Goal: Task Accomplishment & Management: Use online tool/utility

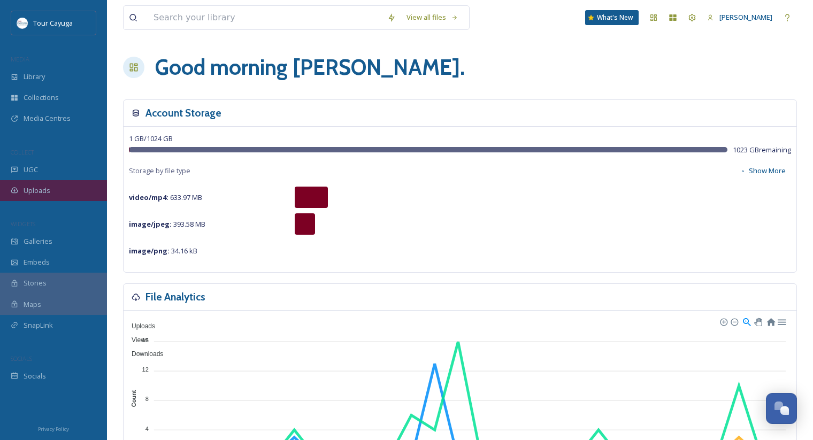
click at [47, 196] on div "Uploads" at bounding box center [53, 190] width 107 height 21
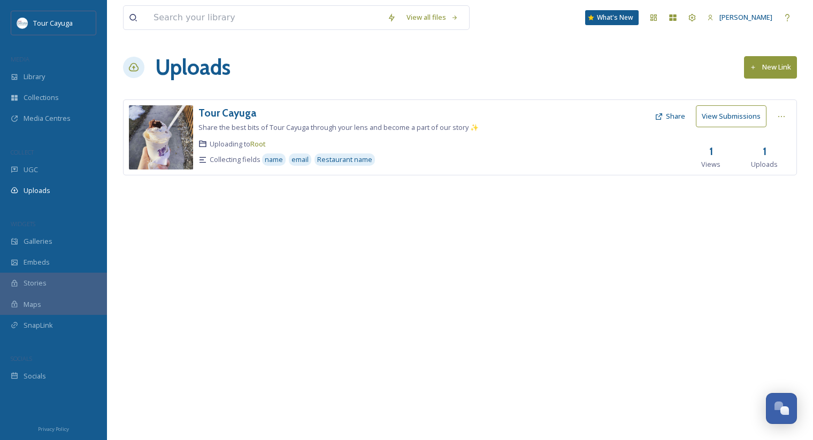
click at [759, 66] on button "New Link" at bounding box center [770, 67] width 53 height 22
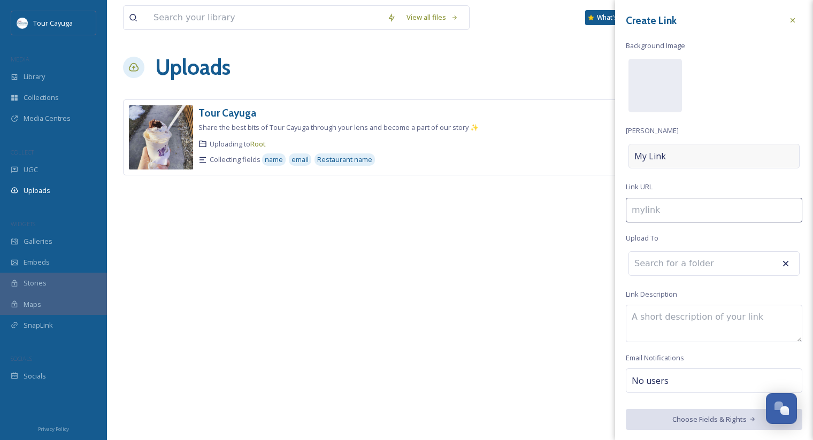
click at [665, 157] on div "My Link" at bounding box center [713, 156] width 171 height 25
type input "r"
type input "R"
type input "re"
type input "RE"
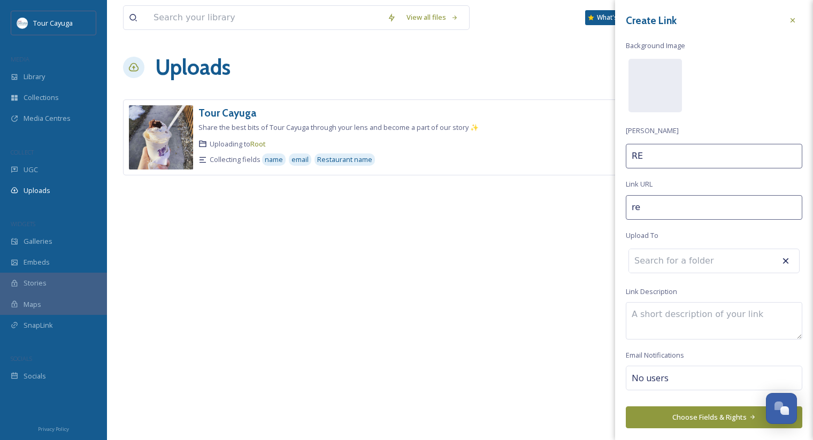
type input "ren"
type input "REn."
type input "ren-"
type input "REn."
type input "ren"
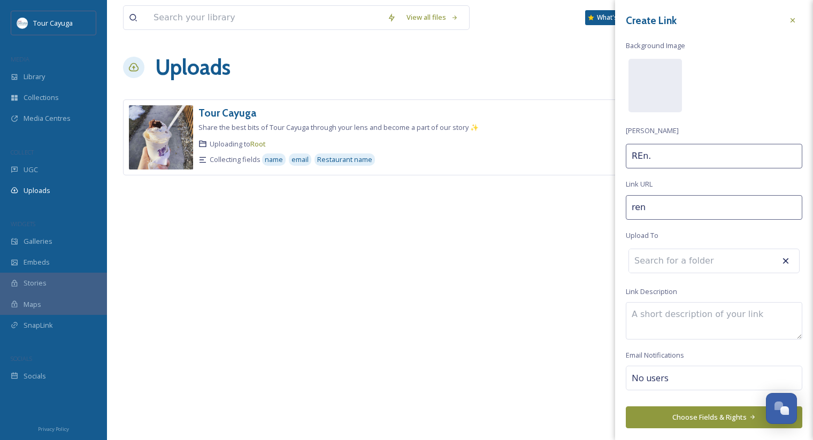
type input "REn"
type input "re"
type input "RE"
type input "r"
type input "R"
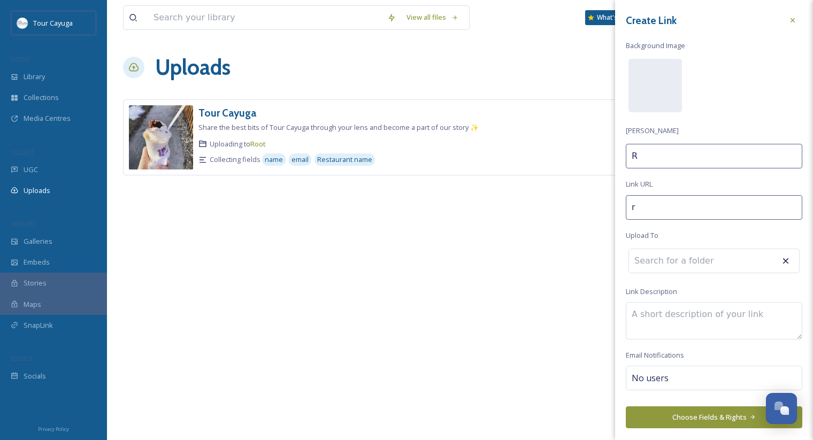
type input "re"
type input "Re"
type input "ren"
type input "Ren."
type input "ren-"
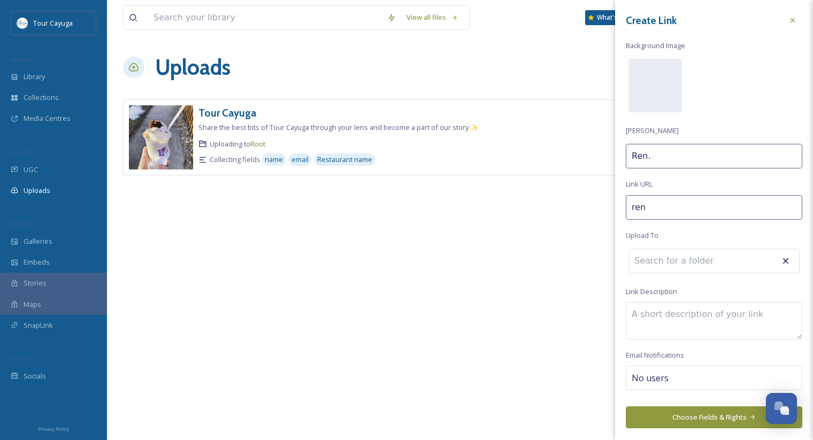
type input "Ren."
type input "ren-f"
type input "Ren. F"
type input "ren-fa"
type input "Ren. Fa"
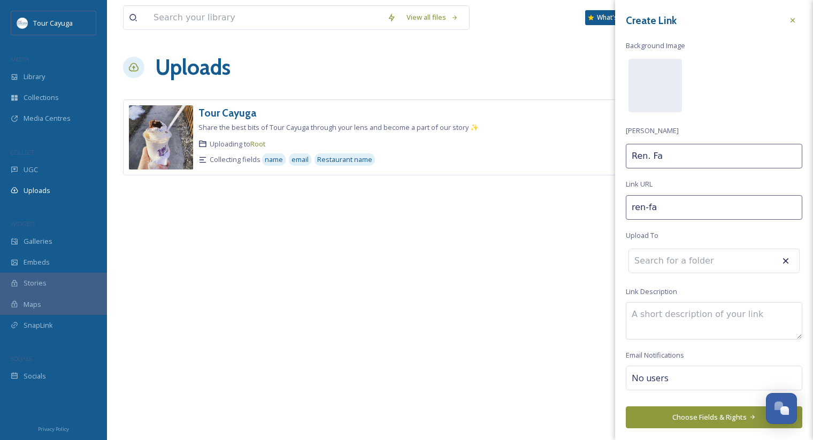
type input "[PERSON_NAME]"
type input "Ren. Fai"
type input "ren-fair"
type input "Ren. Fair"
type input "ren-fair-"
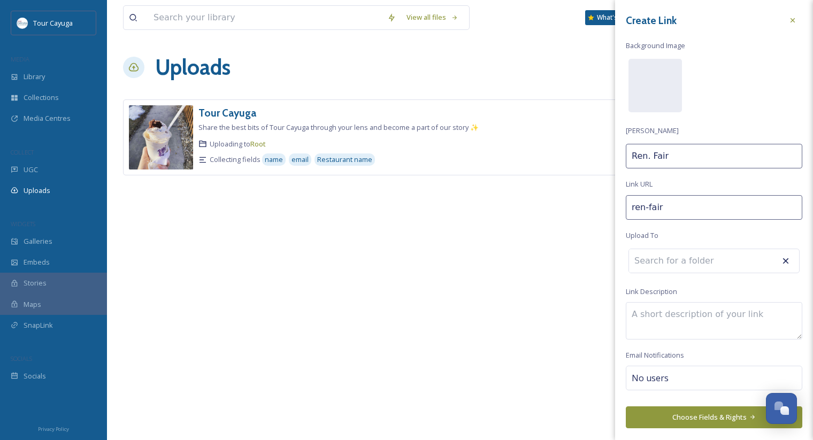
type input "Ren. Fair"
type input "ren-fair"
type input "Ren. Fair"
type input "ren-faire"
type input "Ren. Faire"
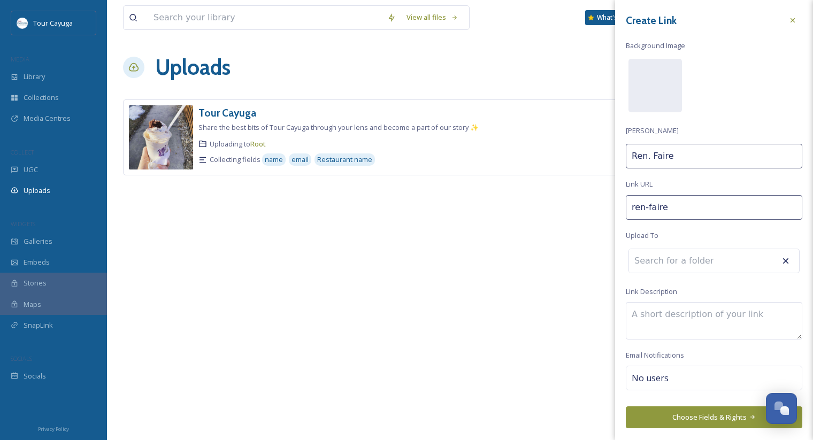
type input "ren-faire-"
type input "Ren. Faire"
type input "ren-faire-2"
type input "Ren. Faire 2"
type input "ren-faire-20"
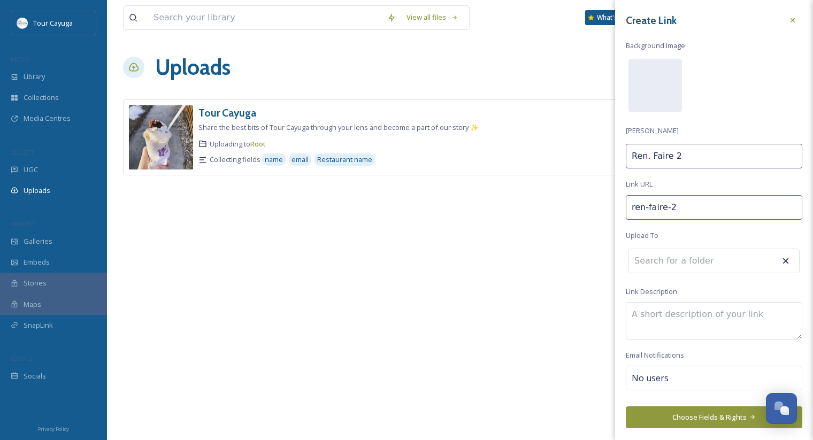
type input "Ren. Faire 20"
type input "ren-faire-202"
type input "Ren. Faire 202"
type input "ren-faire-2025"
type input "Ren. Faire 2025"
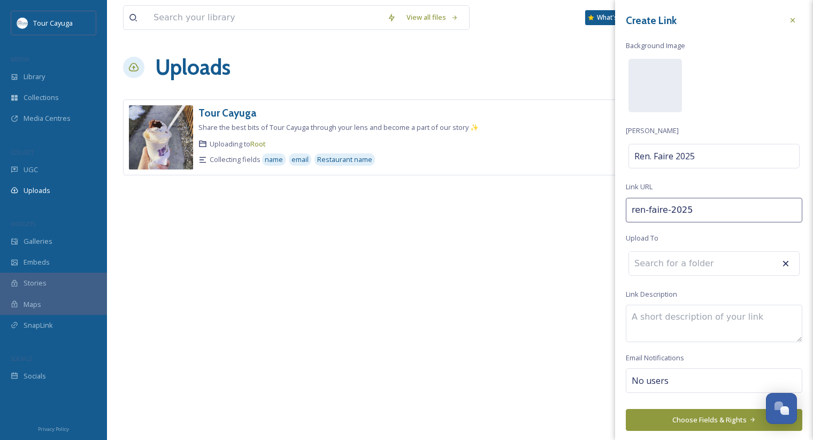
click at [728, 261] on input at bounding box center [688, 264] width 118 height 24
type input "Local Events"
click at [668, 318] on textarea at bounding box center [714, 323] width 176 height 37
type textarea "2025 Ren. Faire in [GEOGRAPHIC_DATA]/[GEOGRAPHIC_DATA]"
click at [663, 418] on button "Choose Fields & Rights" at bounding box center [714, 420] width 176 height 22
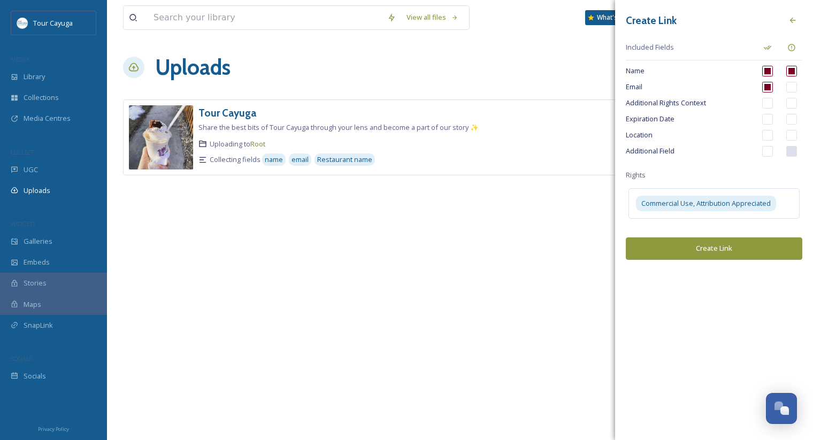
click at [736, 253] on button "Create Link" at bounding box center [714, 248] width 176 height 22
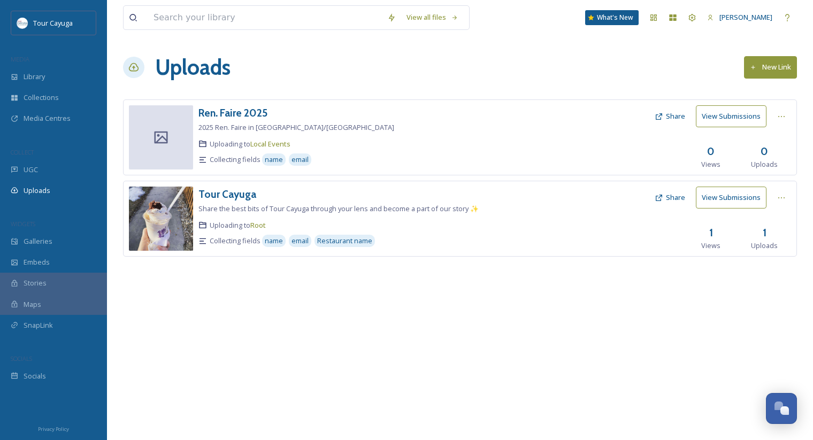
click at [231, 143] on span "Uploading to Local Events" at bounding box center [250, 144] width 81 height 10
click at [167, 144] on icon at bounding box center [161, 137] width 16 height 16
click at [781, 115] on icon at bounding box center [781, 116] width 9 height 9
click at [773, 164] on div "Edit" at bounding box center [770, 160] width 41 height 21
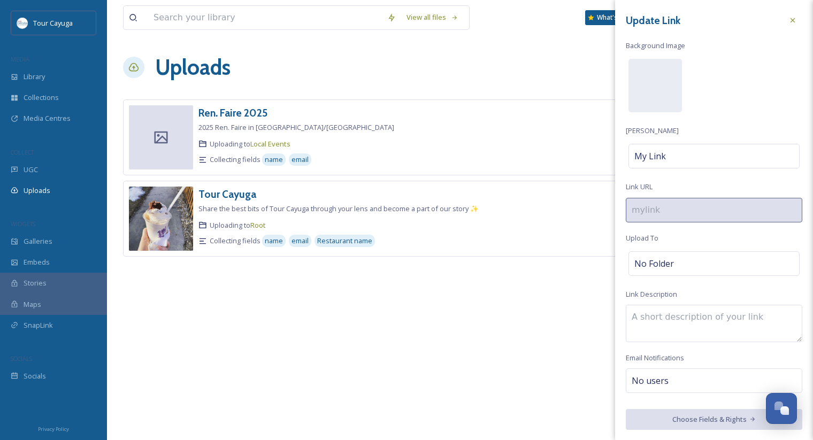
type input "ren-faire-2025"
type textarea "2025 Ren. Faire in [GEOGRAPHIC_DATA]/[GEOGRAPHIC_DATA]"
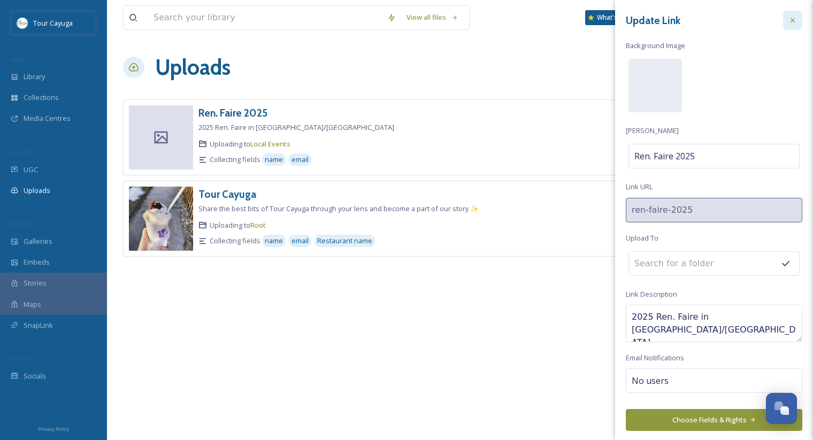
click at [794, 20] on icon at bounding box center [792, 20] width 9 height 9
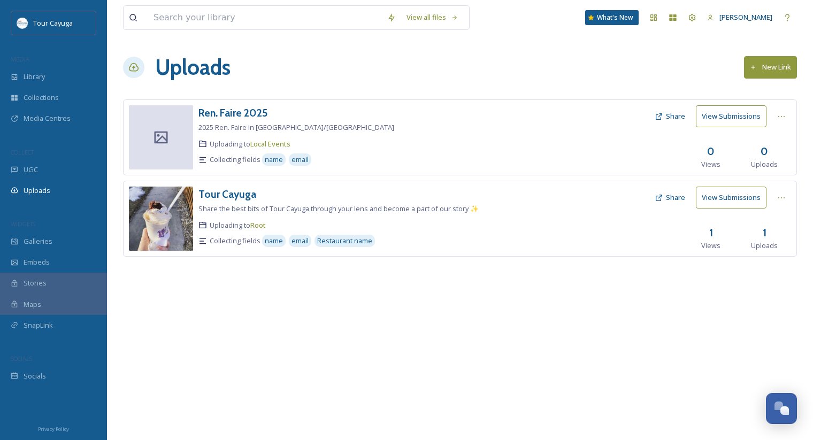
click at [623, 135] on div at bounding box center [589, 137] width 120 height 64
click at [713, 119] on button "View Submissions" at bounding box center [731, 116] width 71 height 22
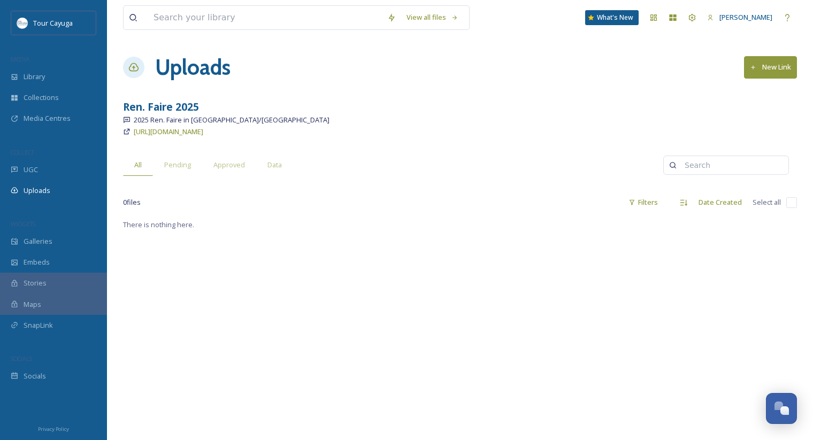
click at [127, 71] on div at bounding box center [133, 67] width 21 height 21
click at [54, 75] on div "Library" at bounding box center [53, 76] width 107 height 21
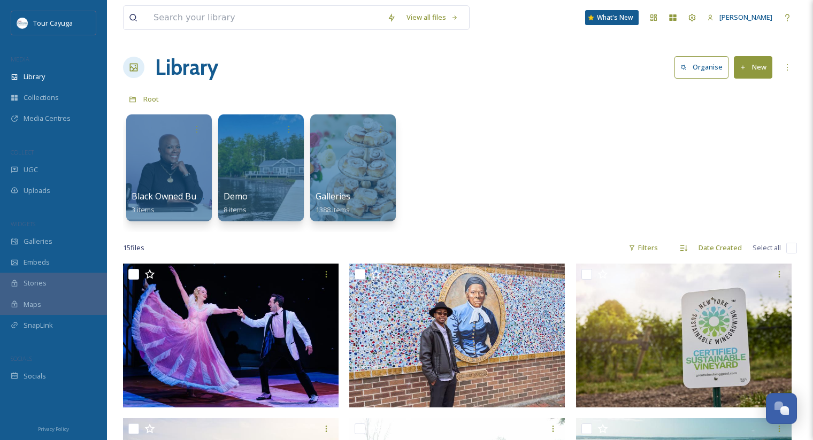
click at [749, 74] on button "New" at bounding box center [753, 67] width 39 height 22
click at [755, 90] on span "File Upload" at bounding box center [748, 92] width 35 height 10
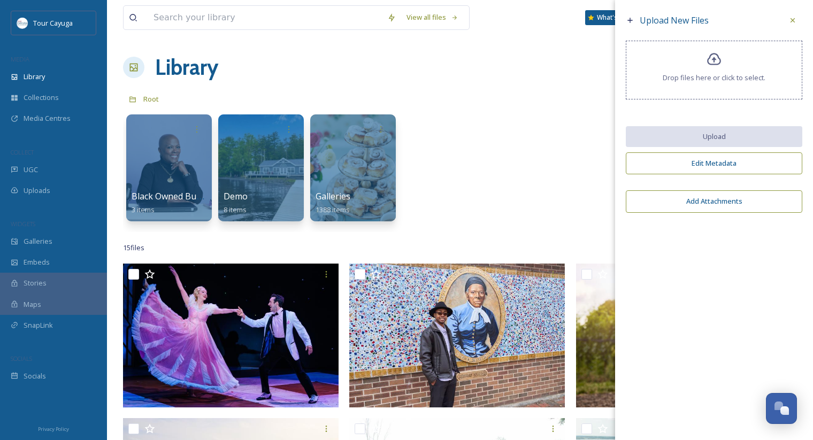
click at [590, 129] on div "Black Owned Businesses 3 items Demo 8 items Galleries 1388 items" at bounding box center [460, 170] width 674 height 123
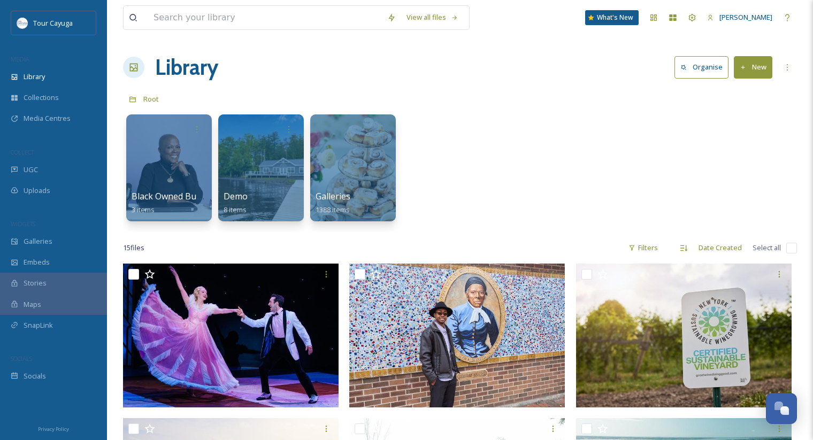
click at [472, 135] on div "Black Owned Businesses 3 items Demo 8 items Galleries 1388 items" at bounding box center [460, 170] width 674 height 123
click at [787, 74] on div "More Options" at bounding box center [787, 67] width 19 height 19
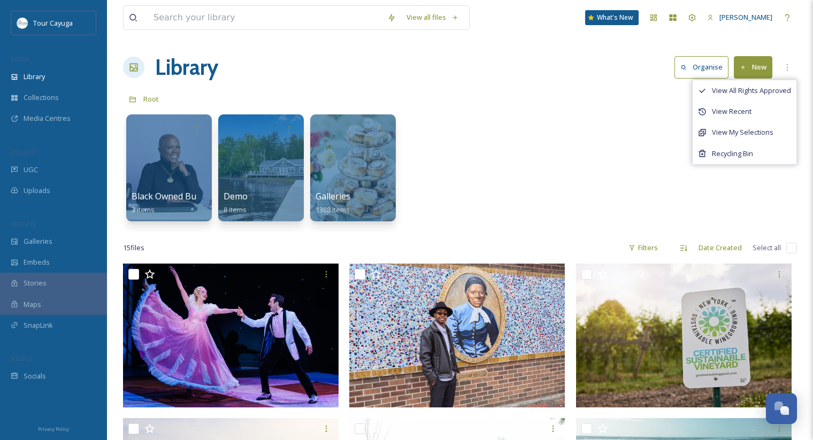
click at [659, 156] on div "Black Owned Businesses 3 items Demo 8 items Galleries 1388 items" at bounding box center [460, 170] width 674 height 123
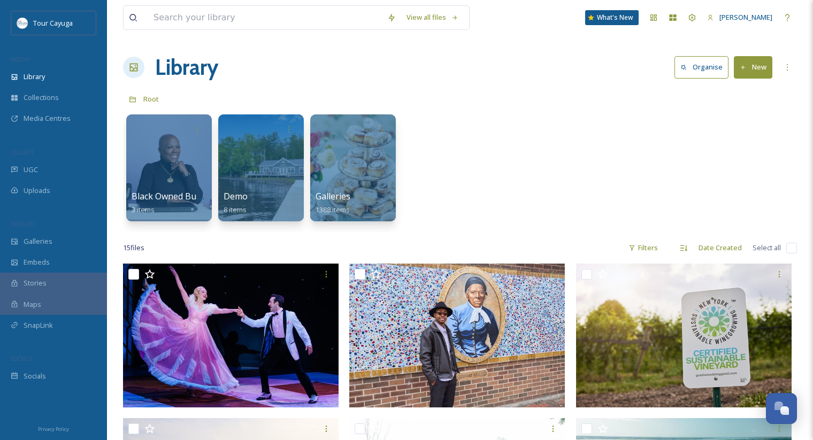
click at [720, 71] on button "Organise" at bounding box center [701, 67] width 54 height 22
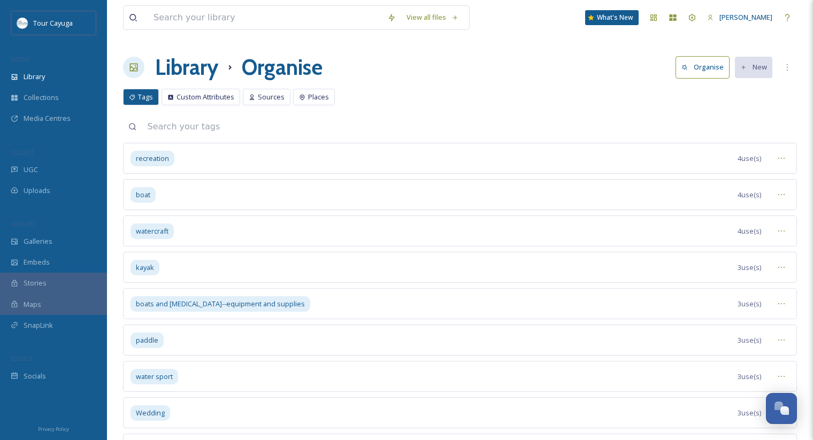
click at [160, 130] on input at bounding box center [469, 127] width 655 height 24
type input "events"
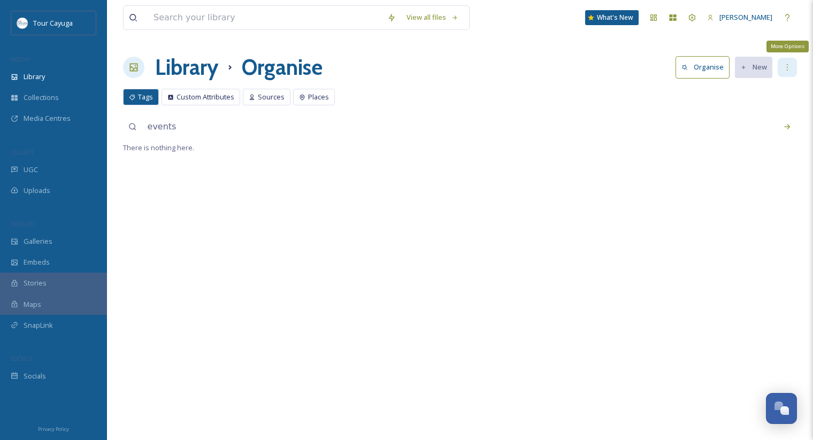
click at [790, 68] on icon at bounding box center [787, 67] width 9 height 9
click at [548, 140] on div "View all files What's New [PERSON_NAME] Library Organise Organise New Your Sele…" at bounding box center [460, 220] width 706 height 440
click at [139, 92] on span "Tags" at bounding box center [145, 97] width 15 height 10
click at [180, 58] on h1 "Library" at bounding box center [186, 67] width 63 height 32
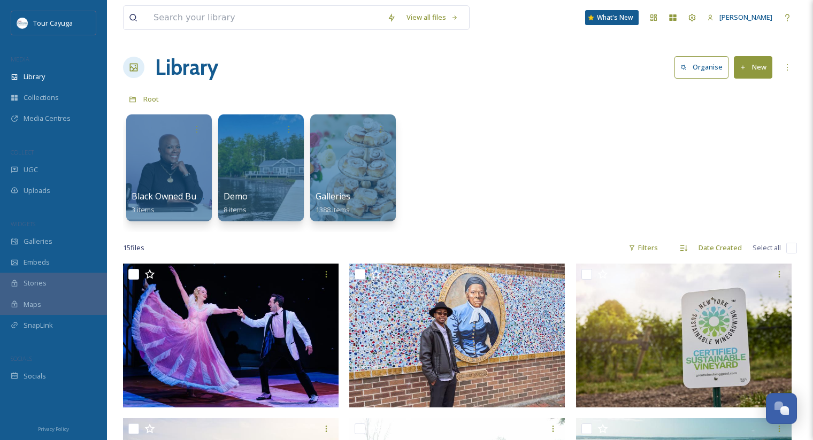
click at [758, 62] on button "New" at bounding box center [753, 67] width 39 height 22
click at [729, 88] on div "File Upload" at bounding box center [741, 92] width 60 height 21
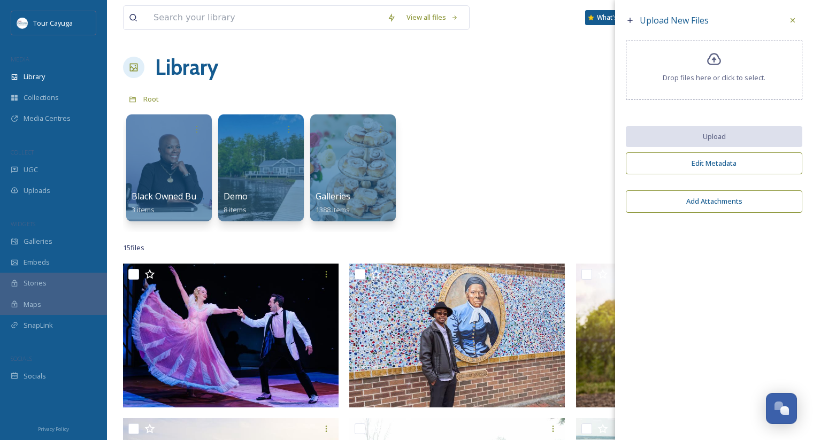
click at [691, 72] on div "Drop files here or click to select." at bounding box center [714, 70] width 176 height 59
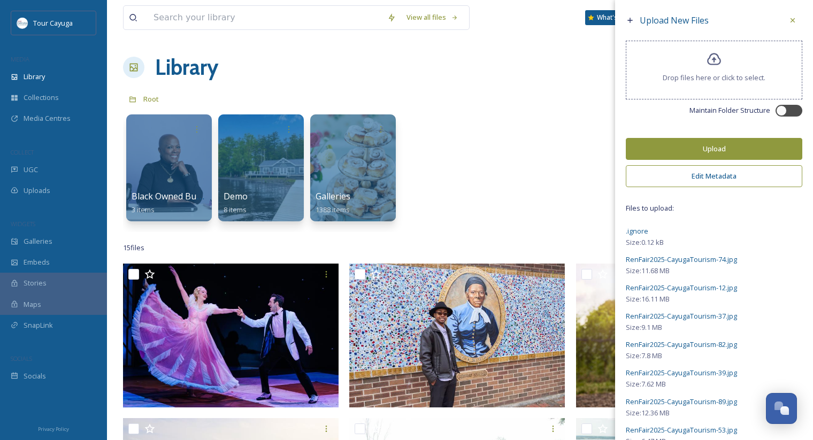
click at [754, 148] on button "Upload" at bounding box center [714, 149] width 176 height 22
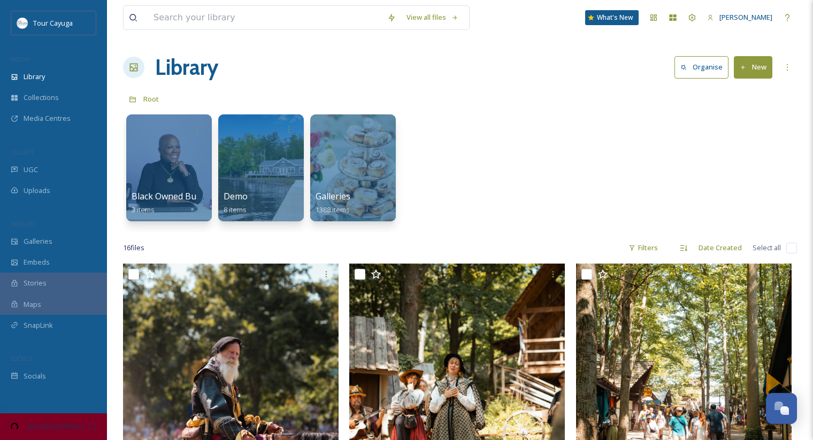
click at [580, 157] on div "Black Owned Businesses 3 items Demo 8 items Galleries 1388 items" at bounding box center [460, 170] width 674 height 123
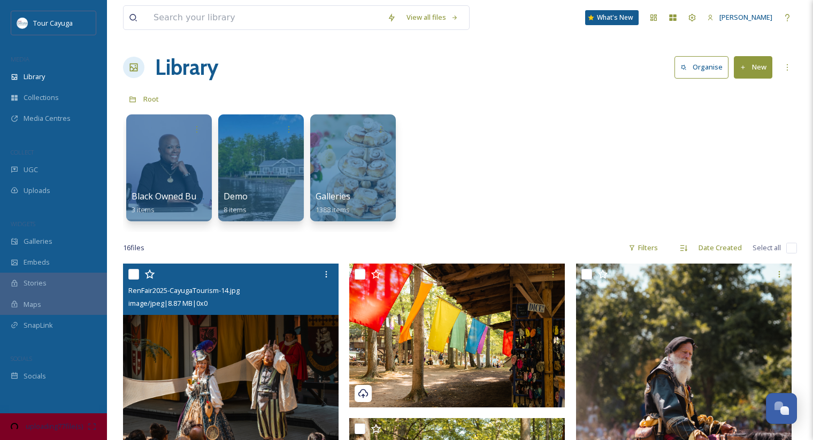
click at [138, 277] on input "checkbox" at bounding box center [133, 274] width 11 height 11
checkbox input "true"
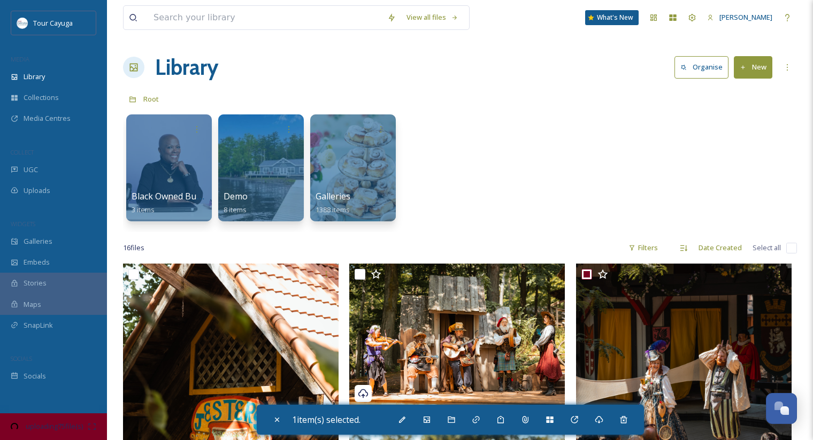
click at [525, 194] on div "Black Owned Businesses 3 items Demo 8 items Galleries 1388 items" at bounding box center [460, 170] width 674 height 123
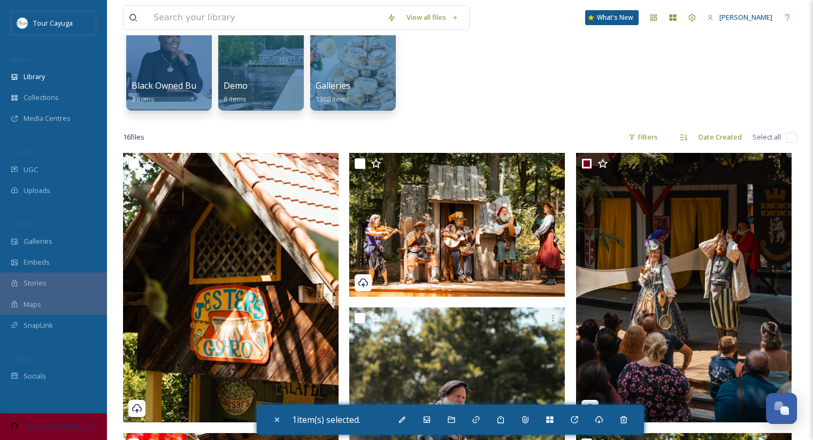
scroll to position [117, 0]
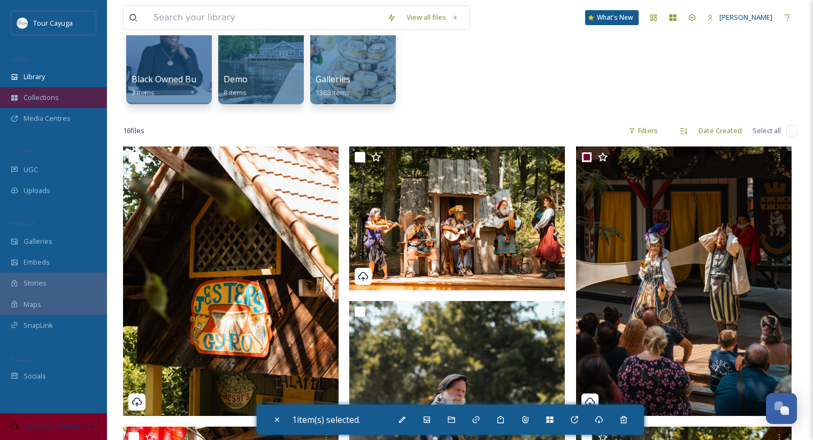
click at [60, 95] on div "Collections" at bounding box center [53, 97] width 107 height 21
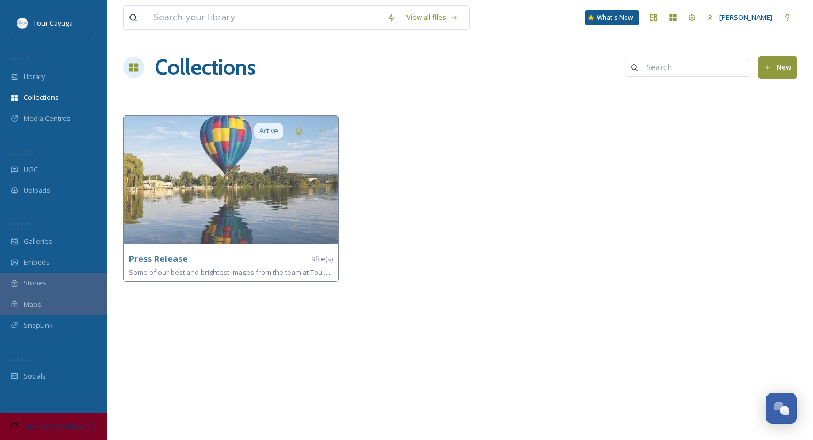
click at [268, 345] on div "View all files What's New [PERSON_NAME] Collections New Active Press Release 9 …" at bounding box center [460, 220] width 706 height 440
click at [196, 75] on h1 "Collections" at bounding box center [205, 67] width 101 height 32
click at [133, 70] on icon at bounding box center [133, 68] width 9 height 8
click at [71, 80] on div "Library" at bounding box center [53, 76] width 107 height 21
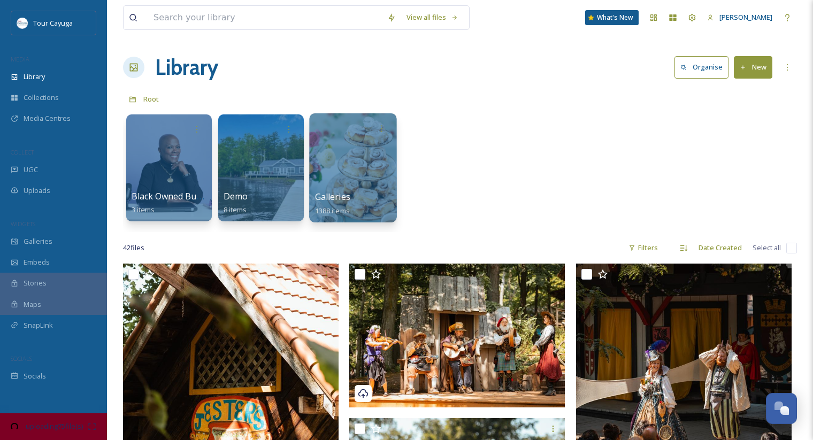
click at [355, 169] on div at bounding box center [352, 167] width 87 height 109
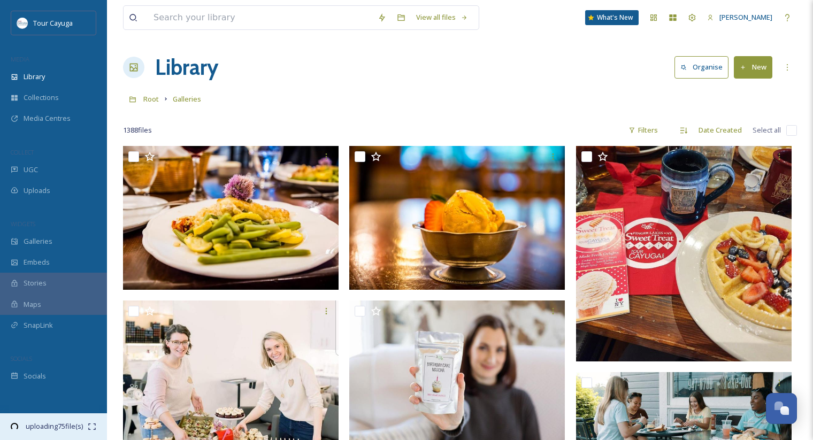
click at [92, 428] on icon at bounding box center [92, 426] width 9 height 9
click at [195, 67] on h1 "Library" at bounding box center [186, 67] width 63 height 32
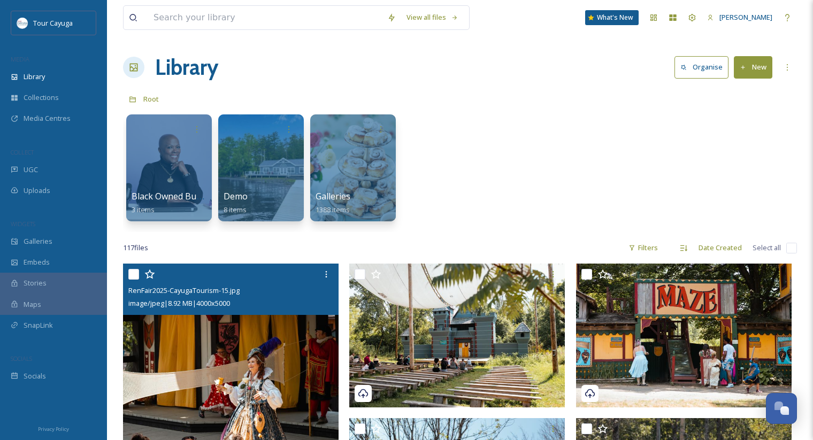
click at [134, 276] on input "checkbox" at bounding box center [133, 274] width 11 height 11
checkbox input "true"
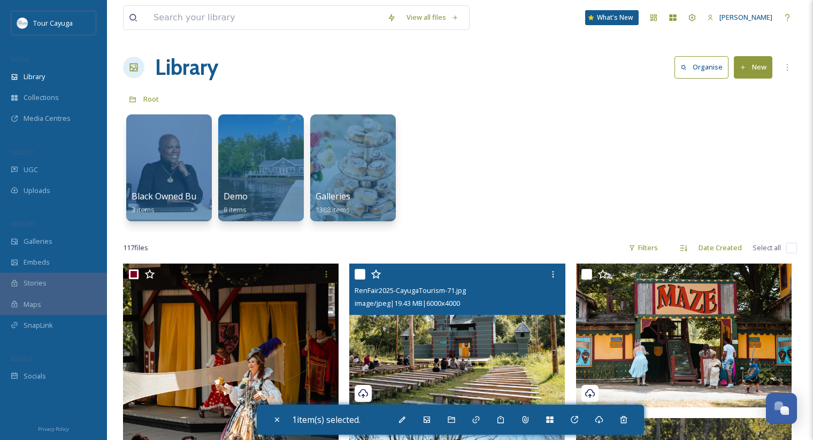
click at [363, 272] on input "checkbox" at bounding box center [360, 274] width 11 height 11
checkbox input "true"
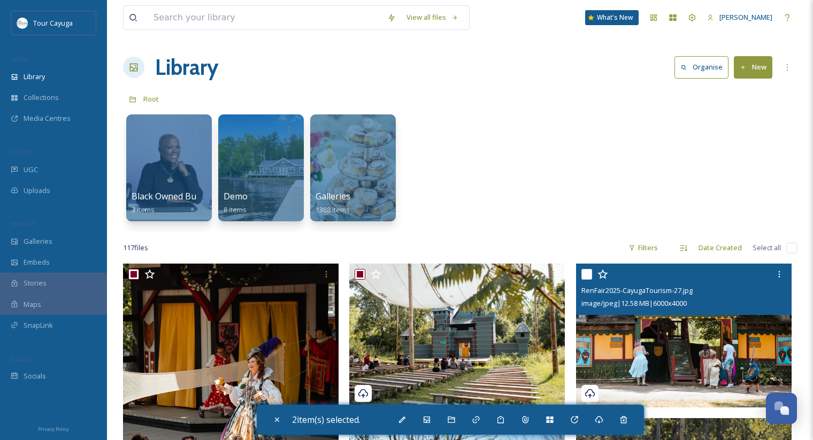
click at [587, 275] on input "checkbox" at bounding box center [586, 274] width 11 height 11
checkbox input "true"
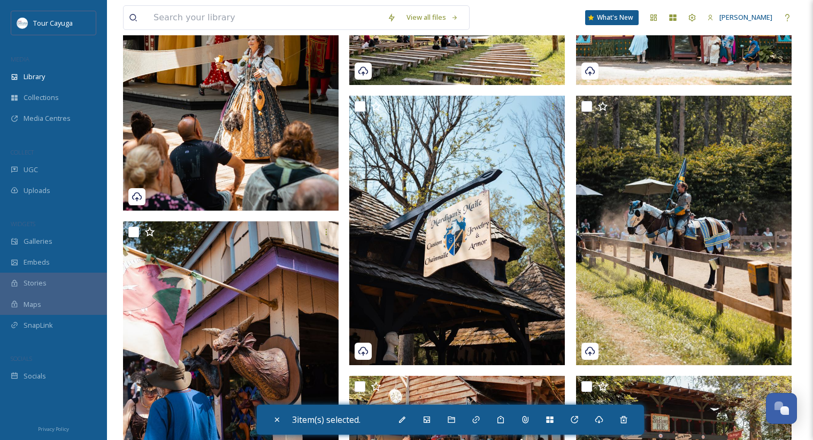
scroll to position [334, 0]
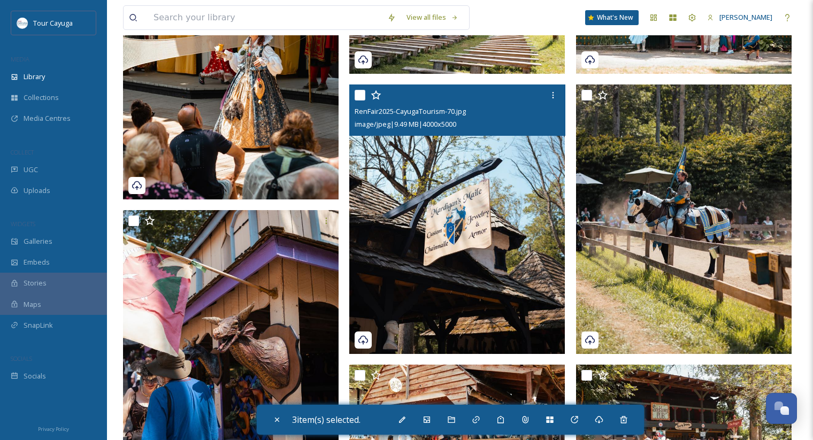
click at [363, 94] on input "checkbox" at bounding box center [360, 95] width 11 height 11
checkbox input "true"
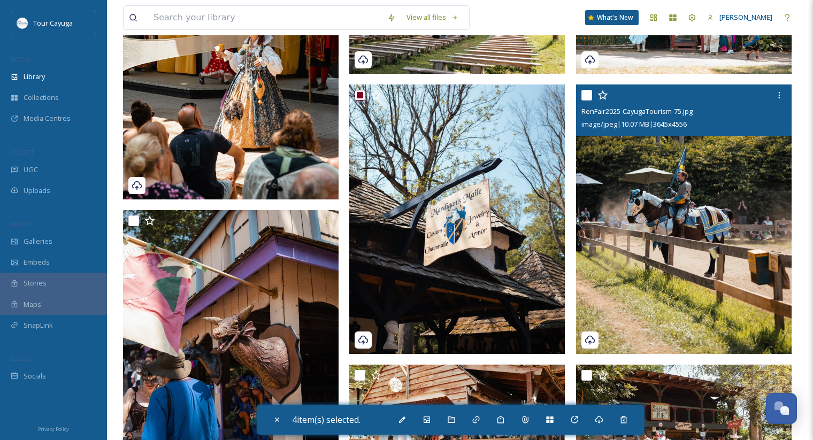
click at [588, 97] on input "checkbox" at bounding box center [586, 95] width 11 height 11
checkbox input "true"
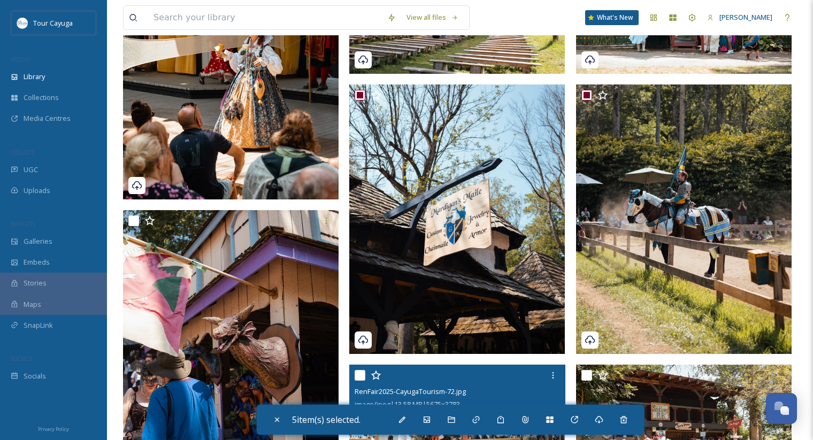
click at [360, 377] on input "checkbox" at bounding box center [360, 375] width 11 height 11
checkbox input "true"
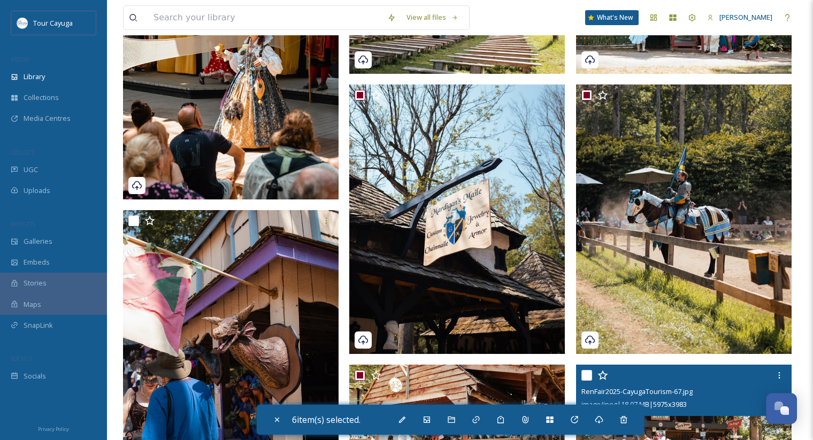
click at [590, 374] on input "checkbox" at bounding box center [586, 375] width 11 height 11
checkbox input "true"
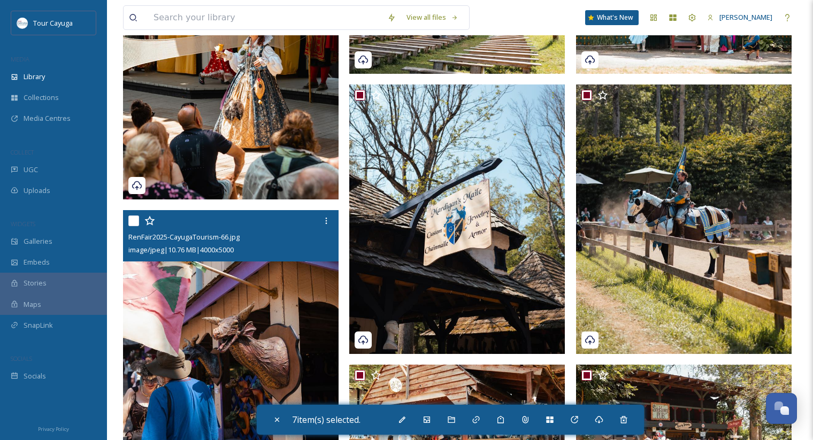
click at [137, 220] on input "checkbox" at bounding box center [133, 221] width 11 height 11
checkbox input "true"
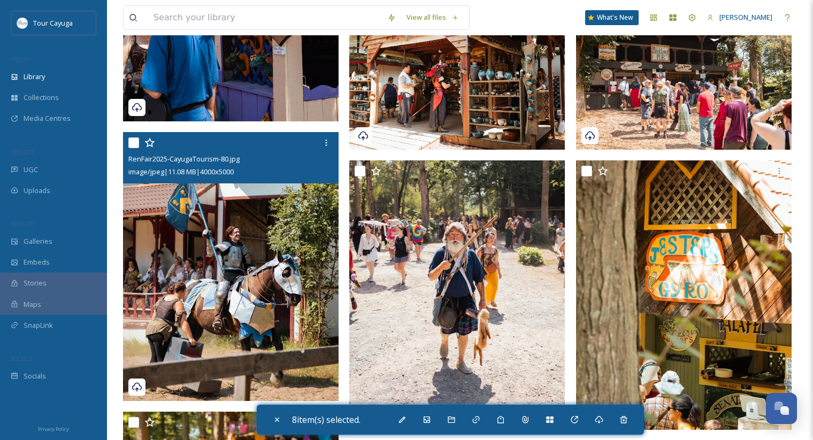
scroll to position [694, 0]
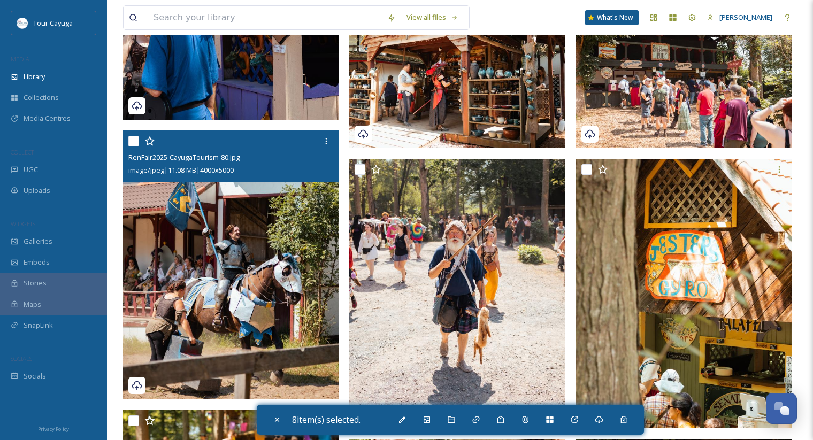
click at [137, 141] on input "checkbox" at bounding box center [133, 141] width 11 height 11
checkbox input "true"
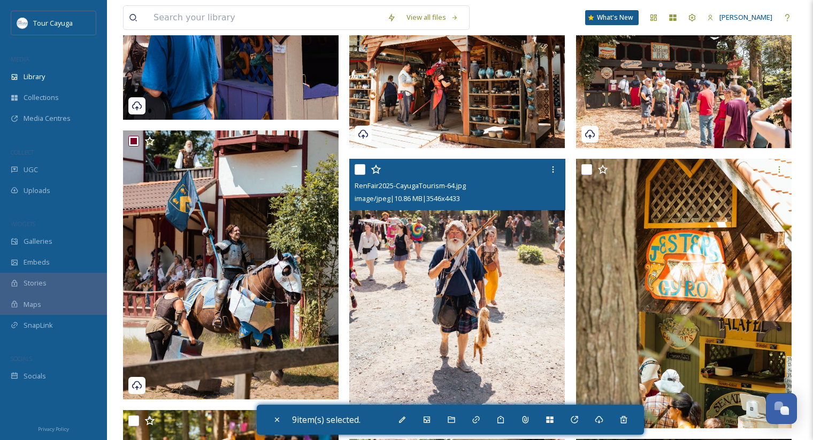
click at [362, 173] on input "checkbox" at bounding box center [360, 169] width 11 height 11
checkbox input "true"
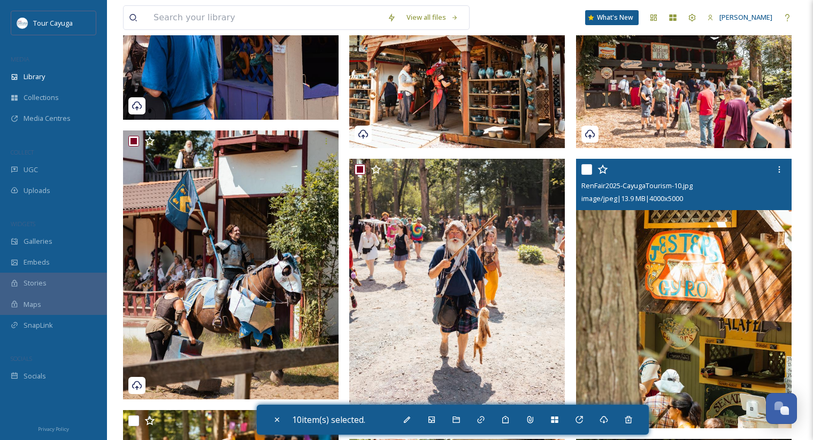
click at [588, 166] on input "checkbox" at bounding box center [586, 169] width 11 height 11
checkbox input "true"
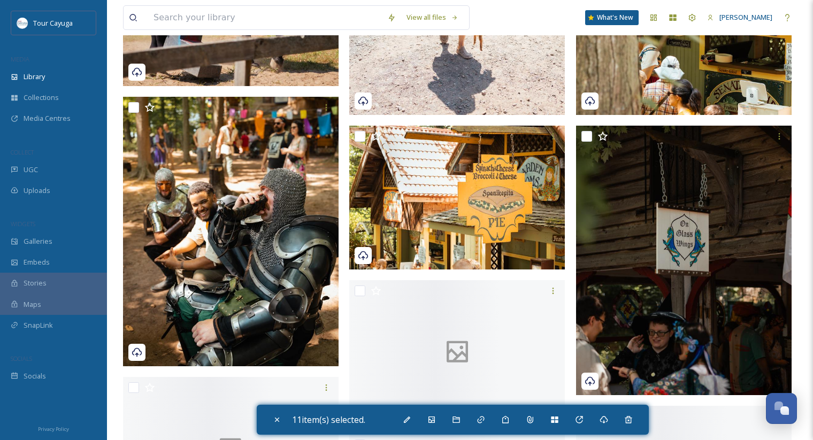
scroll to position [1029, 0]
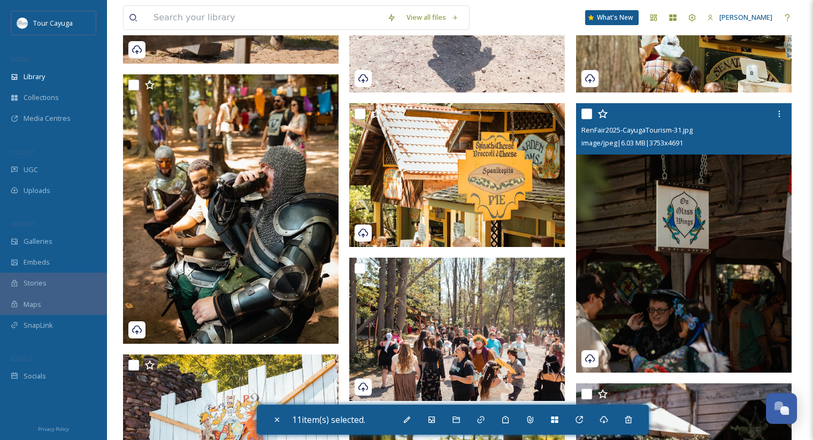
click at [586, 117] on input "checkbox" at bounding box center [586, 114] width 11 height 11
checkbox input "true"
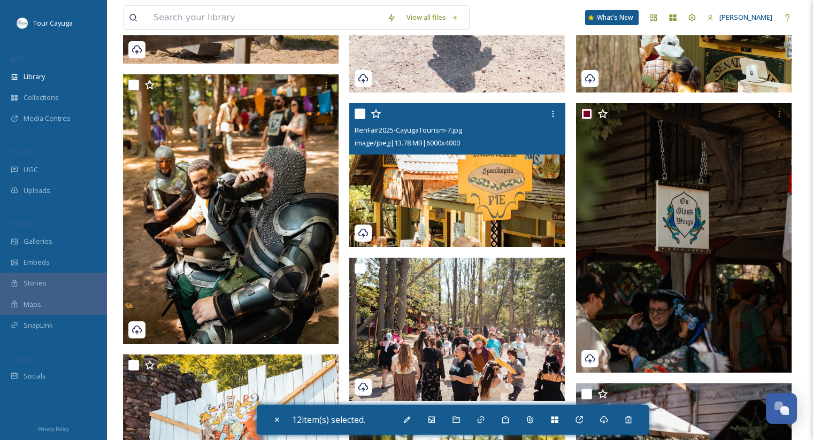
click at [362, 115] on input "checkbox" at bounding box center [360, 114] width 11 height 11
checkbox input "true"
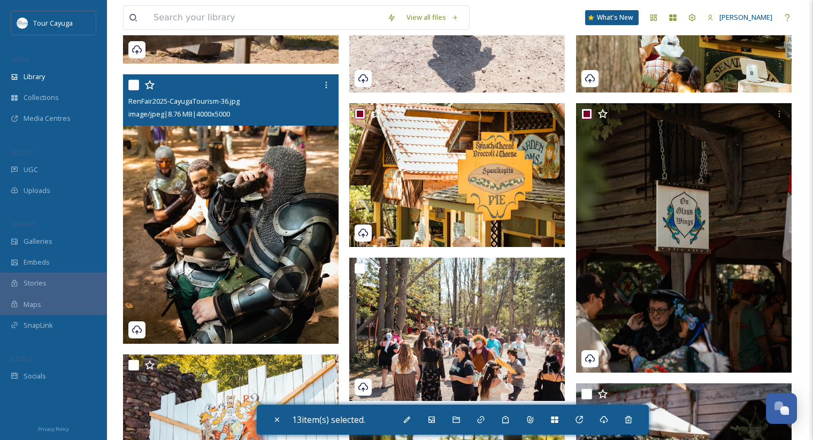
click at [131, 83] on input "checkbox" at bounding box center [133, 85] width 11 height 11
checkbox input "true"
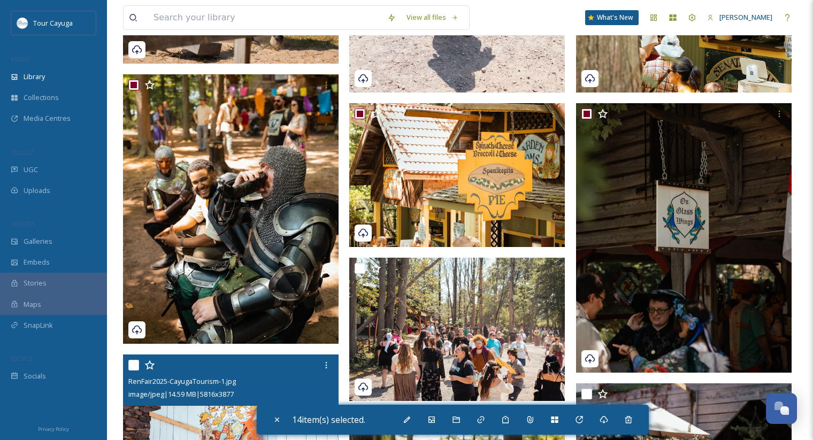
click at [134, 365] on input "checkbox" at bounding box center [133, 365] width 11 height 11
checkbox input "true"
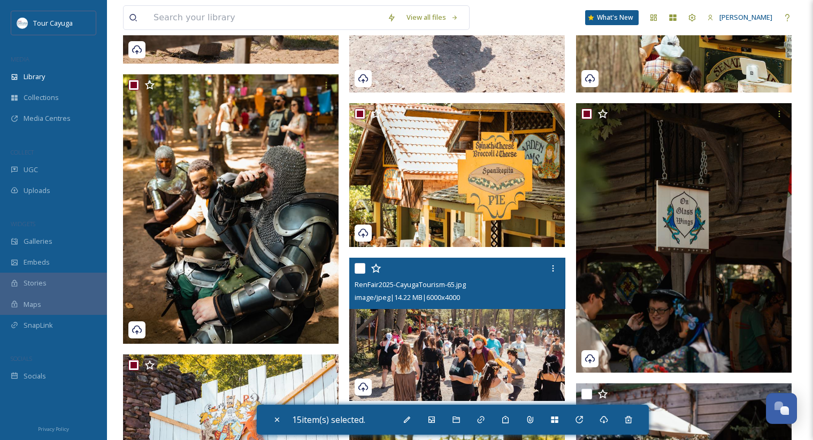
click at [362, 265] on input "checkbox" at bounding box center [360, 268] width 11 height 11
checkbox input "true"
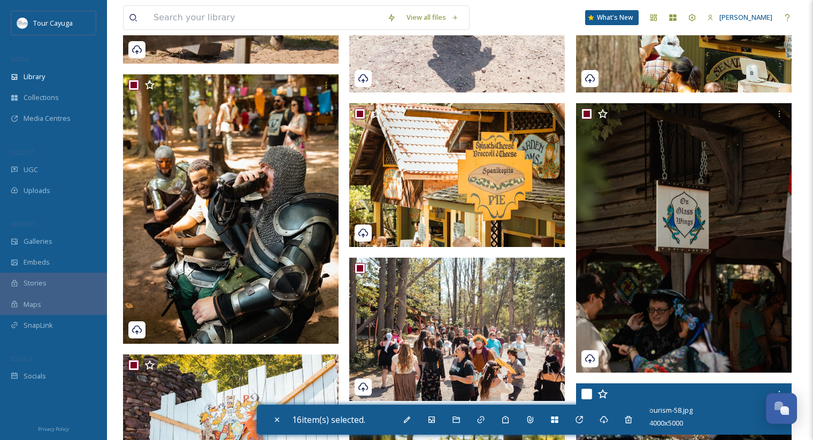
click at [584, 395] on input "checkbox" at bounding box center [586, 394] width 11 height 11
checkbox input "true"
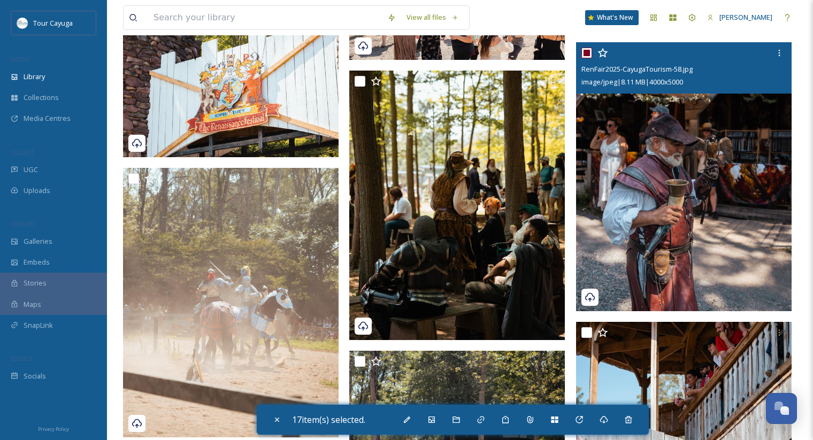
scroll to position [1372, 0]
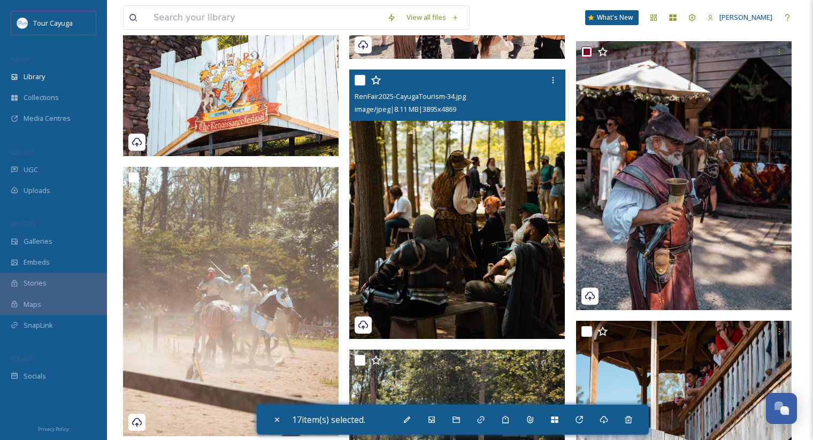
click at [363, 80] on input "checkbox" at bounding box center [360, 80] width 11 height 11
checkbox input "true"
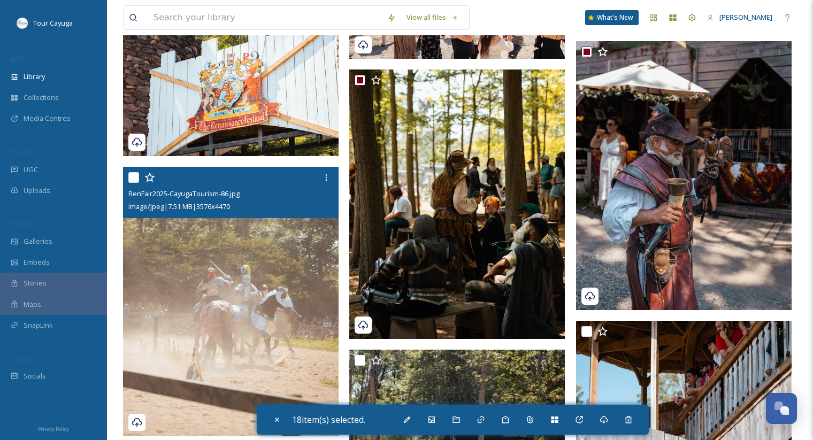
click at [134, 179] on input "checkbox" at bounding box center [133, 177] width 11 height 11
checkbox input "true"
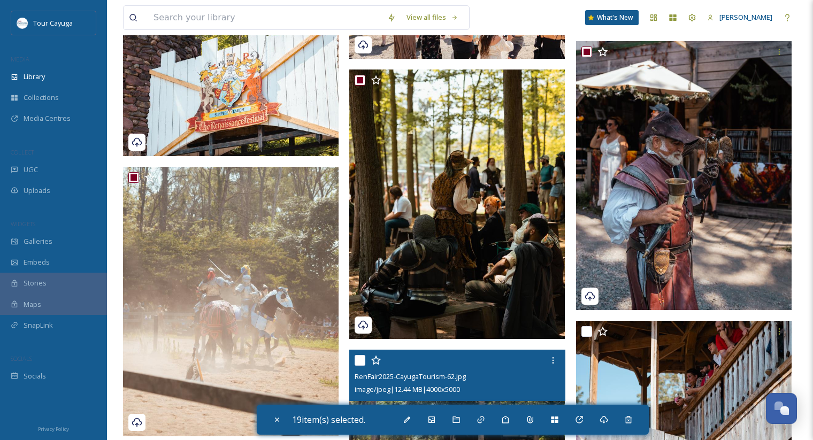
click at [357, 364] on input "checkbox" at bounding box center [360, 360] width 11 height 11
checkbox input "true"
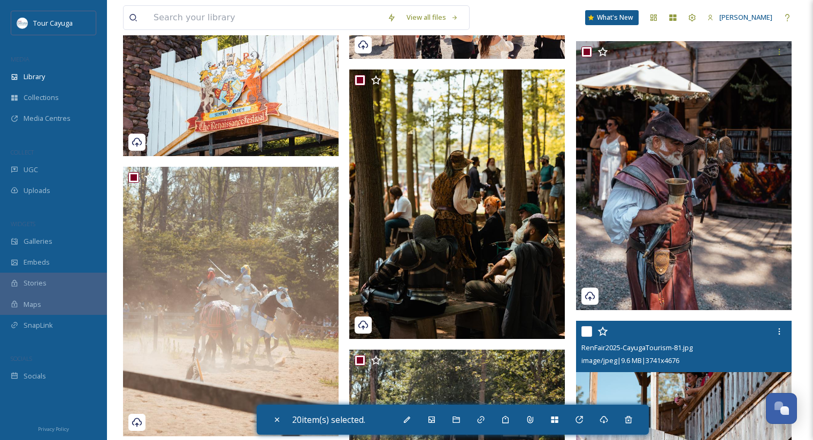
click at [584, 336] on input "checkbox" at bounding box center [586, 331] width 11 height 11
checkbox input "true"
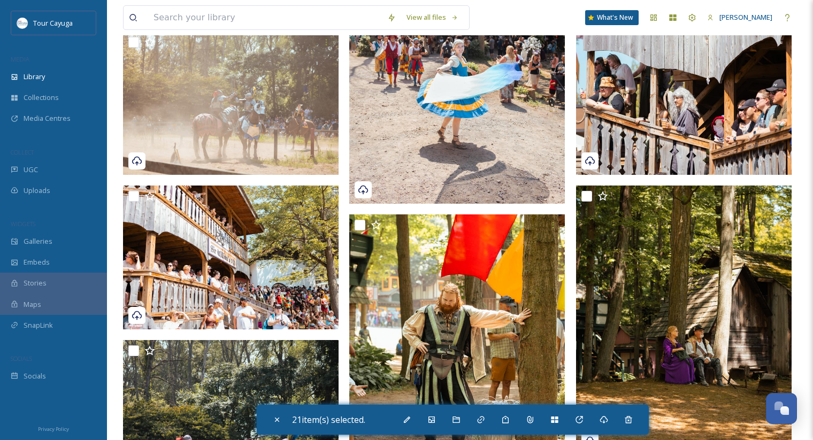
scroll to position [1789, 0]
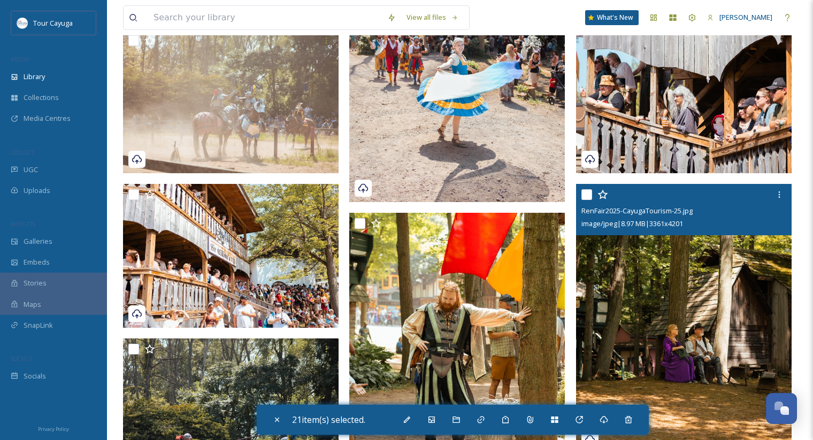
click at [586, 193] on input "checkbox" at bounding box center [586, 194] width 11 height 11
checkbox input "true"
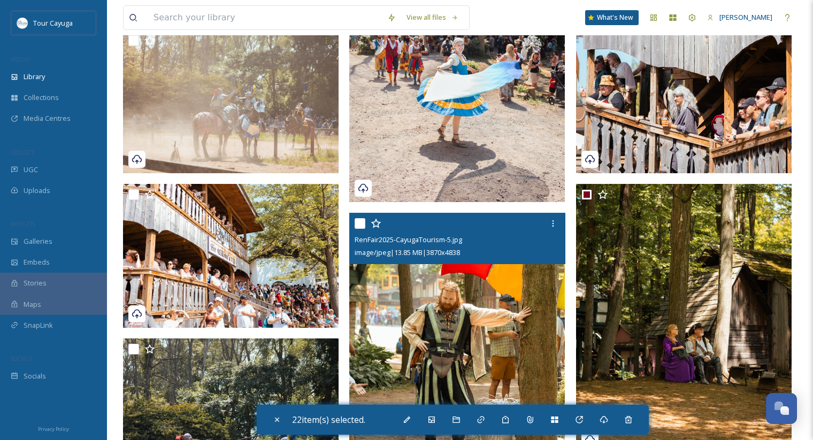
click at [359, 227] on input "checkbox" at bounding box center [360, 223] width 11 height 11
checkbox input "true"
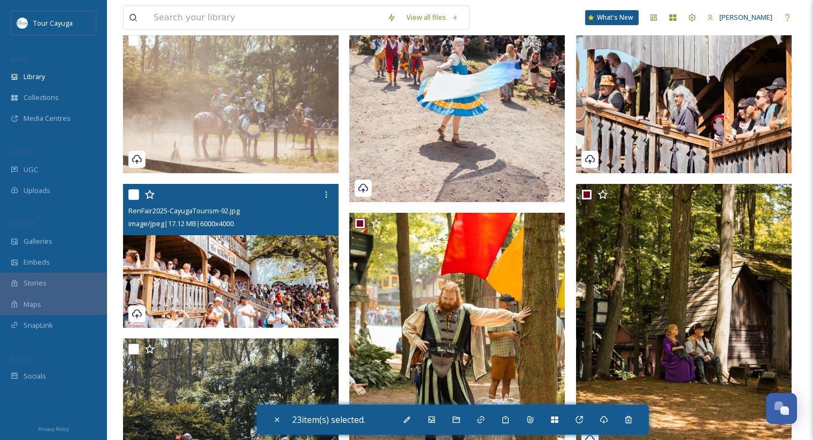
click at [134, 195] on input "checkbox" at bounding box center [133, 194] width 11 height 11
checkbox input "true"
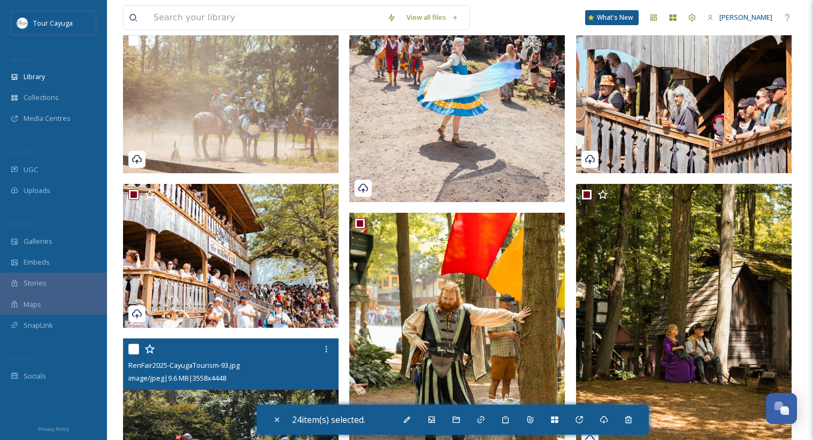
click at [134, 345] on input "checkbox" at bounding box center [133, 349] width 11 height 11
checkbox input "true"
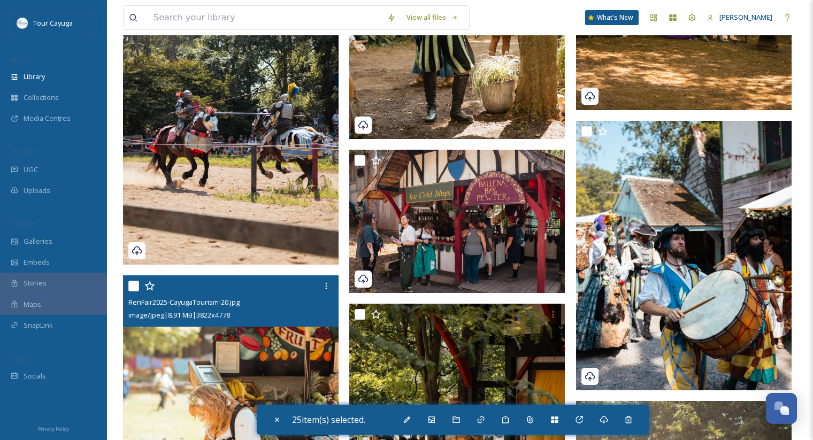
scroll to position [2158, 0]
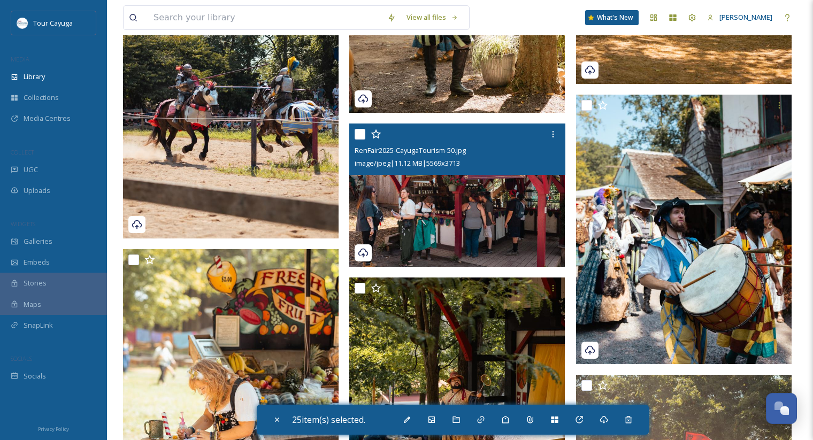
click at [362, 136] on input "checkbox" at bounding box center [360, 134] width 11 height 11
checkbox input "true"
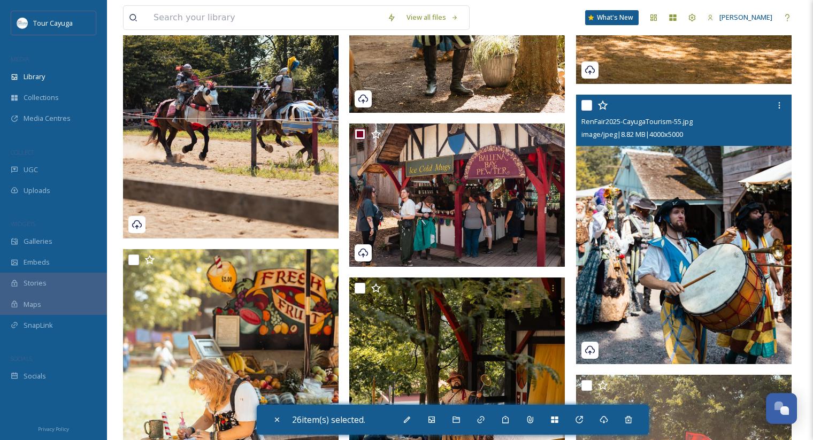
click at [587, 104] on input "checkbox" at bounding box center [586, 105] width 11 height 11
checkbox input "true"
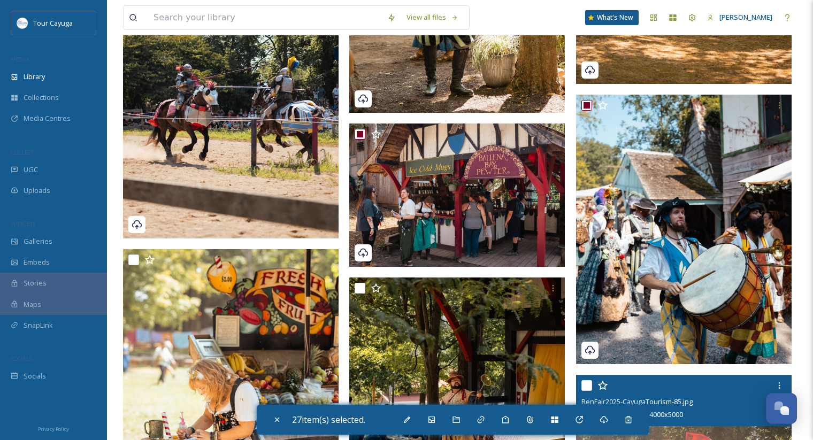
click at [586, 390] on input "checkbox" at bounding box center [586, 385] width 11 height 11
checkbox input "true"
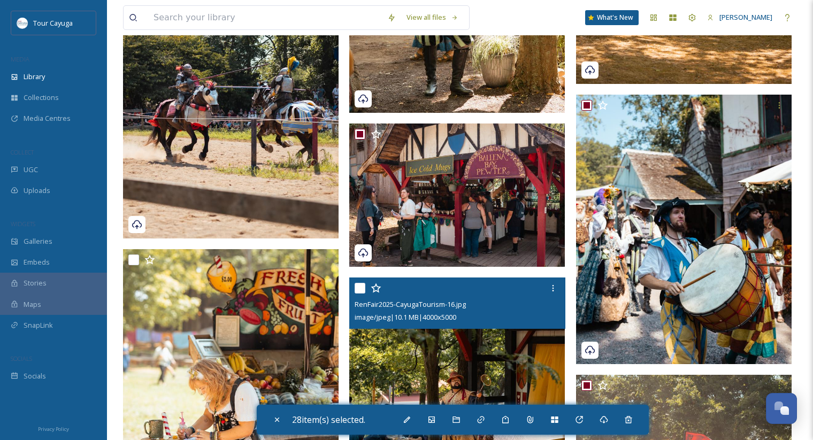
click at [363, 288] on input "checkbox" at bounding box center [360, 288] width 11 height 11
checkbox input "true"
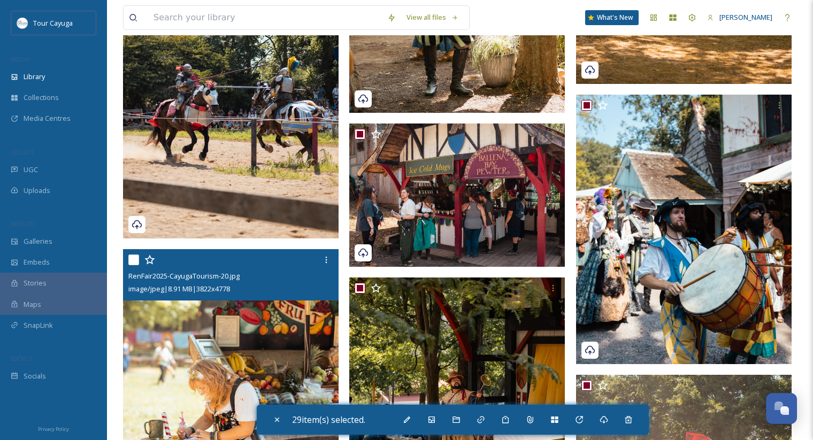
click at [133, 260] on input "checkbox" at bounding box center [133, 260] width 11 height 11
checkbox input "true"
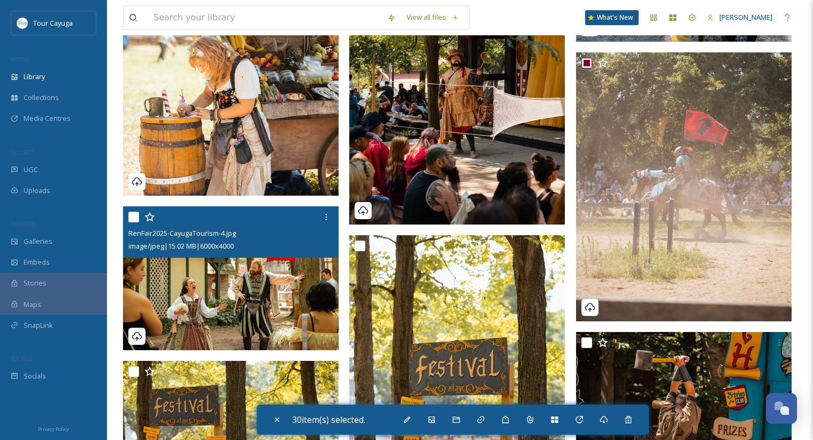
scroll to position [2485, 0]
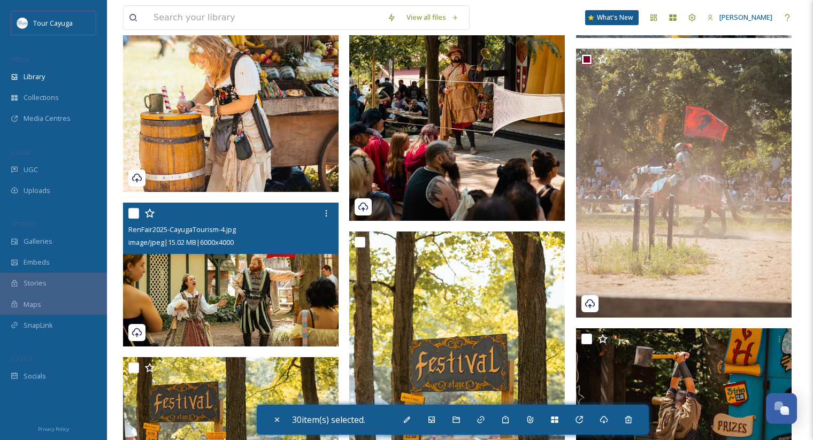
click at [136, 214] on input "checkbox" at bounding box center [133, 213] width 11 height 11
checkbox input "true"
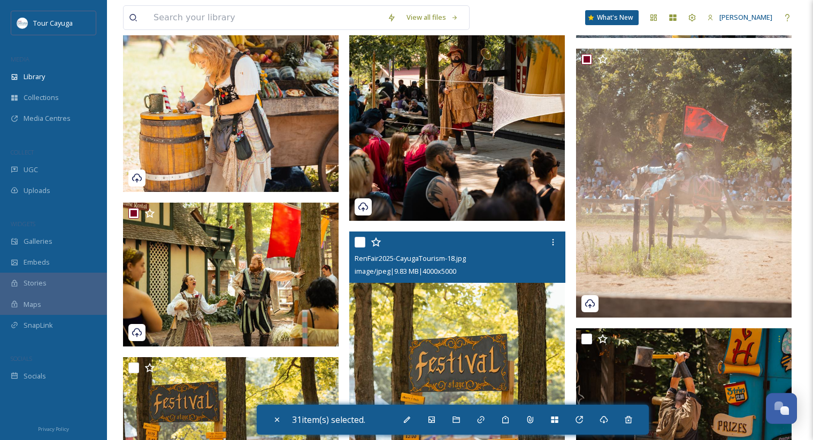
click at [356, 243] on input "checkbox" at bounding box center [360, 242] width 11 height 11
checkbox input "true"
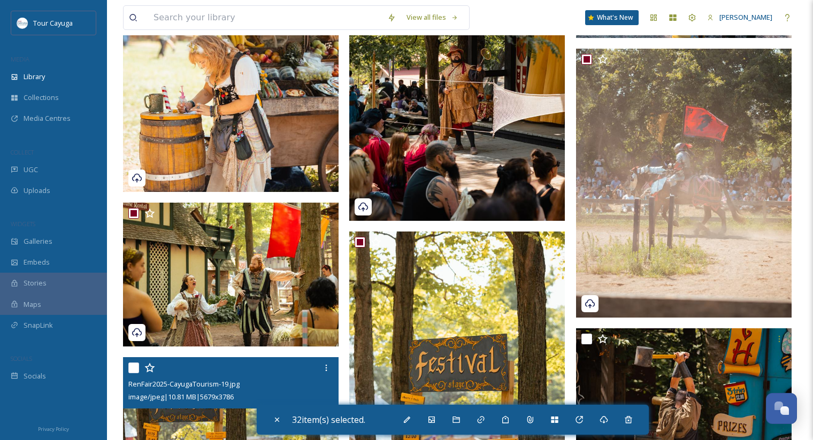
click at [135, 365] on input "checkbox" at bounding box center [133, 368] width 11 height 11
checkbox input "true"
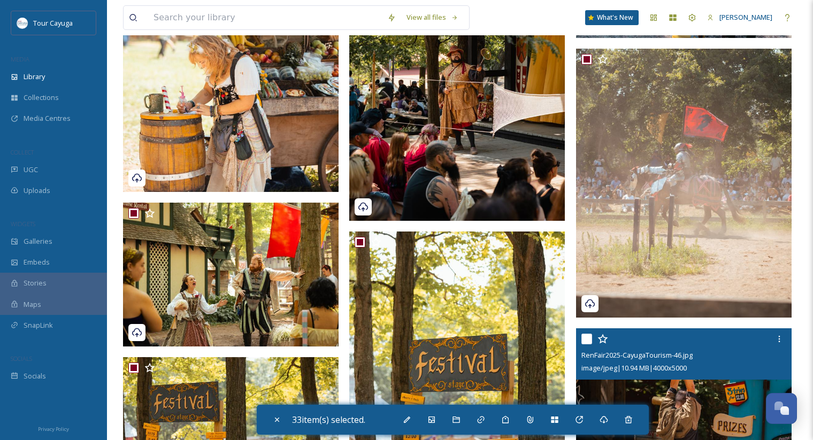
click at [587, 341] on input "checkbox" at bounding box center [586, 339] width 11 height 11
checkbox input "true"
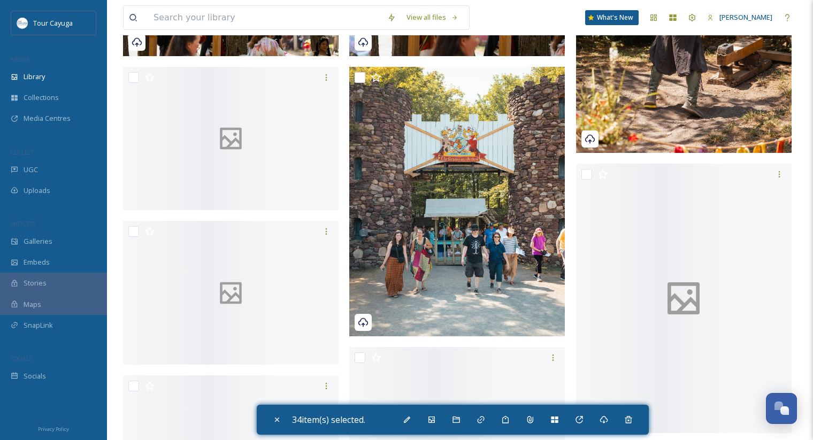
scroll to position [2951, 0]
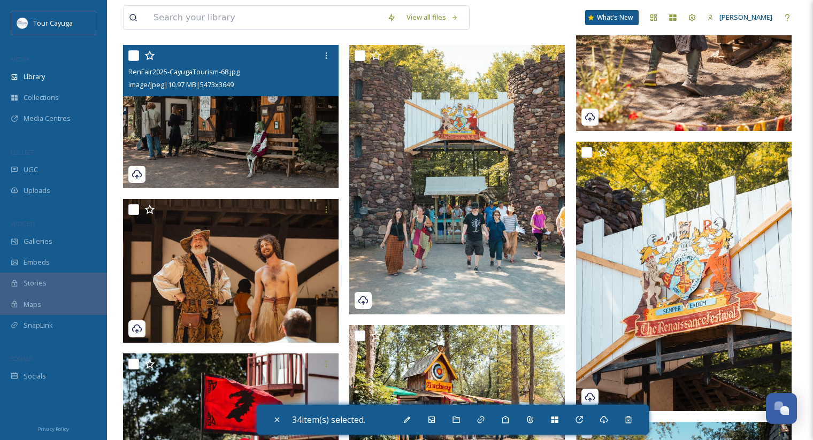
click at [132, 56] on input "checkbox" at bounding box center [133, 55] width 11 height 11
checkbox input "true"
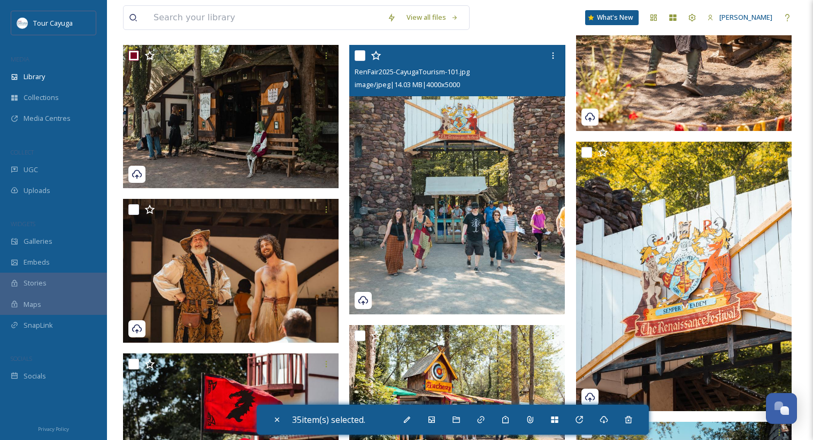
click at [365, 56] on input "checkbox" at bounding box center [360, 55] width 11 height 11
checkbox input "true"
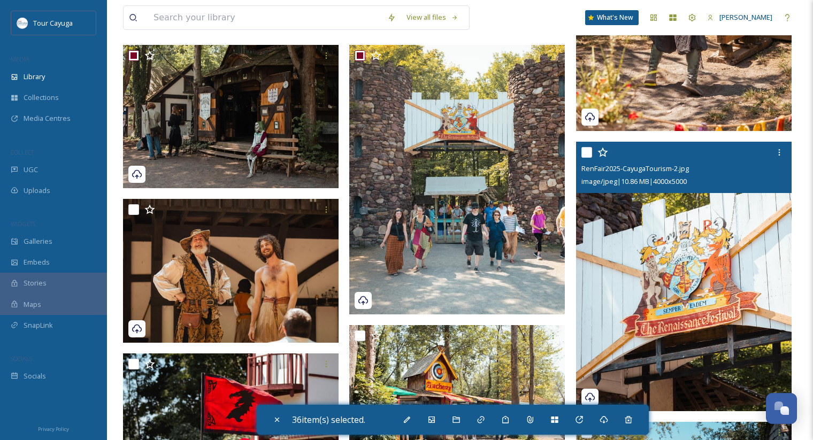
click at [589, 153] on input "checkbox" at bounding box center [586, 152] width 11 height 11
checkbox input "true"
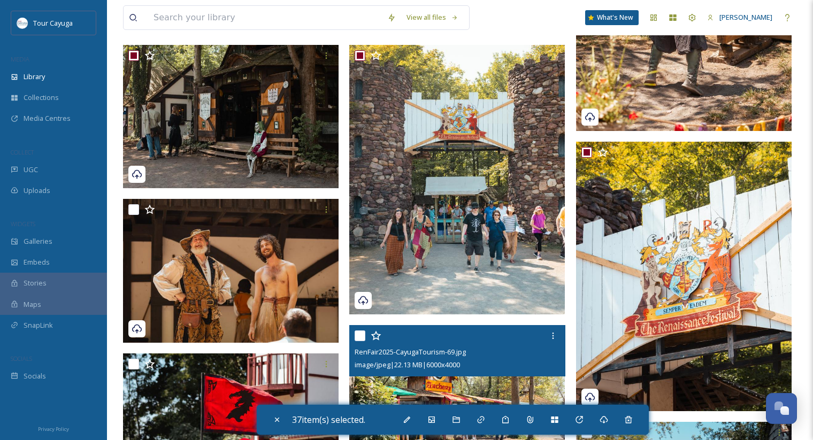
click at [360, 336] on input "checkbox" at bounding box center [360, 335] width 11 height 11
checkbox input "true"
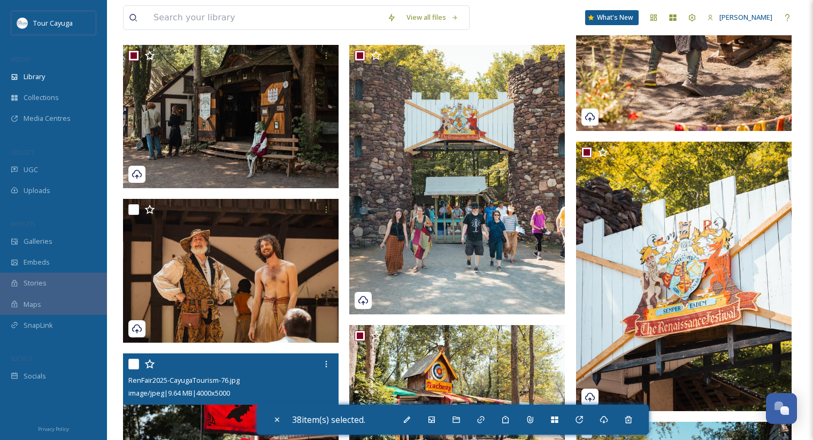
click at [132, 365] on input "checkbox" at bounding box center [133, 364] width 11 height 11
checkbox input "true"
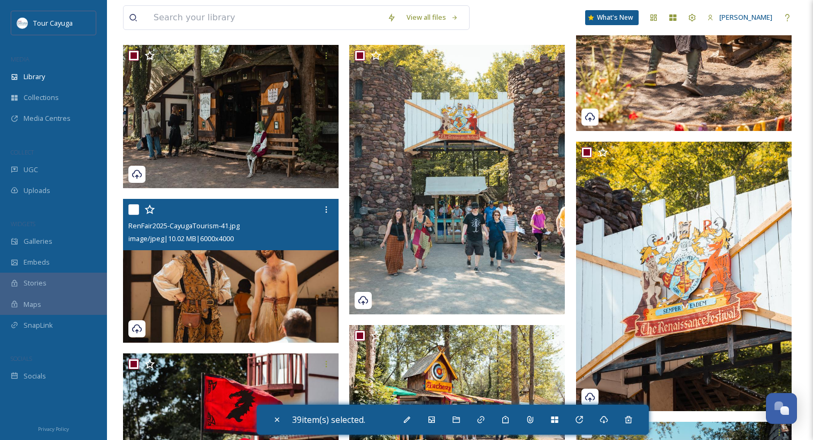
click at [134, 212] on input "checkbox" at bounding box center [133, 209] width 11 height 11
checkbox input "true"
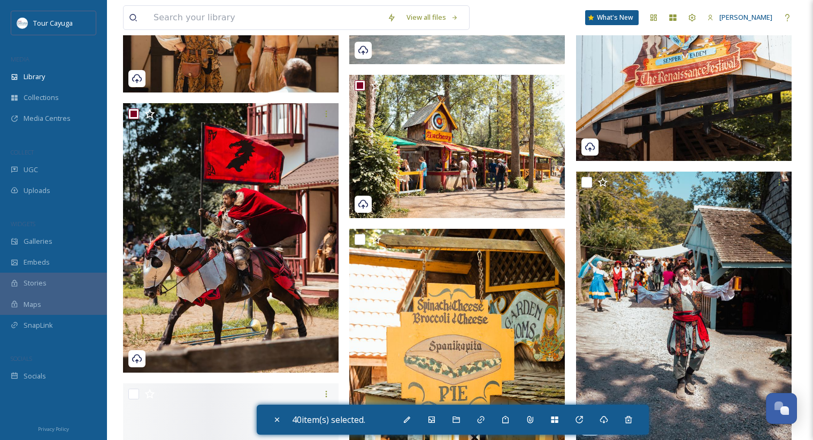
scroll to position [3210, 0]
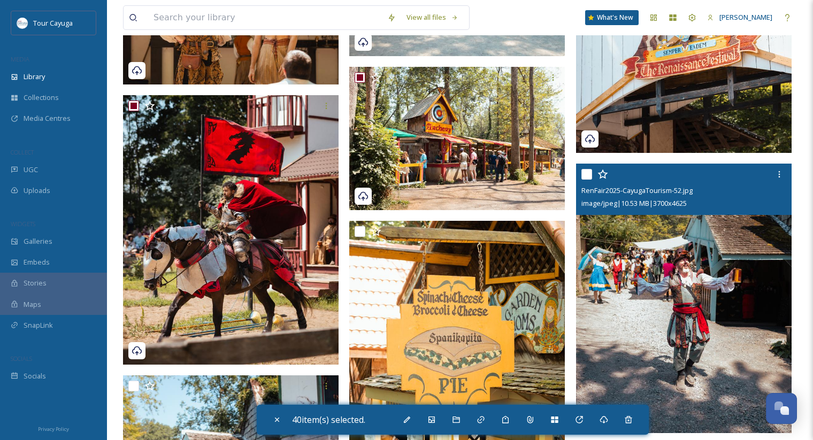
click at [587, 175] on input "checkbox" at bounding box center [586, 174] width 11 height 11
checkbox input "true"
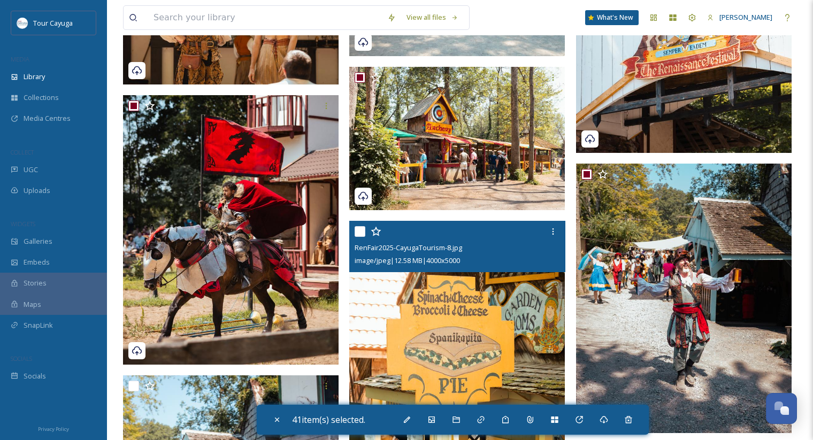
click at [361, 234] on input "checkbox" at bounding box center [360, 231] width 11 height 11
checkbox input "true"
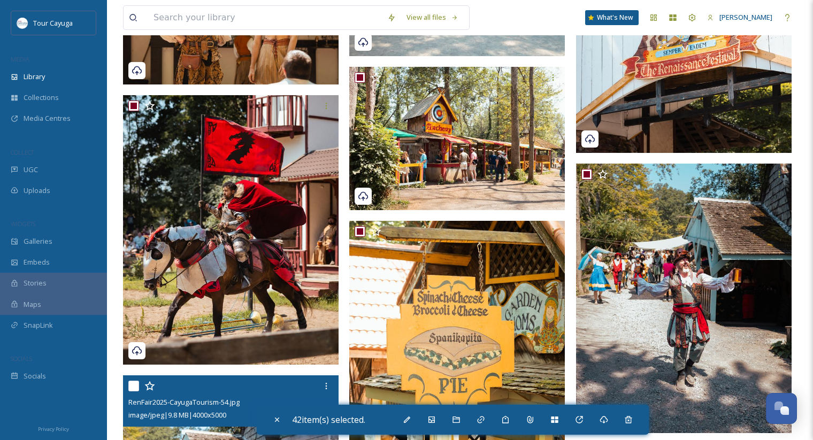
click at [133, 385] on input "checkbox" at bounding box center [133, 386] width 11 height 11
checkbox input "true"
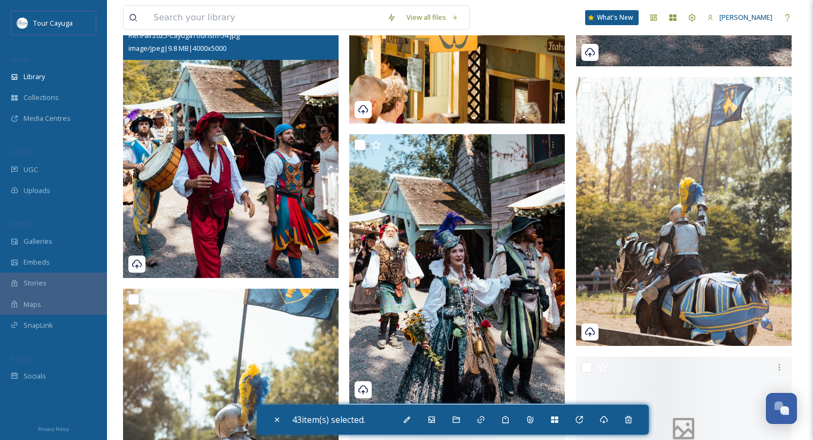
scroll to position [3588, 0]
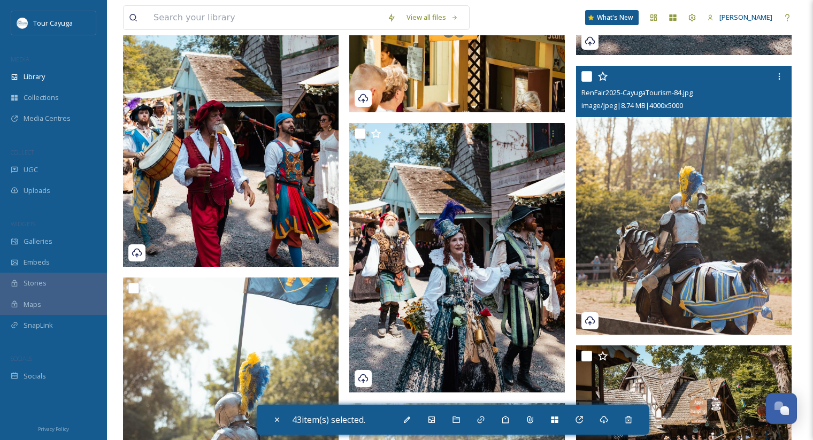
click at [587, 79] on input "checkbox" at bounding box center [586, 76] width 11 height 11
checkbox input "true"
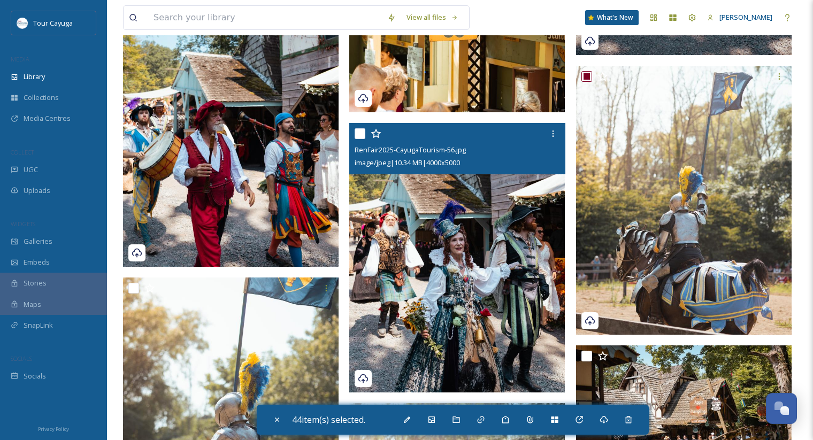
click at [362, 136] on input "checkbox" at bounding box center [360, 133] width 11 height 11
checkbox input "true"
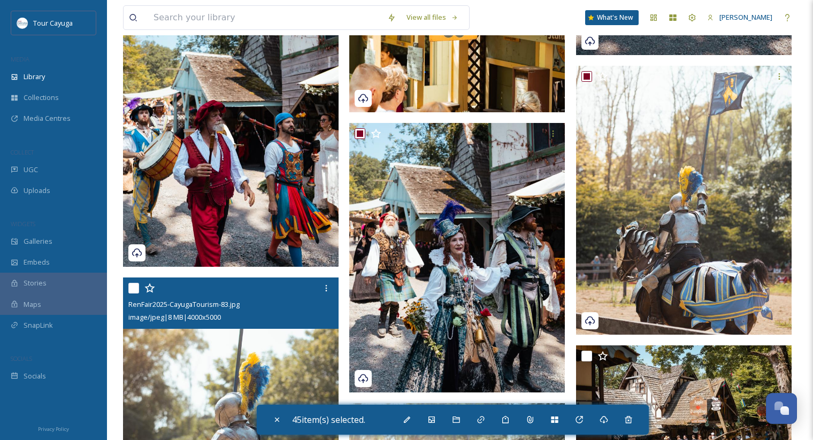
click at [137, 285] on input "checkbox" at bounding box center [133, 288] width 11 height 11
checkbox input "true"
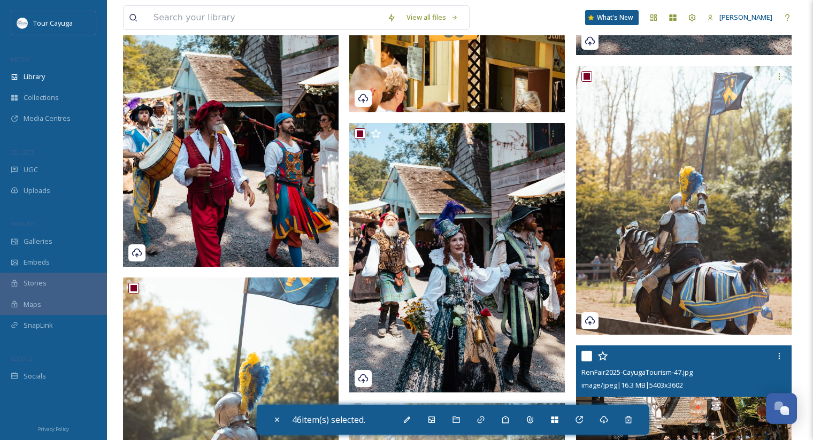
click at [586, 357] on input "checkbox" at bounding box center [586, 356] width 11 height 11
checkbox input "true"
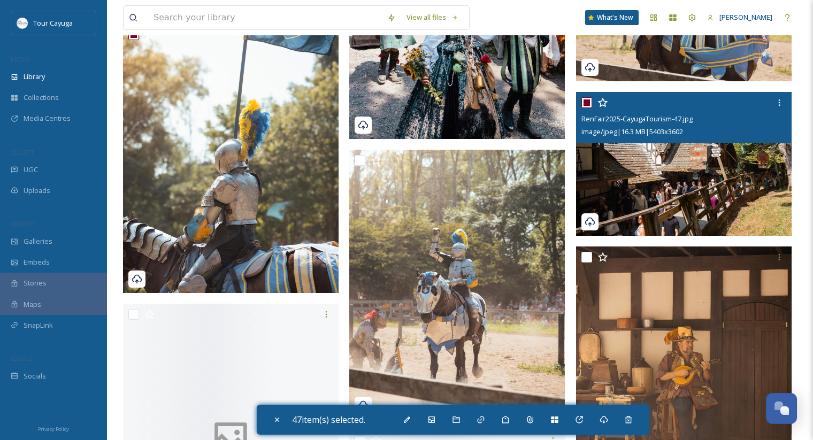
scroll to position [3888, 0]
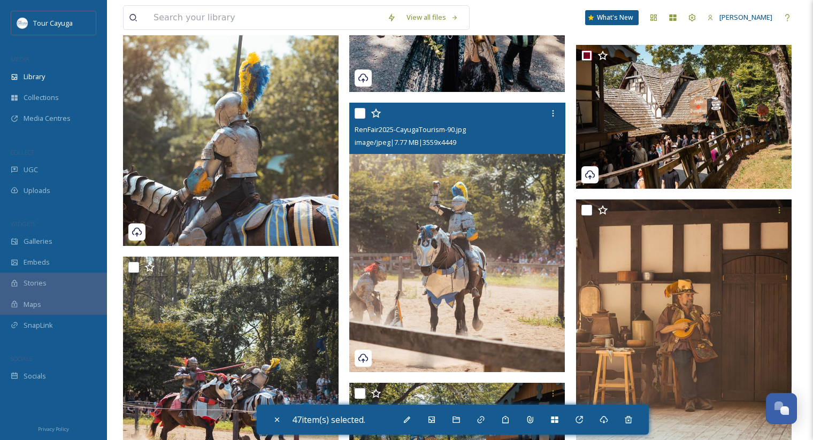
click at [363, 110] on input "checkbox" at bounding box center [360, 113] width 11 height 11
checkbox input "true"
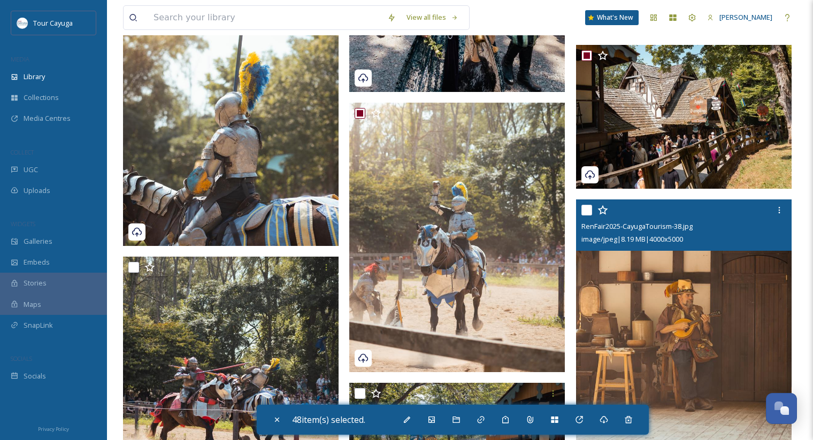
click at [579, 214] on div "RenFair2025-CayugaTourism-38.jpg image/jpeg | 8.19 MB | 4000 x 5000" at bounding box center [684, 224] width 216 height 51
click at [585, 213] on input "checkbox" at bounding box center [586, 210] width 11 height 11
checkbox input "true"
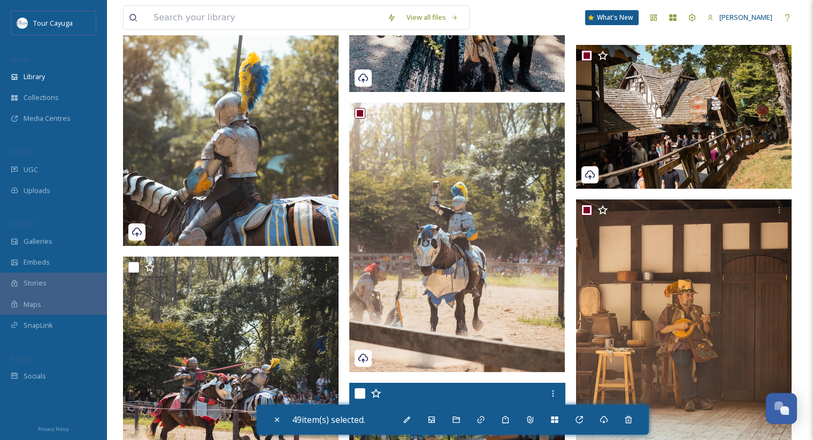
click at [363, 389] on input "checkbox" at bounding box center [360, 393] width 11 height 11
checkbox input "true"
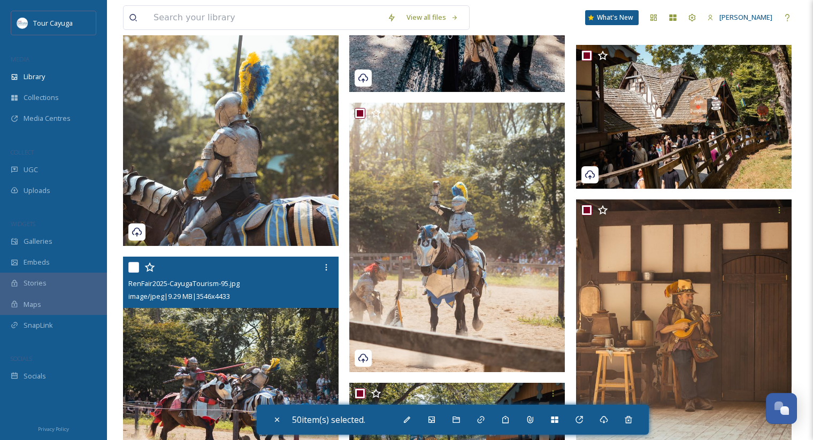
click at [135, 264] on input "checkbox" at bounding box center [133, 267] width 11 height 11
checkbox input "true"
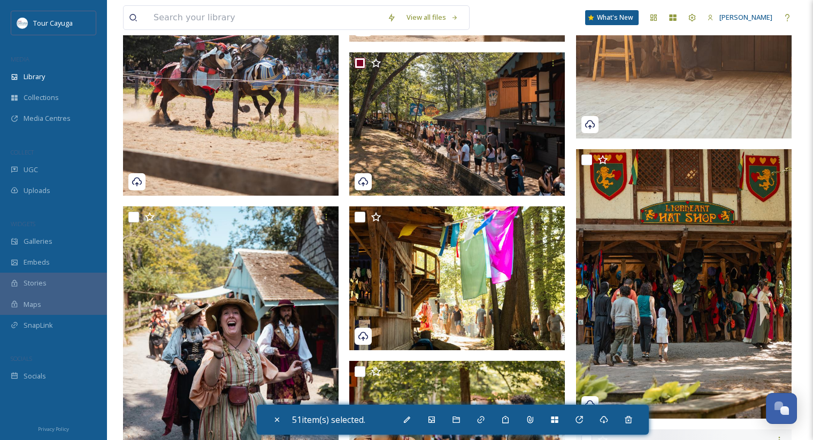
scroll to position [4255, 0]
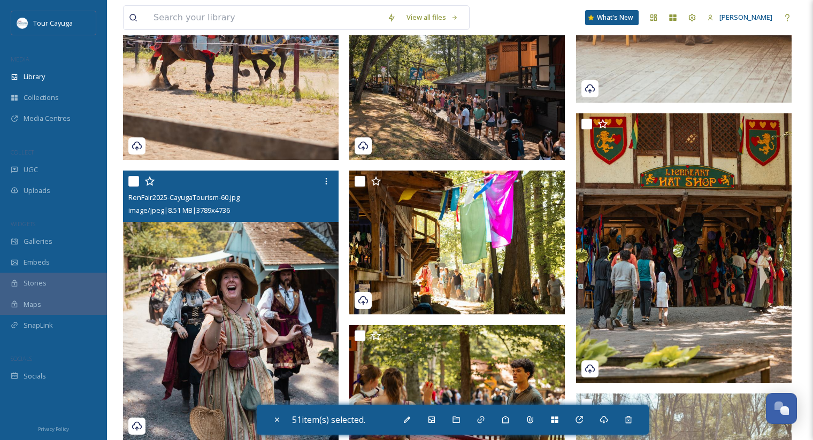
click at [135, 180] on input "checkbox" at bounding box center [133, 181] width 11 height 11
checkbox input "true"
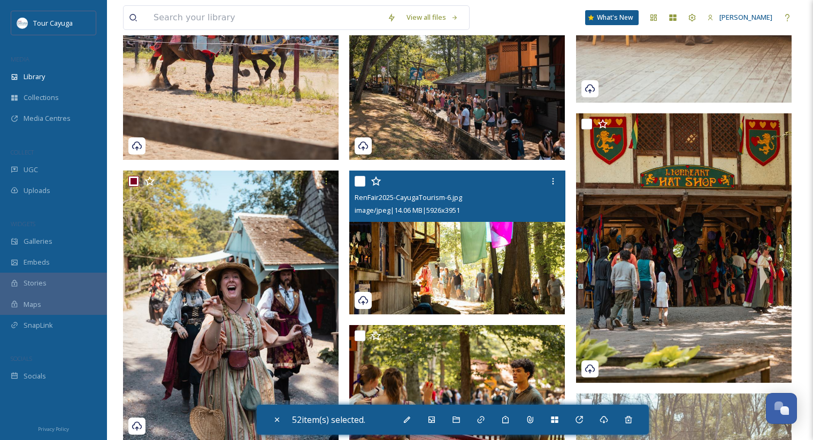
click at [363, 182] on input "checkbox" at bounding box center [360, 181] width 11 height 11
checkbox input "true"
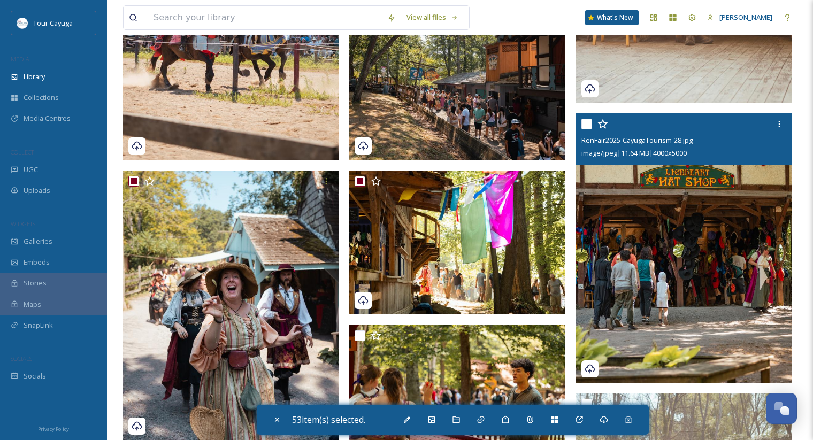
click at [589, 124] on input "checkbox" at bounding box center [586, 124] width 11 height 11
checkbox input "true"
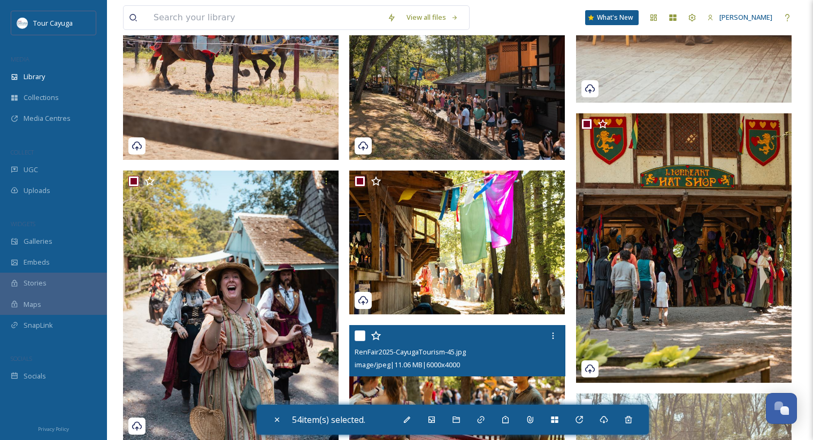
click at [359, 335] on input "checkbox" at bounding box center [360, 335] width 11 height 11
checkbox input "true"
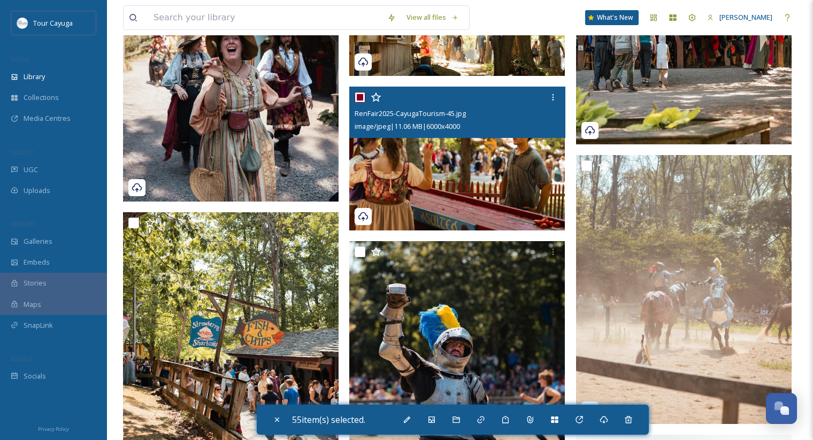
scroll to position [4523, 0]
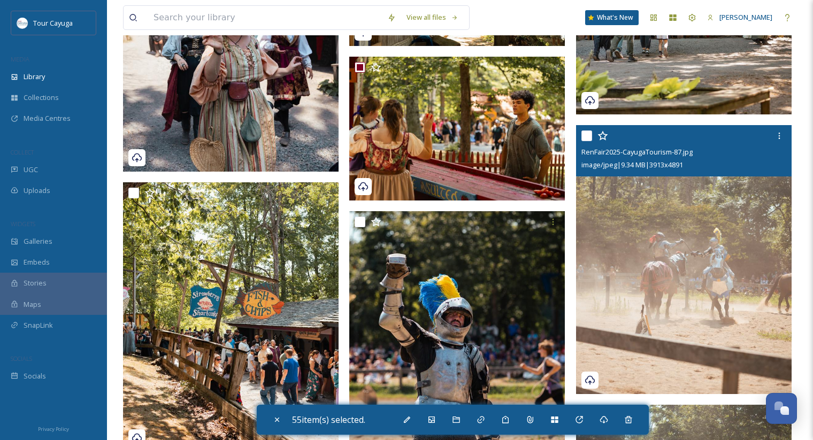
click at [588, 134] on input "checkbox" at bounding box center [586, 135] width 11 height 11
checkbox input "true"
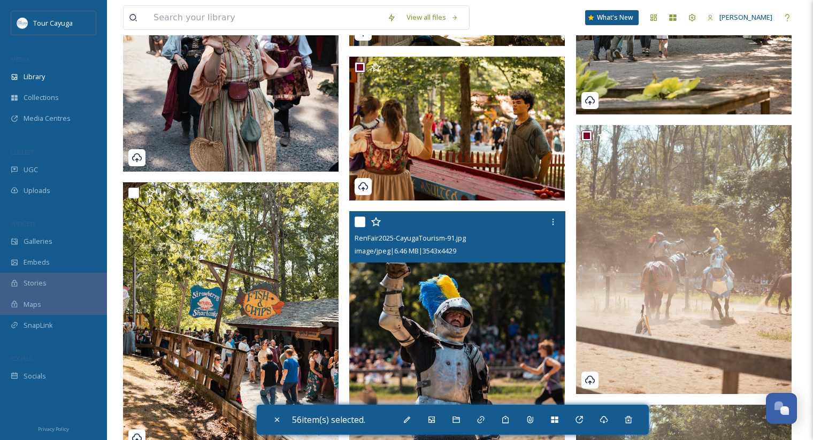
click at [360, 222] on input "checkbox" at bounding box center [360, 222] width 11 height 11
checkbox input "true"
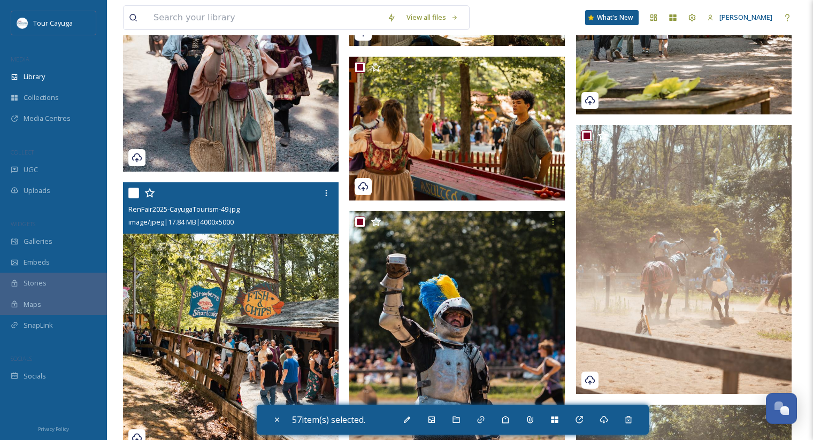
click at [136, 194] on input "checkbox" at bounding box center [133, 193] width 11 height 11
checkbox input "true"
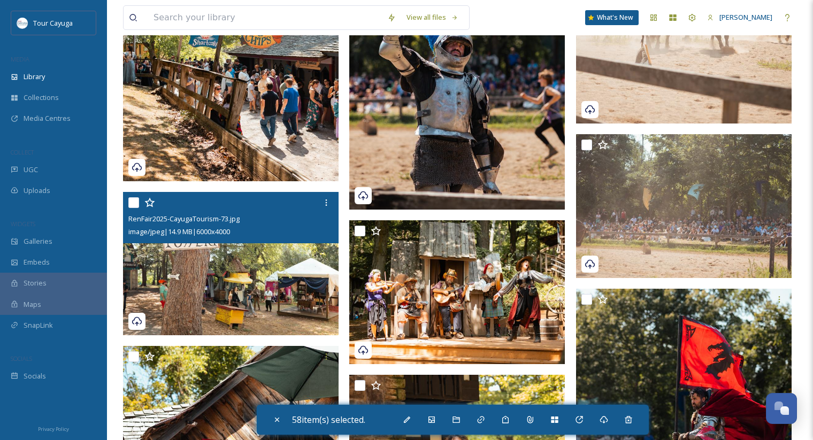
scroll to position [4795, 0]
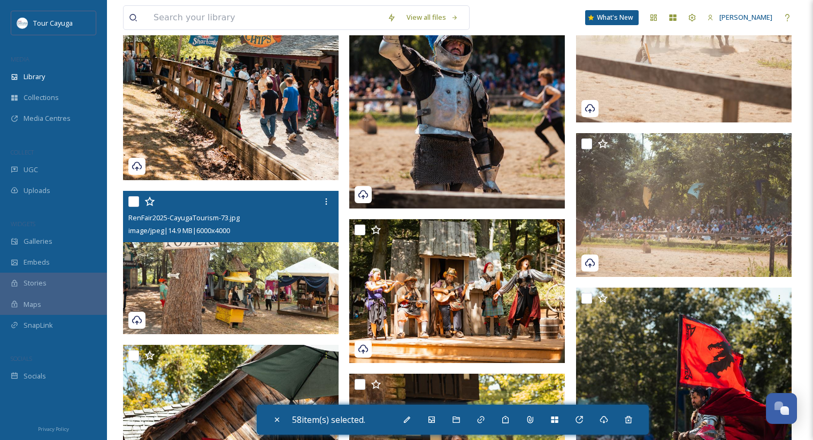
click at [136, 204] on input "checkbox" at bounding box center [133, 201] width 11 height 11
checkbox input "true"
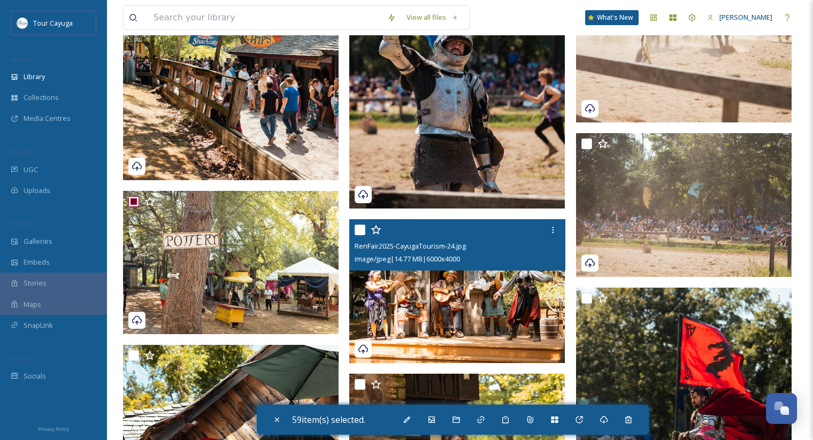
click at [357, 231] on input "checkbox" at bounding box center [360, 230] width 11 height 11
checkbox input "true"
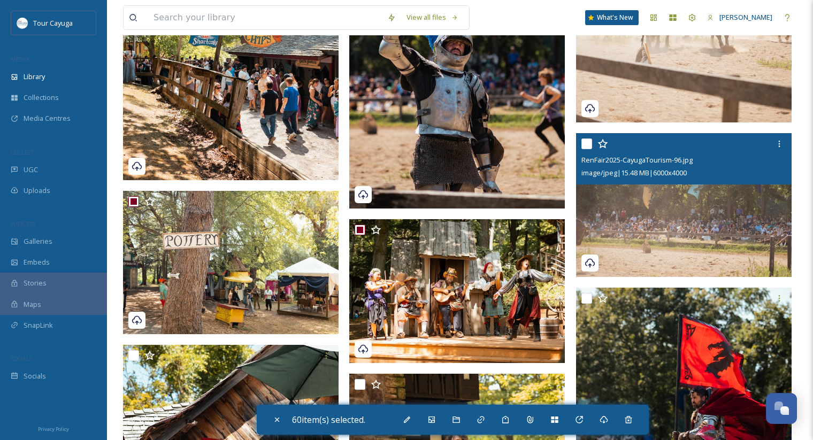
click at [589, 147] on input "checkbox" at bounding box center [586, 144] width 11 height 11
checkbox input "true"
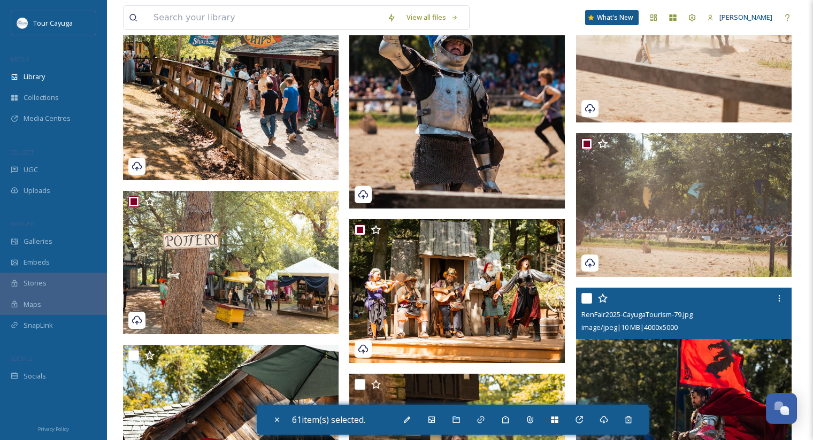
click at [587, 300] on input "checkbox" at bounding box center [586, 298] width 11 height 11
checkbox input "true"
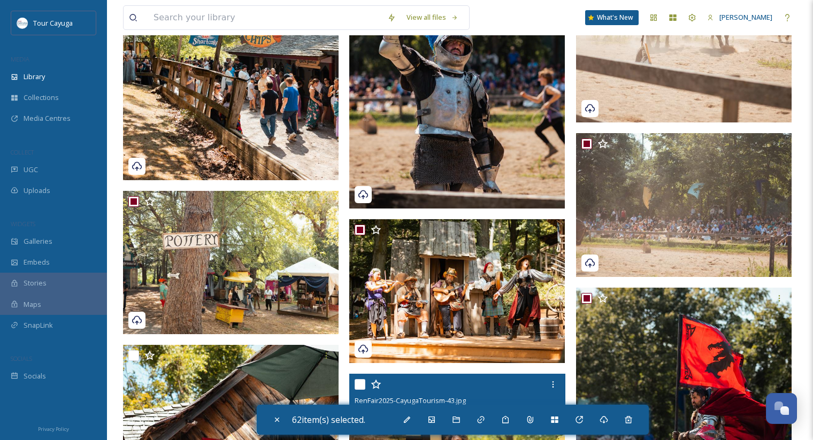
click at [365, 390] on div at bounding box center [458, 384] width 207 height 19
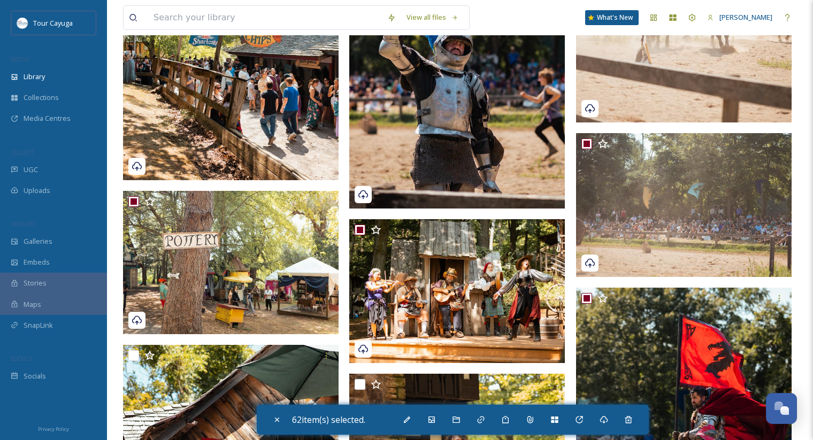
click at [348, 386] on div "No preview available for file of application/octet-stream ." at bounding box center [460, 201] width 674 height 9464
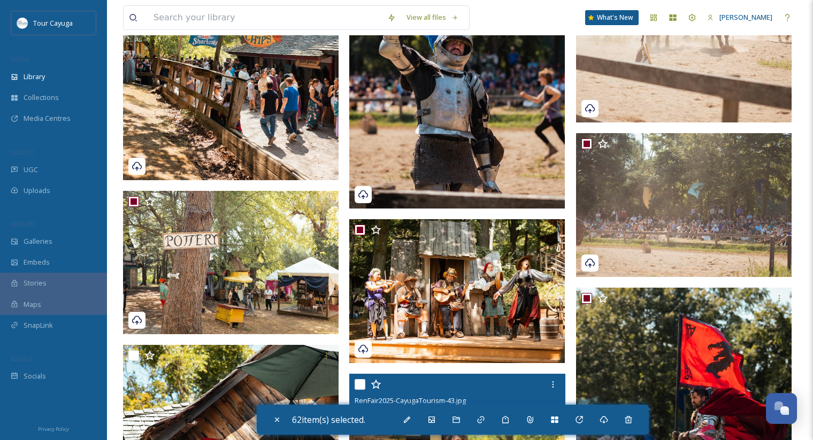
click at [357, 386] on input "checkbox" at bounding box center [360, 384] width 11 height 11
checkbox input "true"
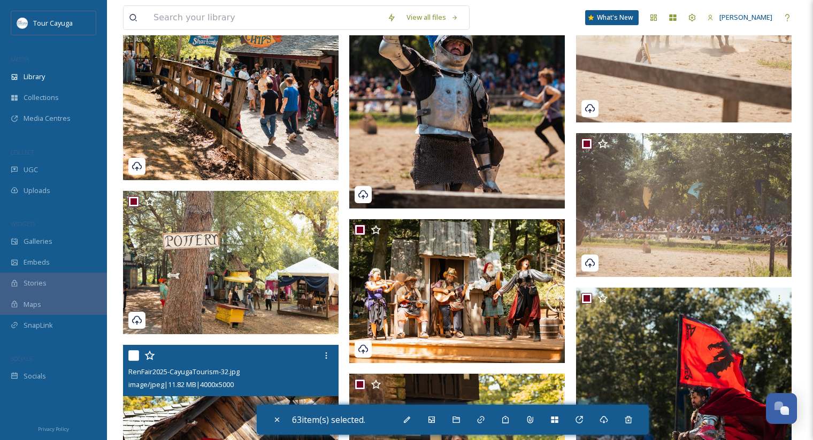
click at [137, 355] on input "checkbox" at bounding box center [133, 355] width 11 height 11
checkbox input "true"
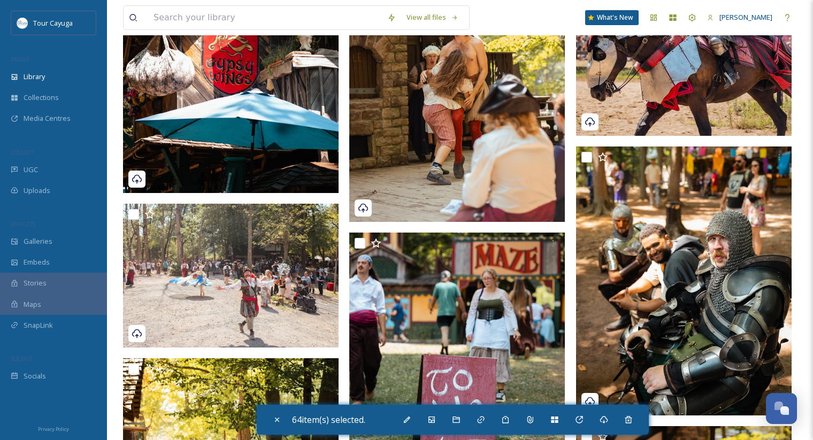
scroll to position [5220, 0]
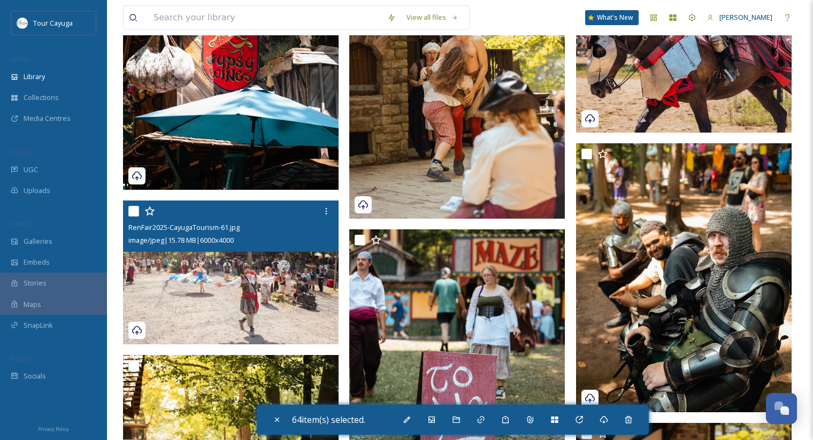
click at [138, 208] on input "checkbox" at bounding box center [133, 211] width 11 height 11
checkbox input "true"
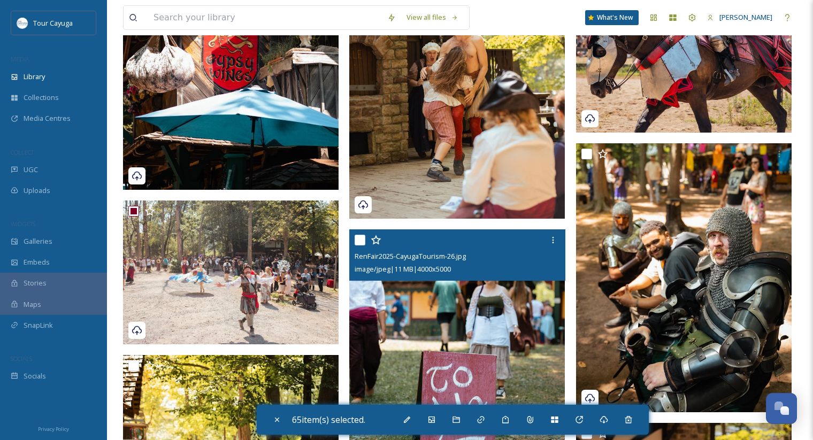
click at [360, 242] on input "checkbox" at bounding box center [360, 240] width 11 height 11
checkbox input "true"
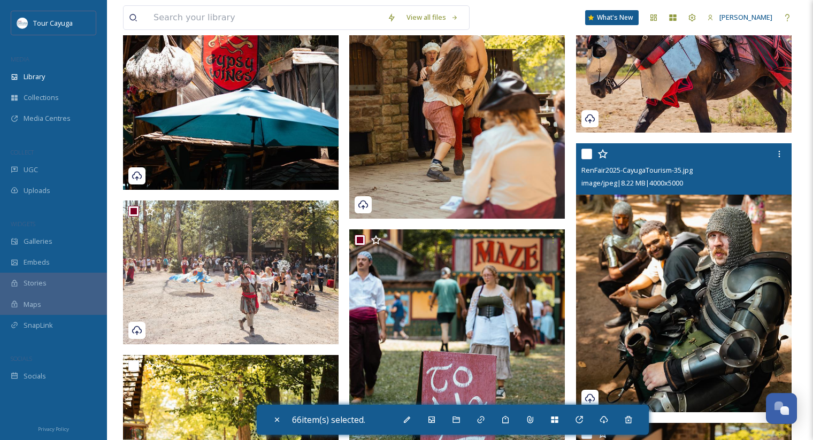
click at [590, 154] on input "checkbox" at bounding box center [586, 154] width 11 height 11
checkbox input "true"
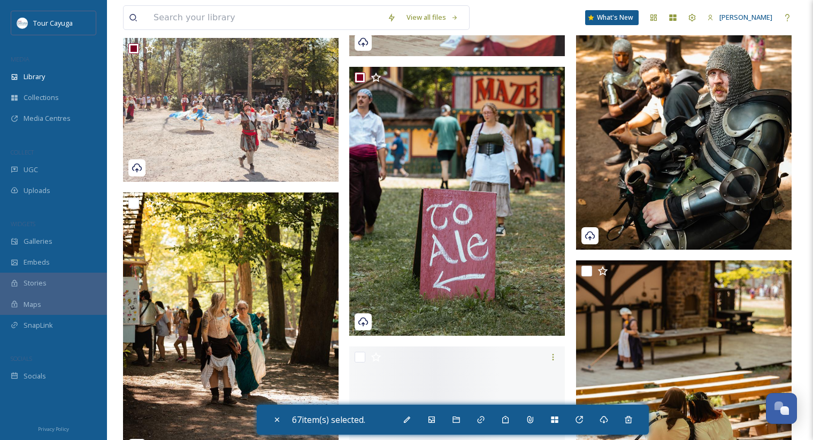
scroll to position [5387, 0]
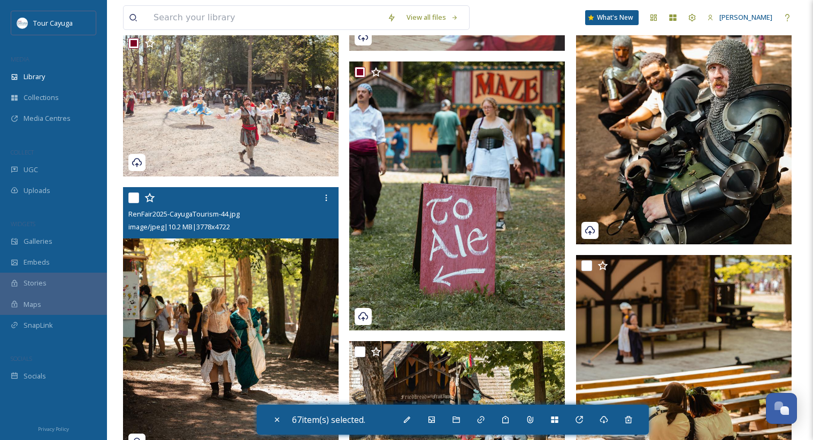
click at [133, 200] on input "checkbox" at bounding box center [133, 198] width 11 height 11
checkbox input "true"
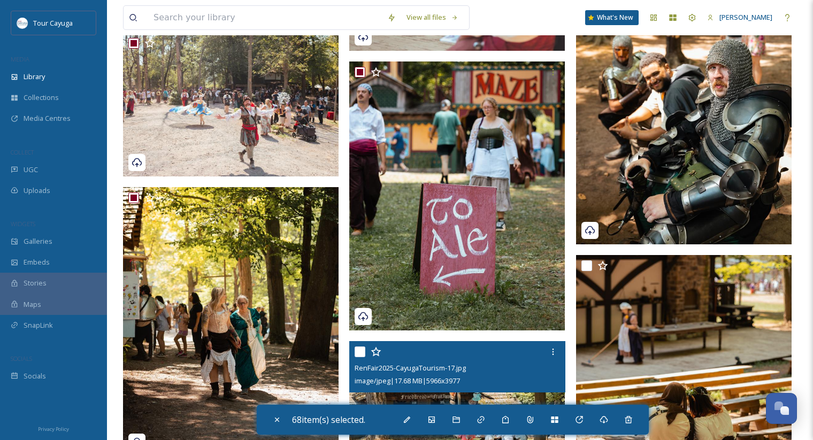
click at [360, 354] on input "checkbox" at bounding box center [360, 352] width 11 height 11
checkbox input "true"
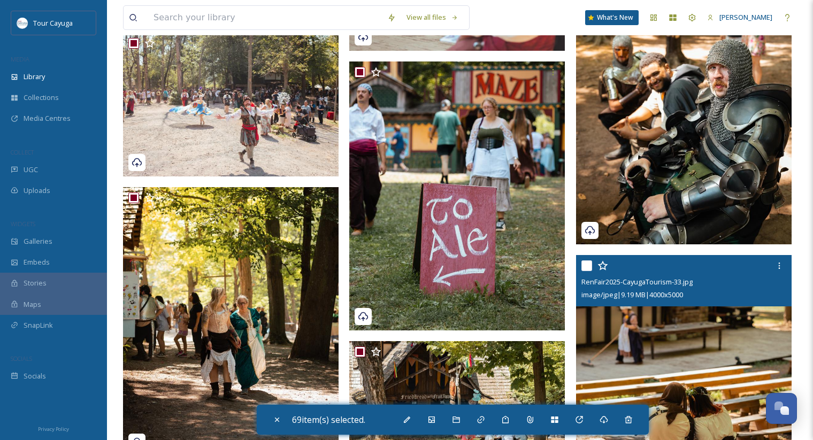
click at [586, 270] on input "checkbox" at bounding box center [586, 265] width 11 height 11
checkbox input "true"
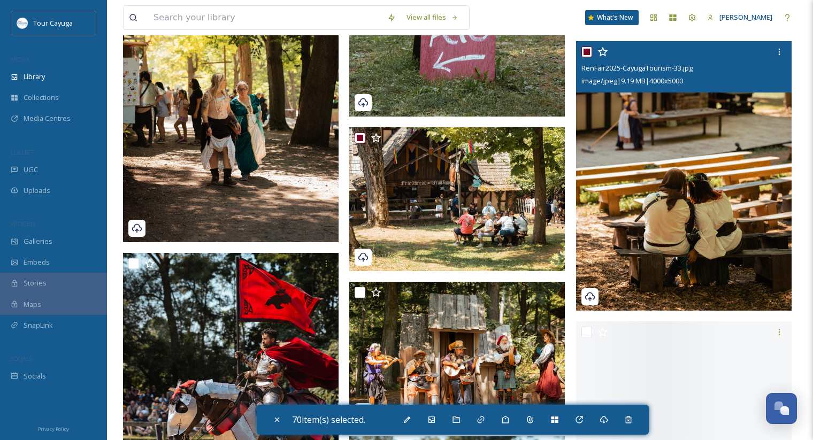
scroll to position [5734, 0]
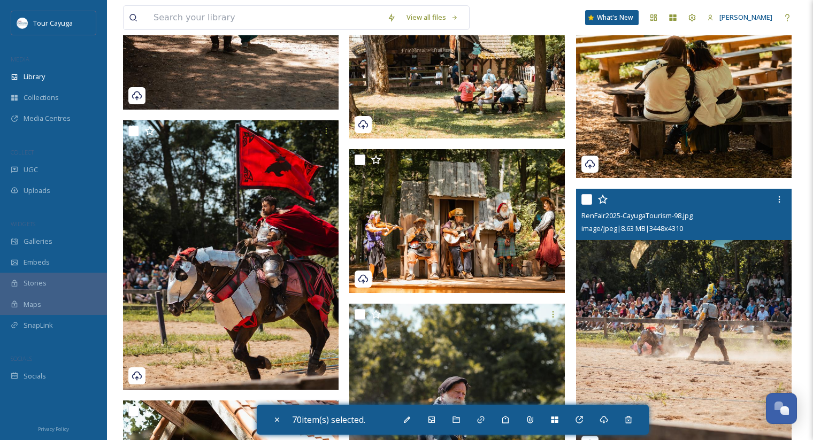
click at [588, 196] on input "checkbox" at bounding box center [586, 199] width 11 height 11
checkbox input "true"
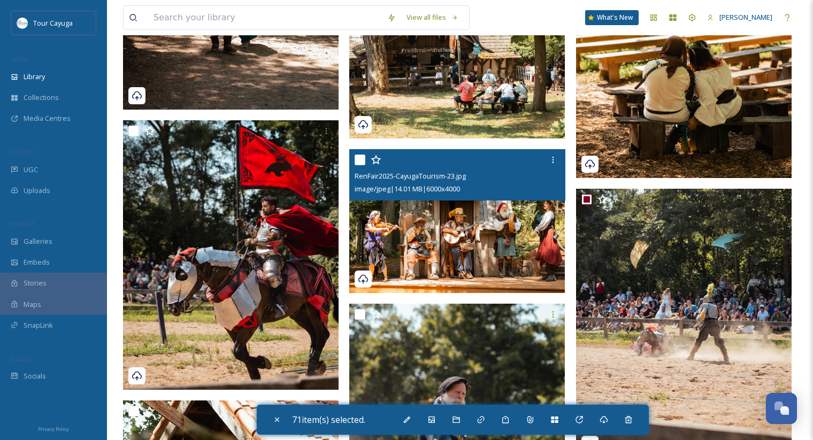
click at [361, 160] on input "checkbox" at bounding box center [360, 160] width 11 height 11
checkbox input "true"
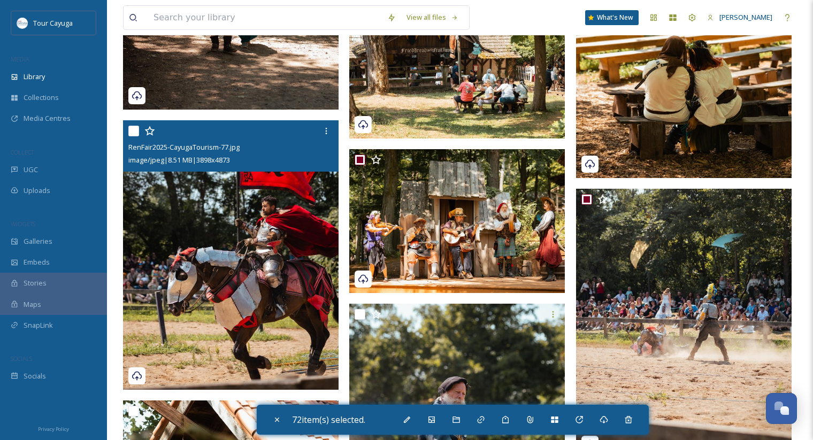
click at [131, 127] on input "checkbox" at bounding box center [133, 131] width 11 height 11
checkbox input "true"
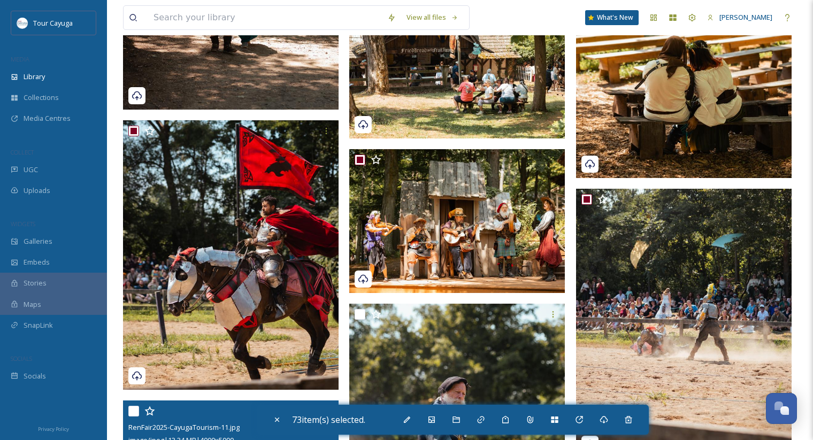
click at [136, 412] on input "checkbox" at bounding box center [133, 411] width 11 height 11
checkbox input "true"
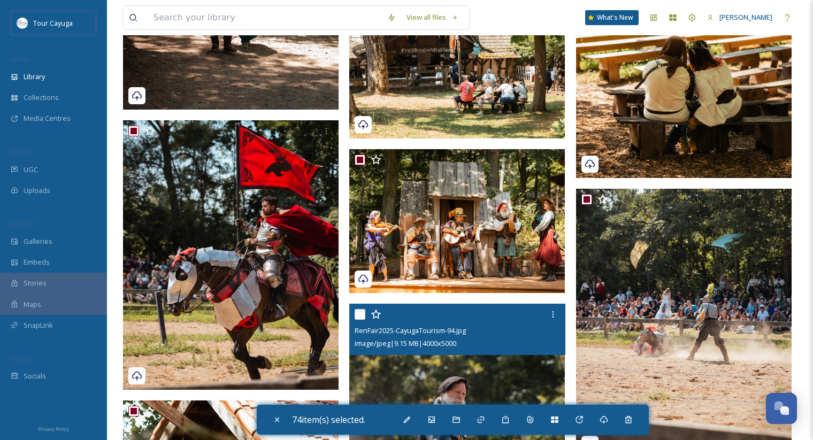
click at [359, 314] on input "checkbox" at bounding box center [360, 314] width 11 height 11
checkbox input "true"
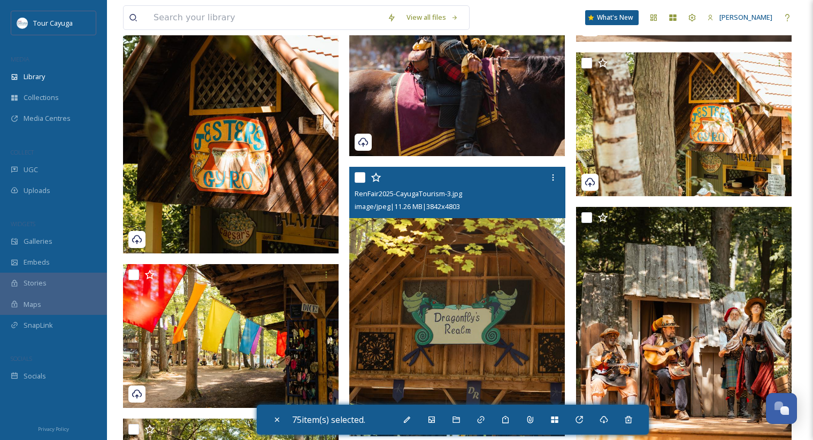
scroll to position [6151, 0]
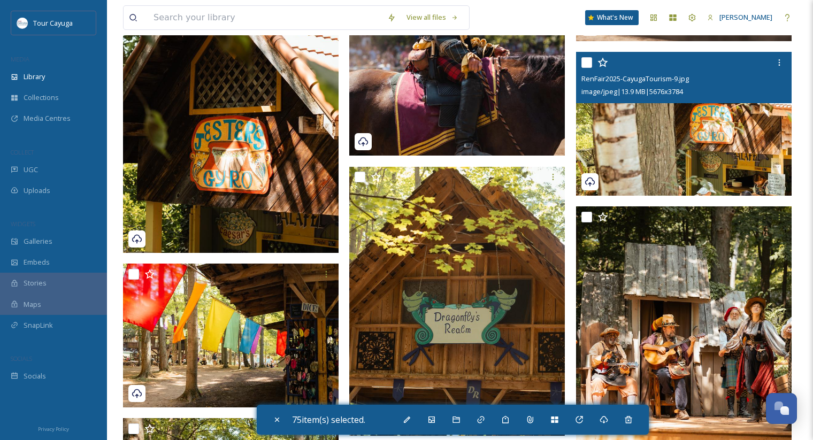
click at [591, 62] on input "checkbox" at bounding box center [586, 62] width 11 height 11
checkbox input "true"
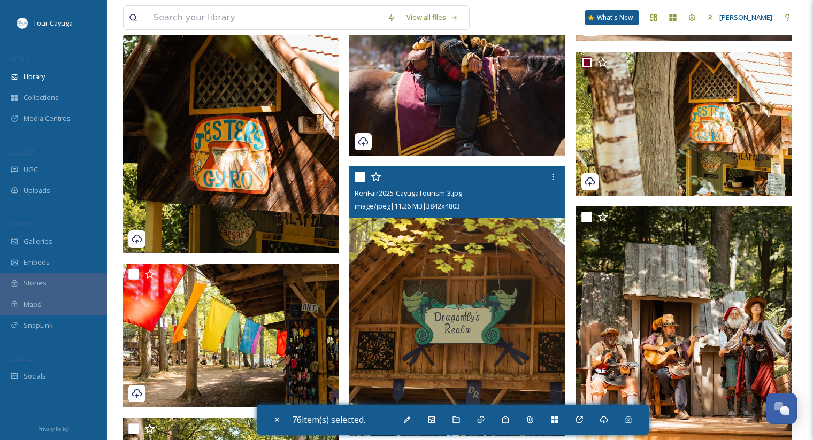
click at [359, 178] on input "checkbox" at bounding box center [360, 177] width 11 height 11
checkbox input "true"
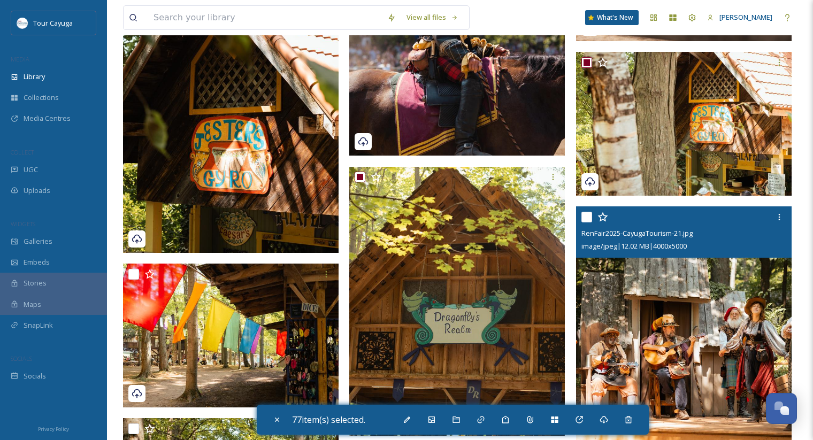
click at [585, 220] on input "checkbox" at bounding box center [586, 217] width 11 height 11
checkbox input "true"
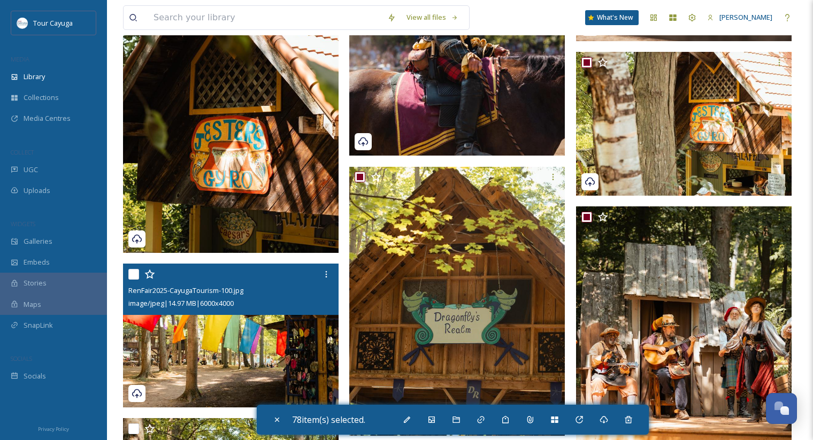
click at [135, 273] on input "checkbox" at bounding box center [133, 274] width 11 height 11
checkbox input "true"
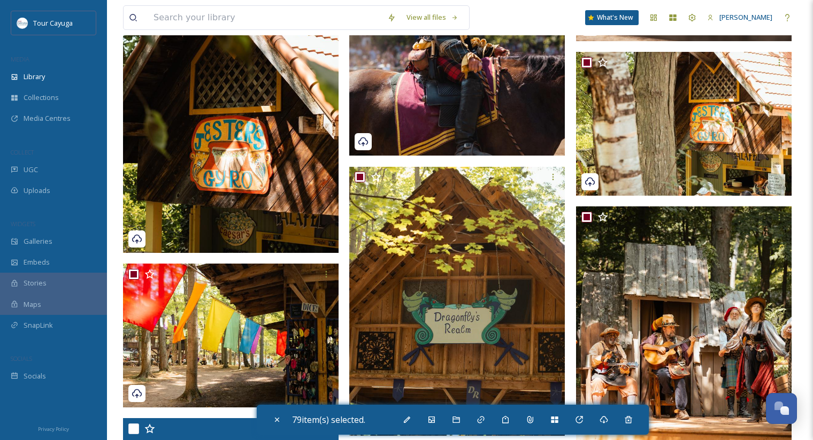
click at [137, 430] on input "checkbox" at bounding box center [133, 429] width 11 height 11
checkbox input "true"
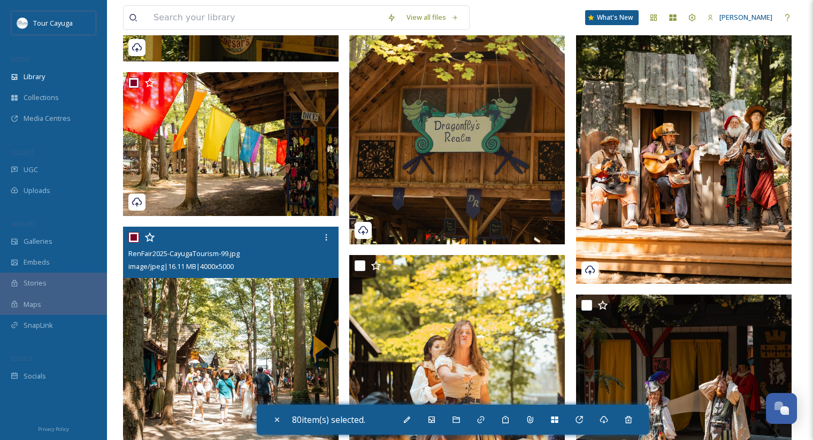
scroll to position [6397, 0]
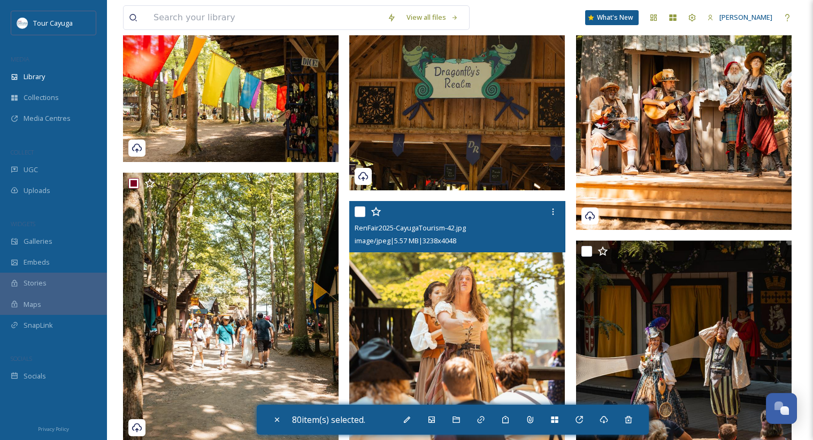
click at [364, 210] on input "checkbox" at bounding box center [360, 211] width 11 height 11
checkbox input "true"
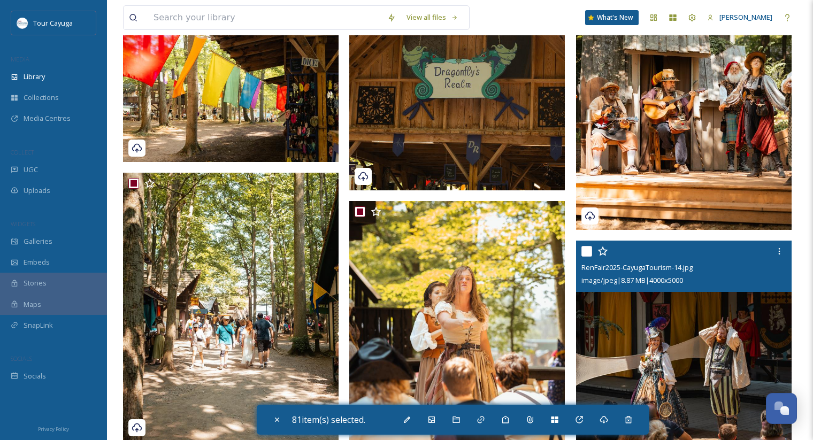
click at [589, 249] on input "checkbox" at bounding box center [586, 251] width 11 height 11
checkbox input "true"
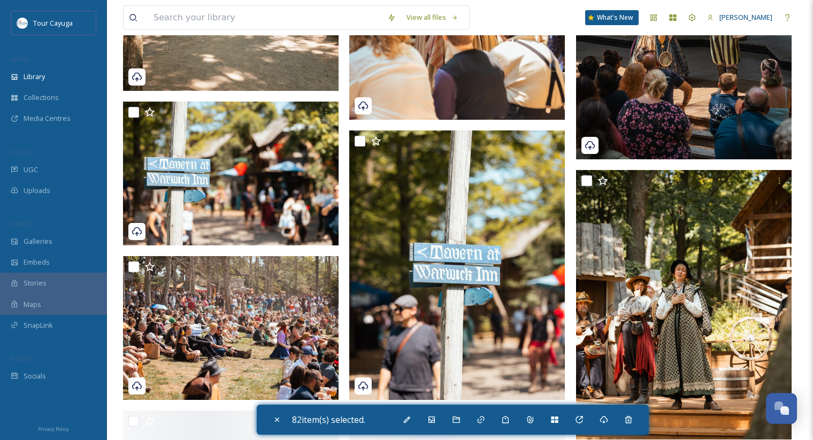
scroll to position [6750, 0]
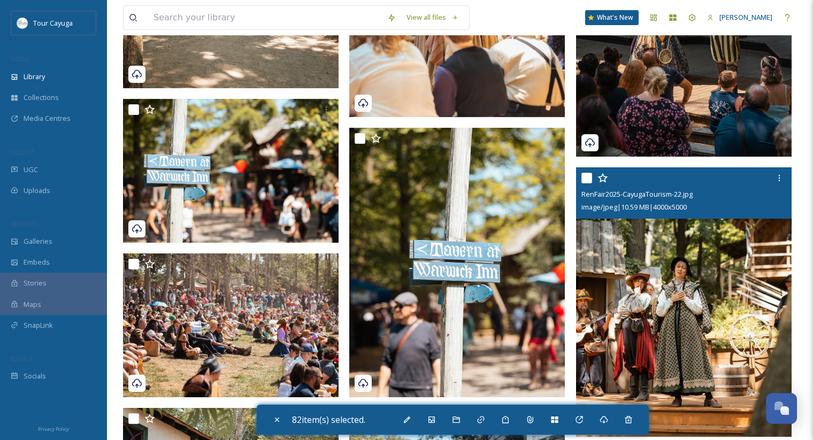
click at [587, 176] on input "checkbox" at bounding box center [586, 178] width 11 height 11
checkbox input "true"
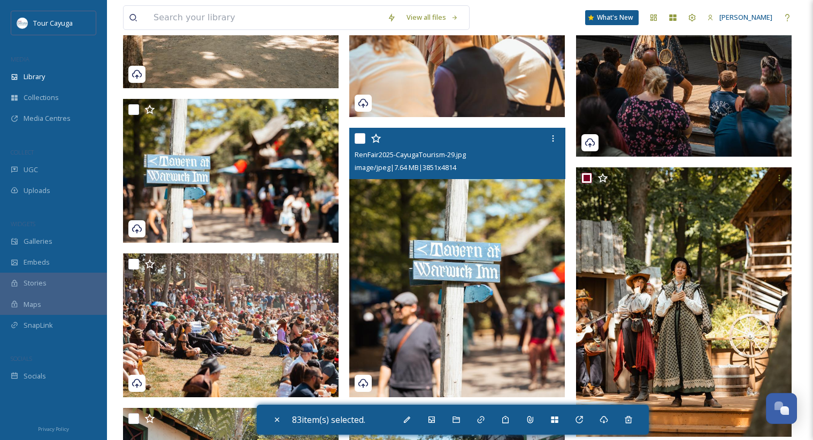
click at [360, 140] on input "checkbox" at bounding box center [360, 138] width 11 height 11
checkbox input "true"
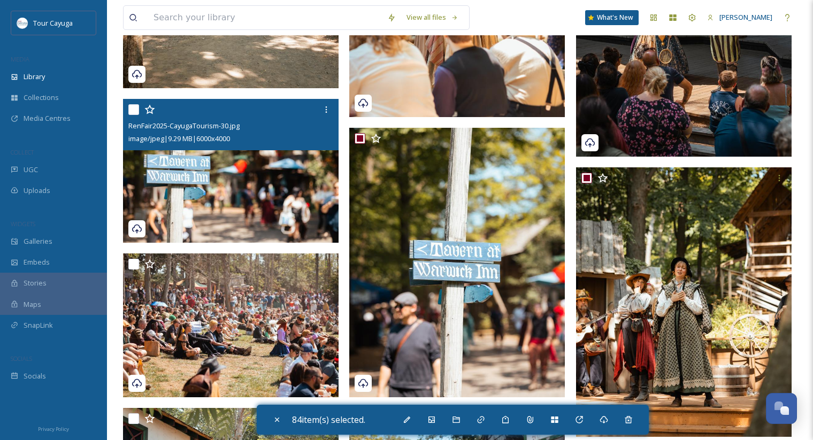
click at [134, 112] on input "checkbox" at bounding box center [133, 109] width 11 height 11
checkbox input "true"
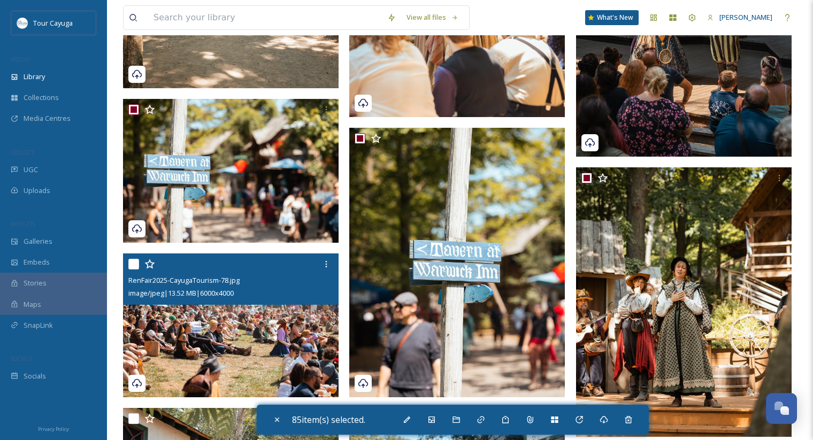
click at [137, 265] on input "checkbox" at bounding box center [133, 264] width 11 height 11
checkbox input "true"
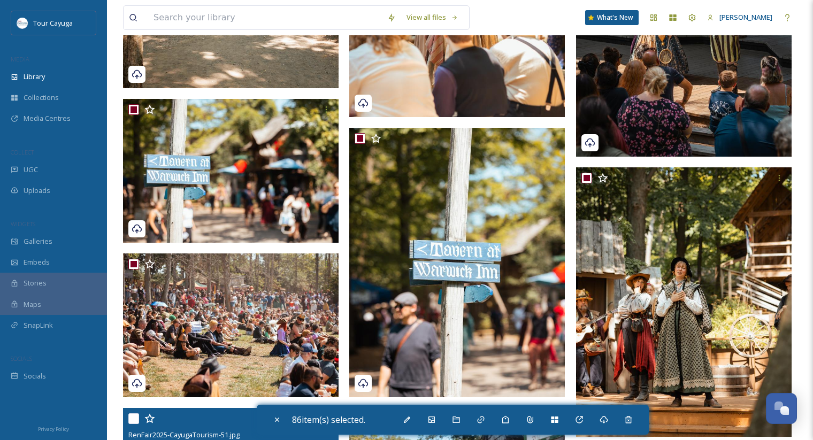
click at [135, 417] on input "checkbox" at bounding box center [133, 418] width 11 height 11
checkbox input "true"
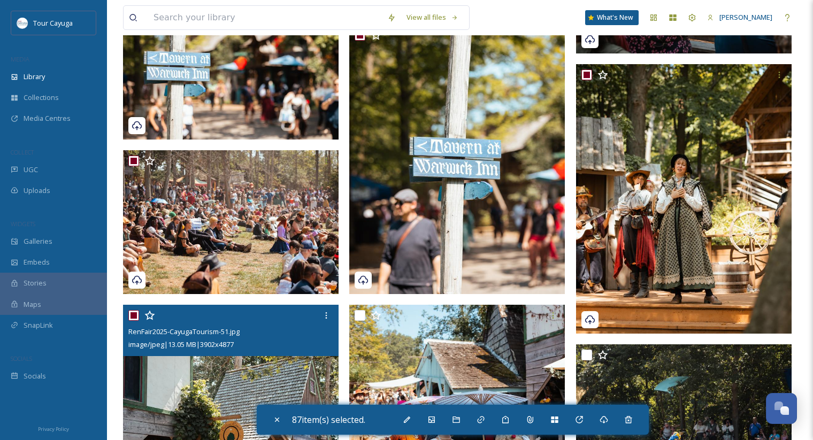
scroll to position [6877, 0]
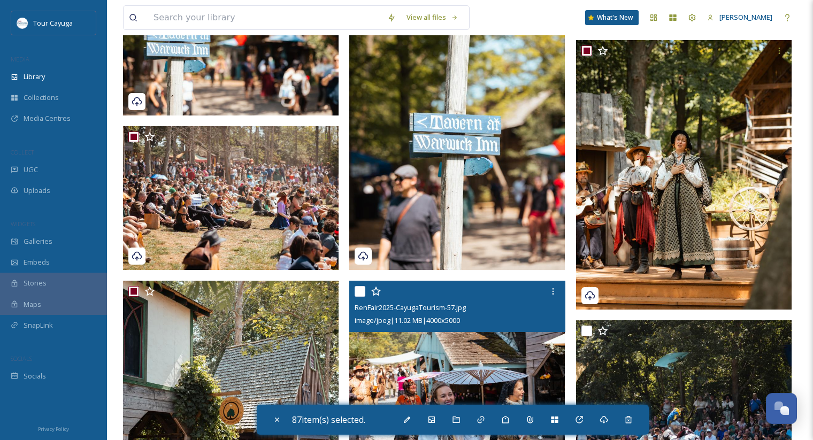
click at [361, 290] on input "checkbox" at bounding box center [360, 291] width 11 height 11
checkbox input "true"
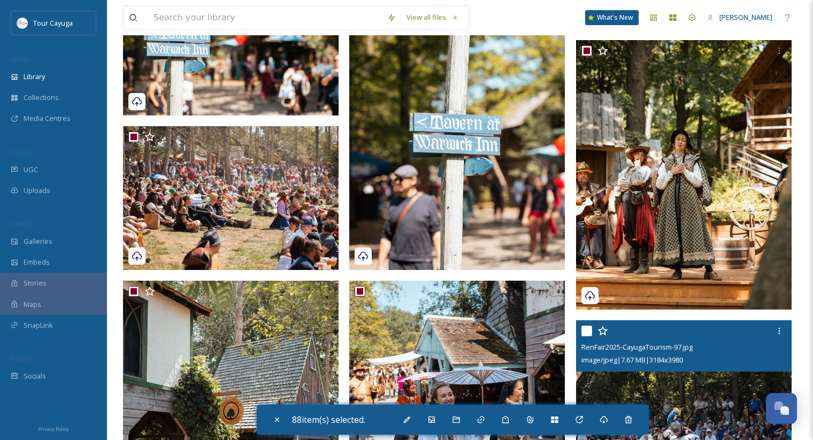
click at [586, 327] on input "checkbox" at bounding box center [586, 331] width 11 height 11
checkbox input "true"
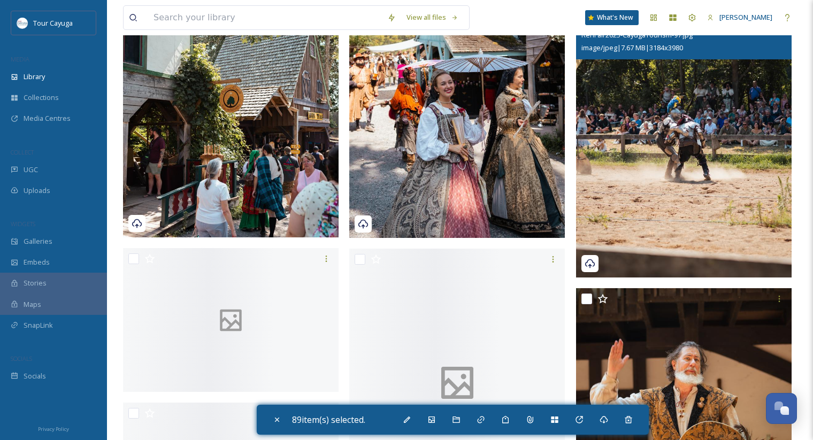
scroll to position [7219, 0]
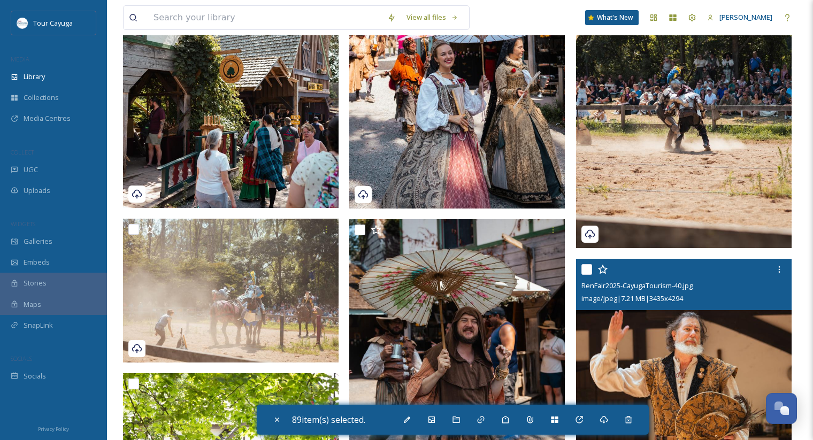
click at [590, 270] on input "checkbox" at bounding box center [586, 269] width 11 height 11
checkbox input "true"
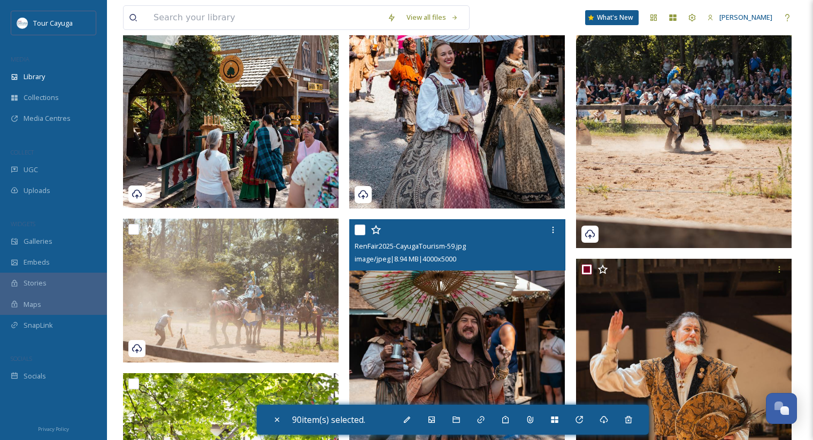
click at [365, 230] on input "checkbox" at bounding box center [360, 230] width 11 height 11
checkbox input "true"
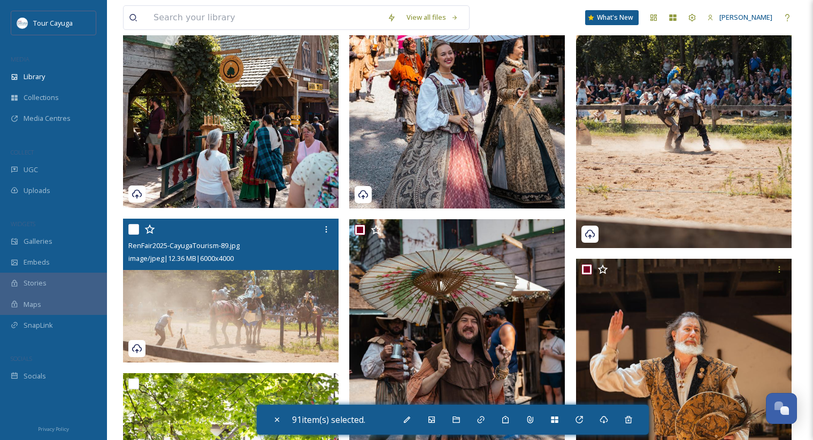
click at [136, 228] on input "checkbox" at bounding box center [133, 229] width 11 height 11
checkbox input "true"
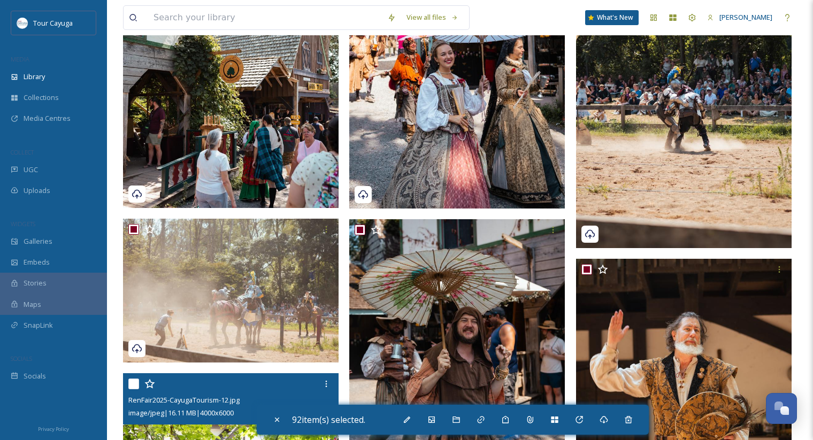
click at [136, 388] on input "checkbox" at bounding box center [133, 384] width 11 height 11
checkbox input "true"
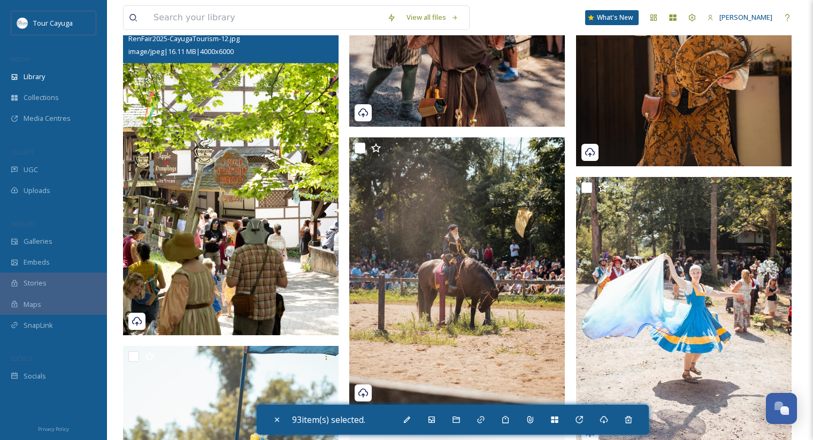
scroll to position [7585, 0]
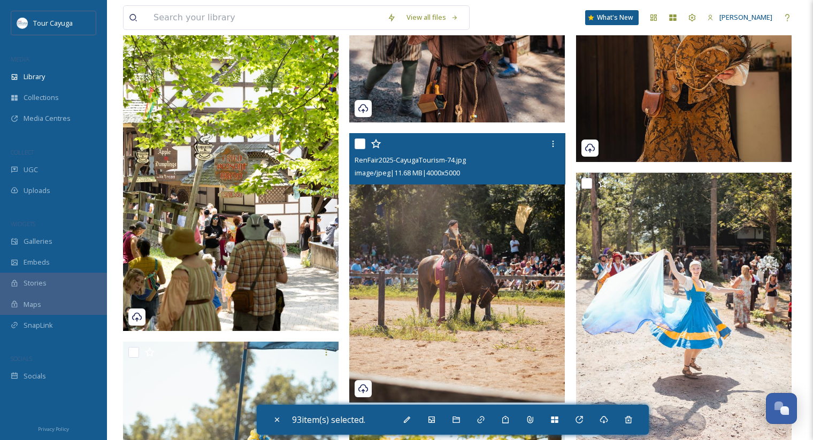
click at [361, 148] on input "checkbox" at bounding box center [360, 144] width 11 height 11
checkbox input "true"
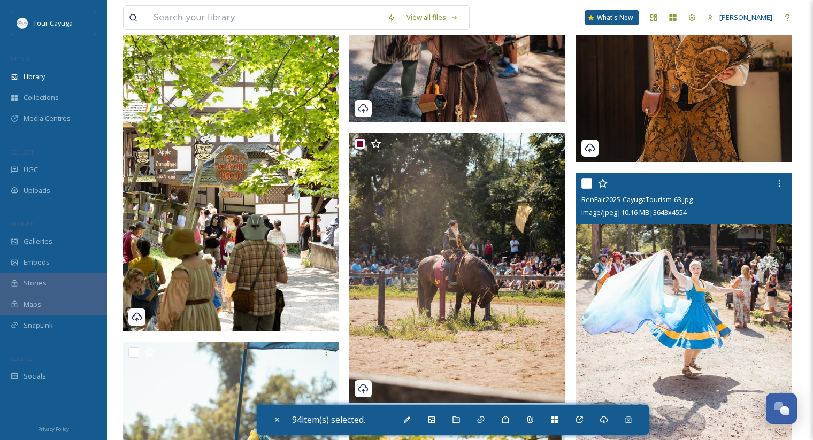
click at [590, 180] on input "checkbox" at bounding box center [586, 183] width 11 height 11
checkbox input "true"
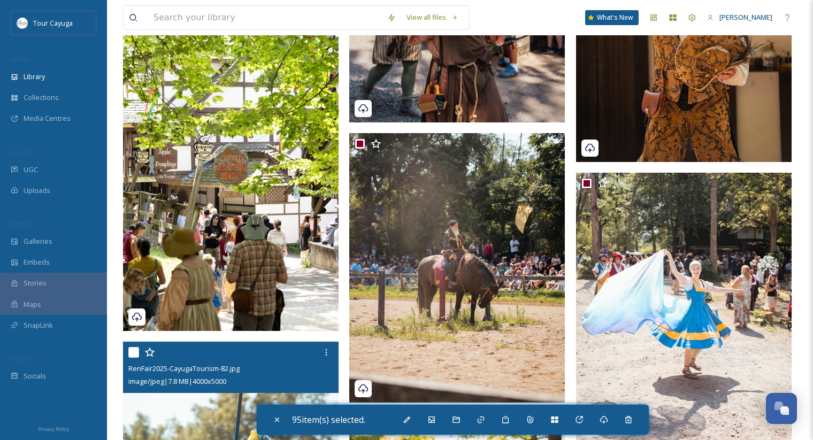
click at [135, 350] on input "checkbox" at bounding box center [133, 352] width 11 height 11
checkbox input "true"
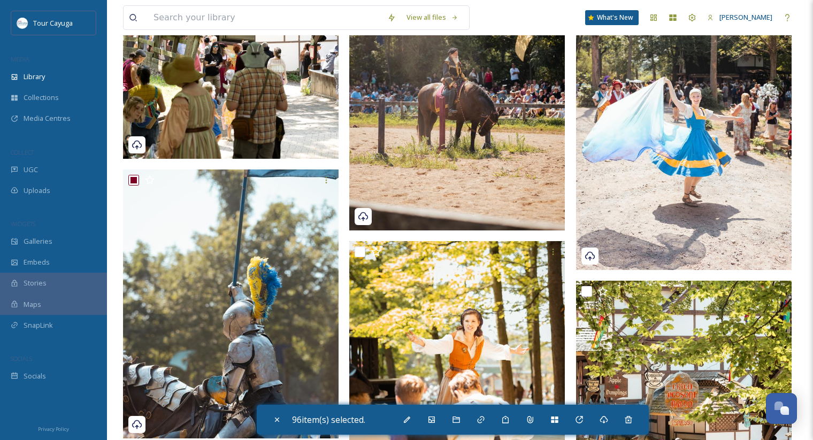
scroll to position [7787, 0]
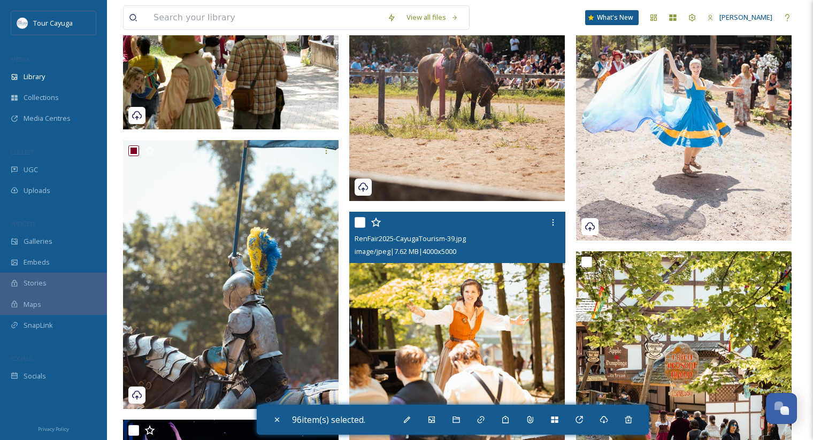
click at [363, 218] on input "checkbox" at bounding box center [360, 222] width 11 height 11
checkbox input "true"
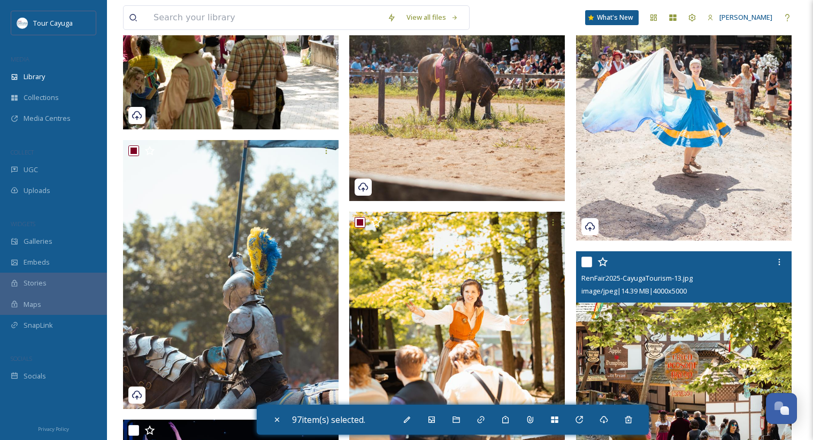
click at [588, 260] on input "checkbox" at bounding box center [586, 262] width 11 height 11
checkbox input "true"
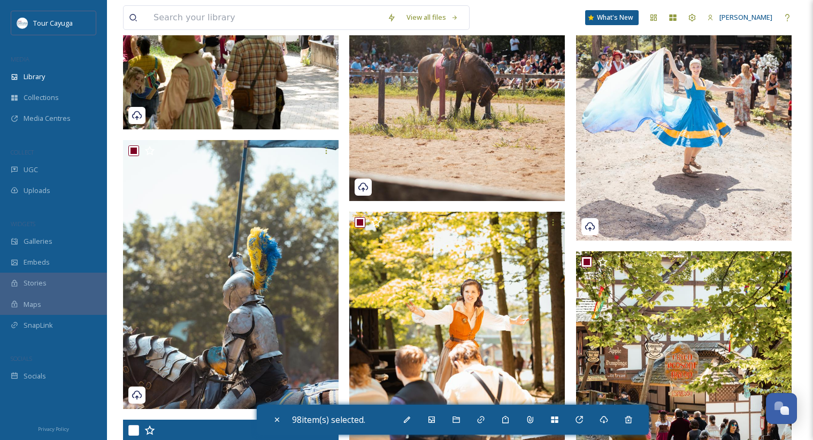
click at [134, 428] on input "checkbox" at bounding box center [133, 430] width 11 height 11
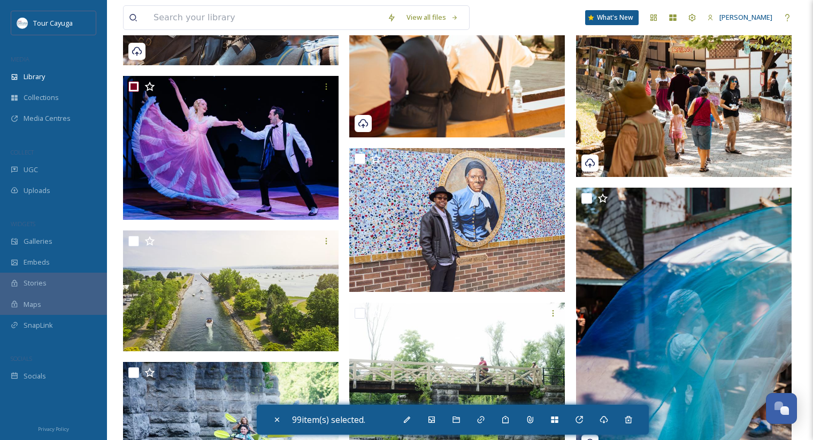
scroll to position [8149, 0]
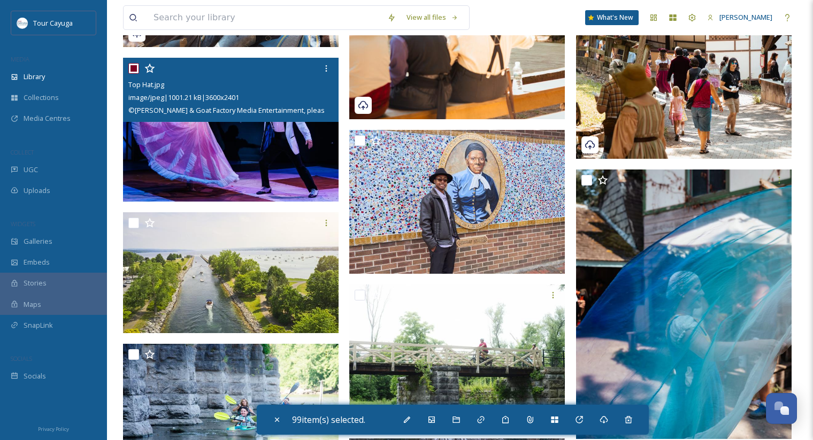
click at [136, 66] on input "checkbox" at bounding box center [133, 68] width 11 height 11
checkbox input "false"
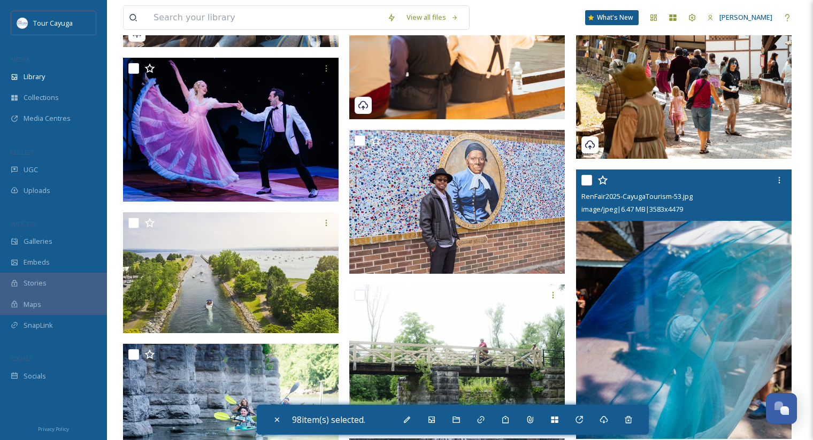
click at [587, 183] on input "checkbox" at bounding box center [586, 180] width 11 height 11
checkbox input "true"
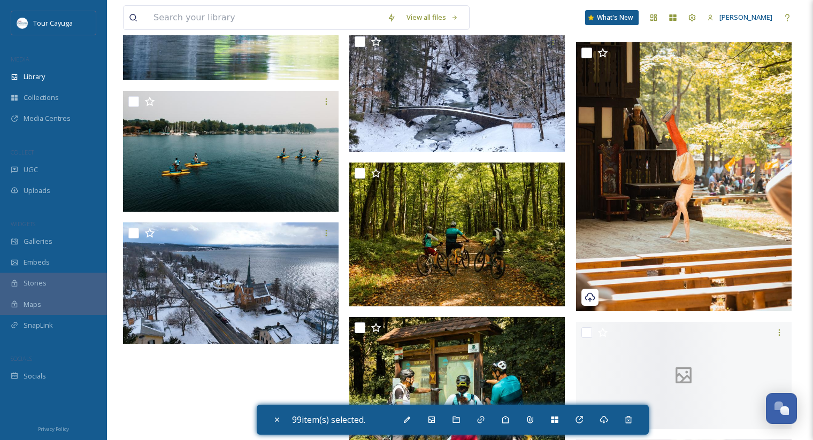
scroll to position [8558, 0]
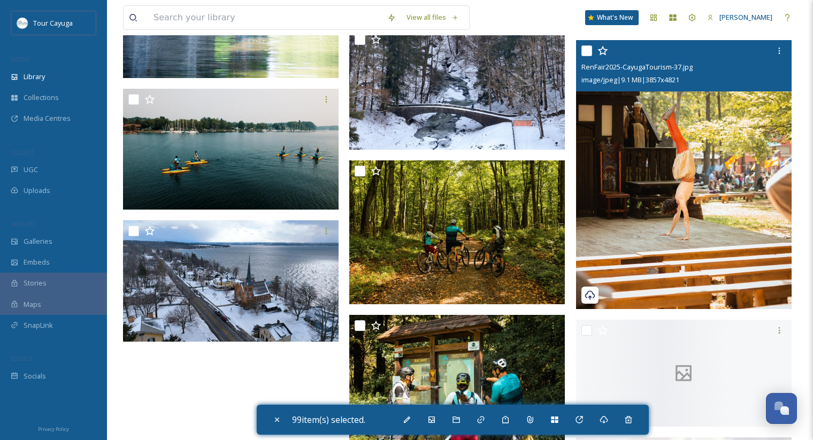
click at [589, 52] on input "checkbox" at bounding box center [586, 50] width 11 height 11
checkbox input "true"
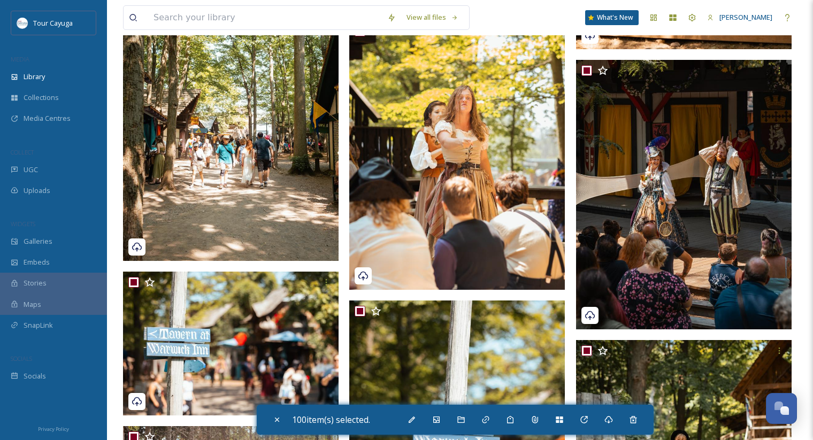
scroll to position [6536, 0]
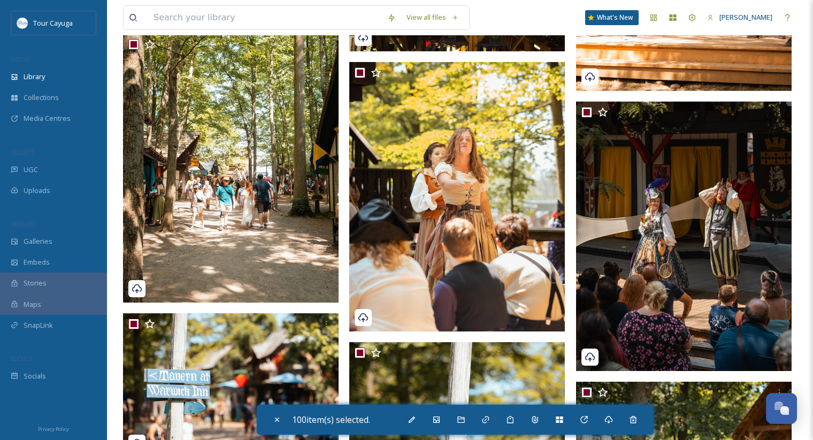
drag, startPoint x: 465, startPoint y: 422, endPoint x: 450, endPoint y: 432, distance: 17.4
click at [450, 432] on div "100 item(s) selected." at bounding box center [455, 420] width 397 height 30
click at [513, 424] on div "Add Tags" at bounding box center [510, 419] width 19 height 19
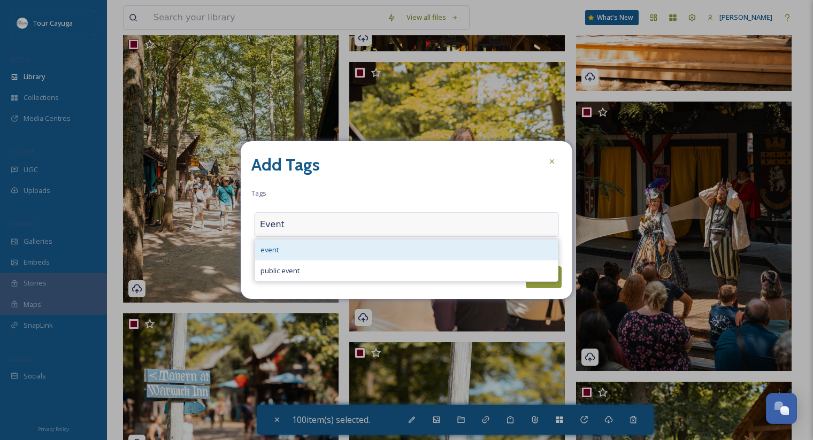
type input "Event"
click at [278, 249] on div "event" at bounding box center [406, 250] width 303 height 21
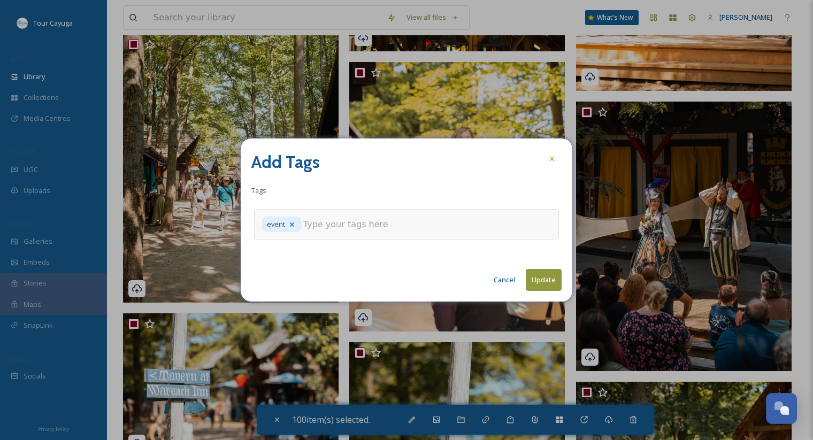
click at [343, 229] on input at bounding box center [356, 224] width 107 height 13
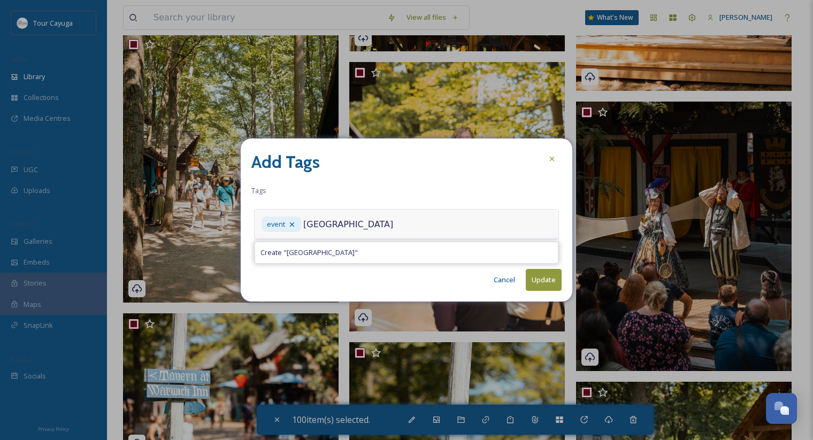
type input "[GEOGRAPHIC_DATA]"
type input "Summer"
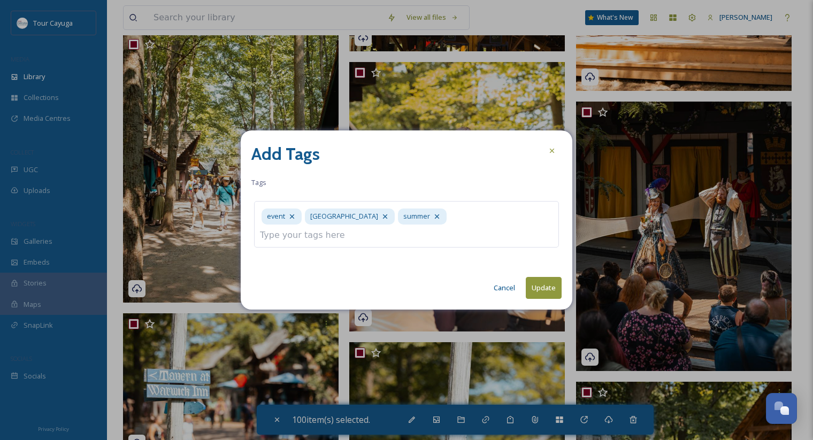
click at [552, 285] on button "Update" at bounding box center [544, 288] width 36 height 22
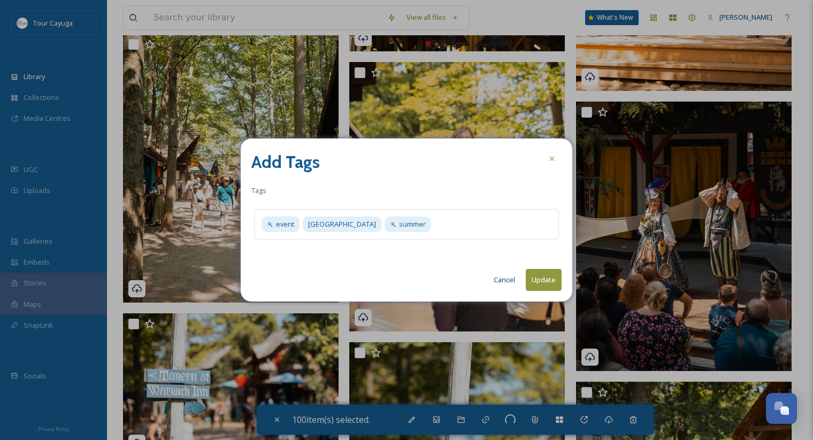
checkbox input "false"
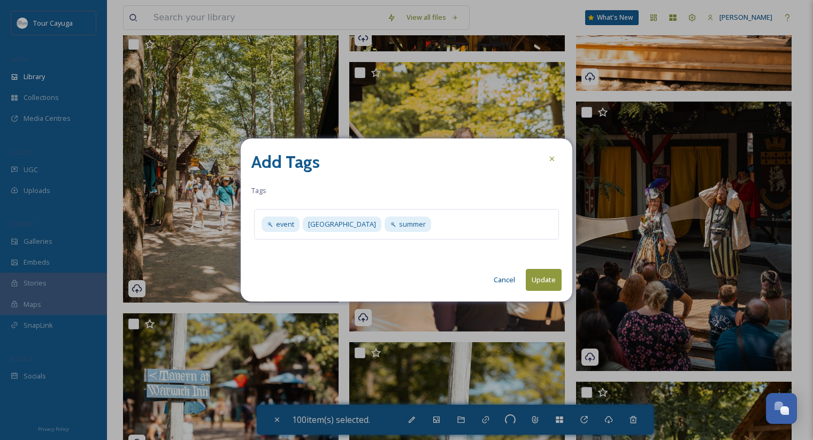
checkbox input "false"
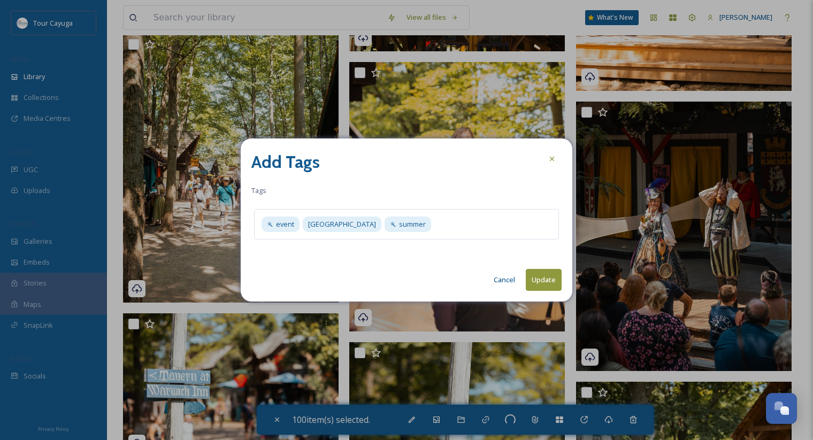
checkbox input "false"
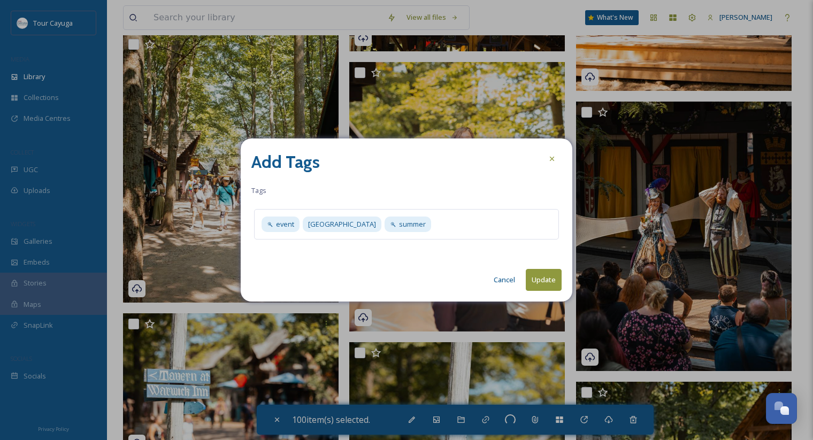
checkbox input "false"
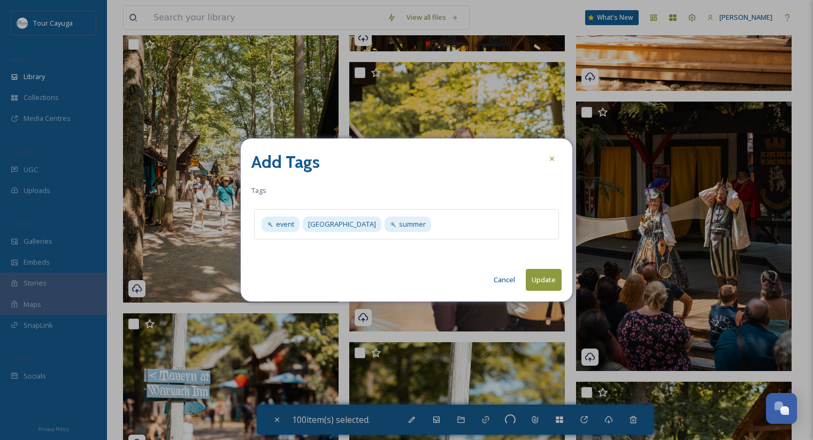
checkbox input "false"
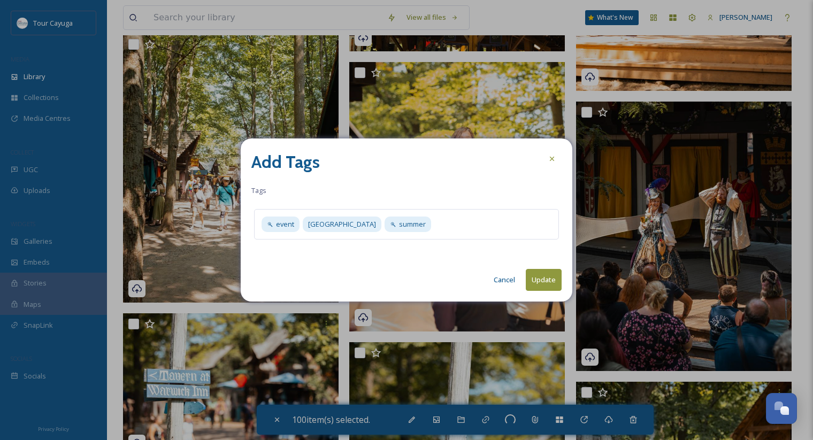
checkbox input "false"
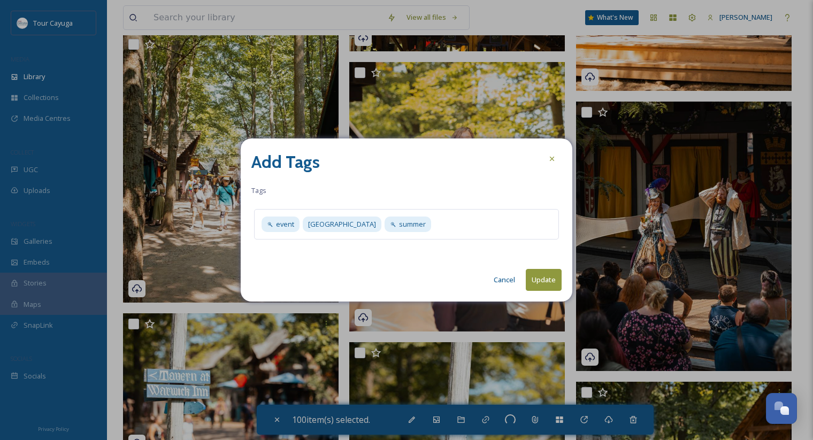
checkbox input "false"
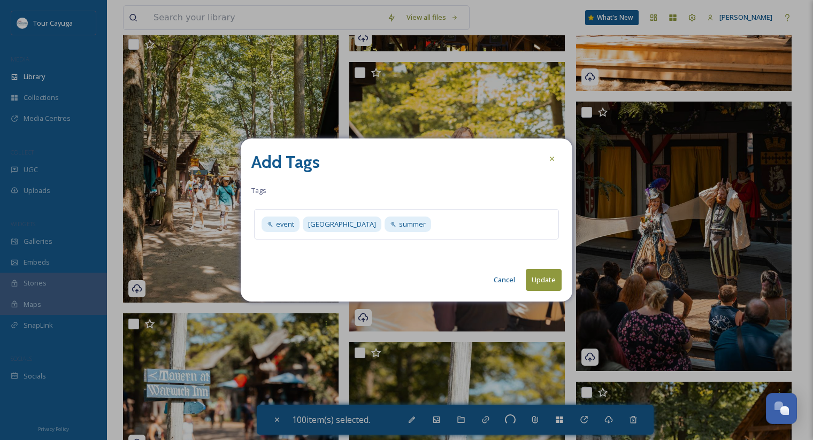
checkbox input "false"
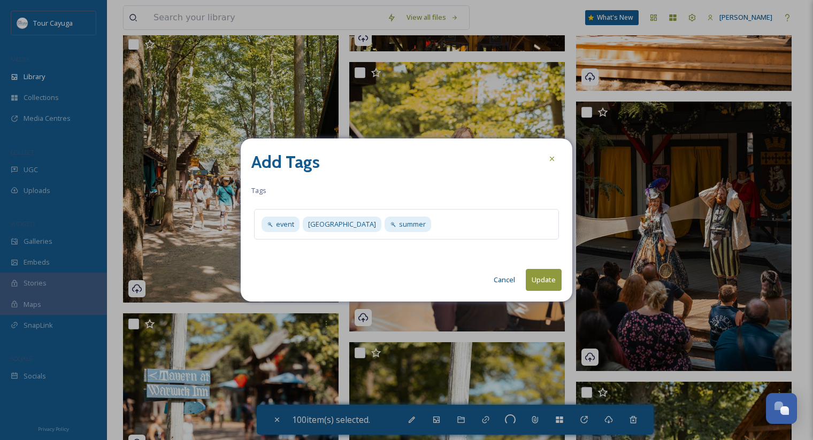
checkbox input "false"
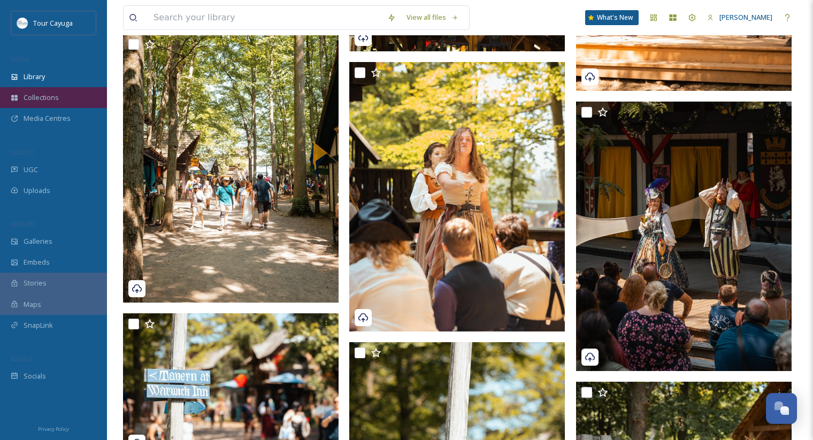
click at [22, 90] on div "Collections" at bounding box center [53, 97] width 107 height 21
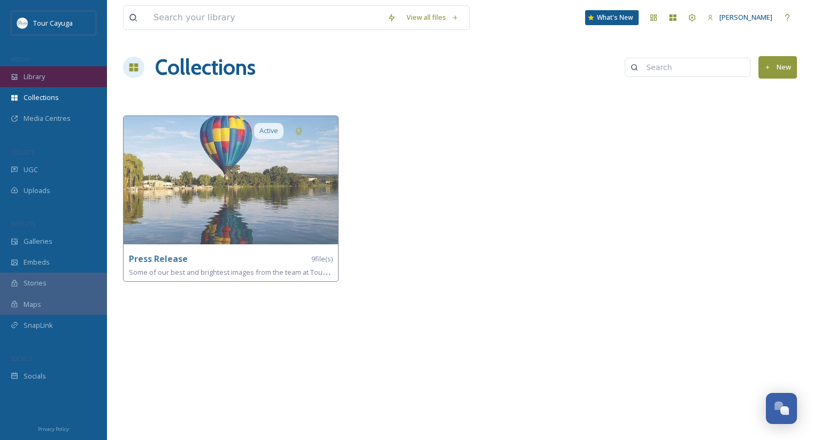
click at [26, 73] on span "Library" at bounding box center [34, 77] width 21 height 10
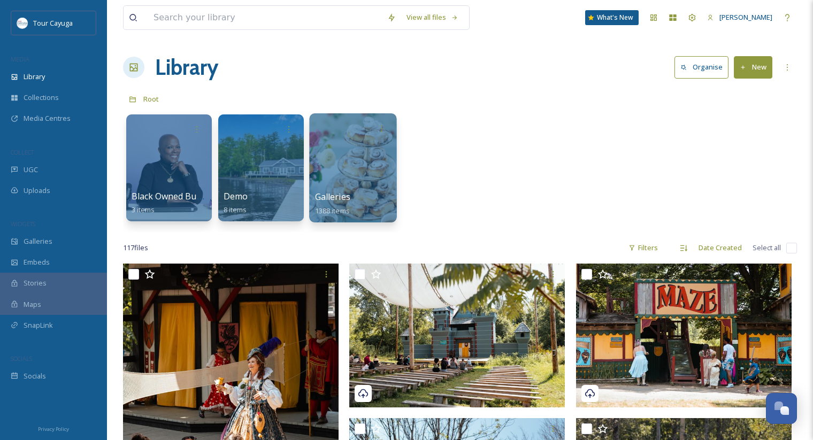
click at [382, 206] on div "Galleries 1388 items" at bounding box center [353, 203] width 76 height 27
click at [340, 163] on div at bounding box center [352, 167] width 87 height 109
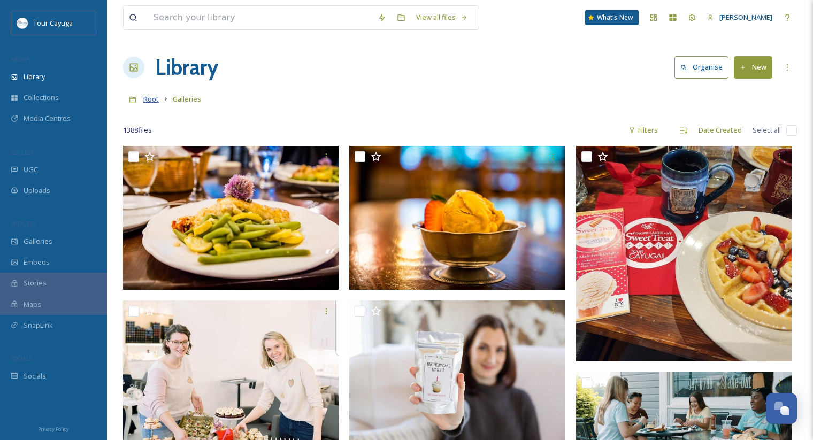
click at [147, 102] on span "Root" at bounding box center [151, 99] width 16 height 10
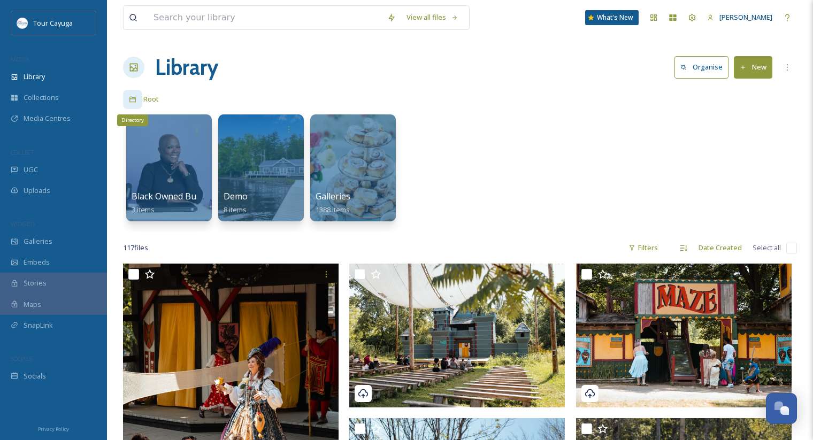
click at [136, 102] on div "Directory" at bounding box center [132, 99] width 19 height 19
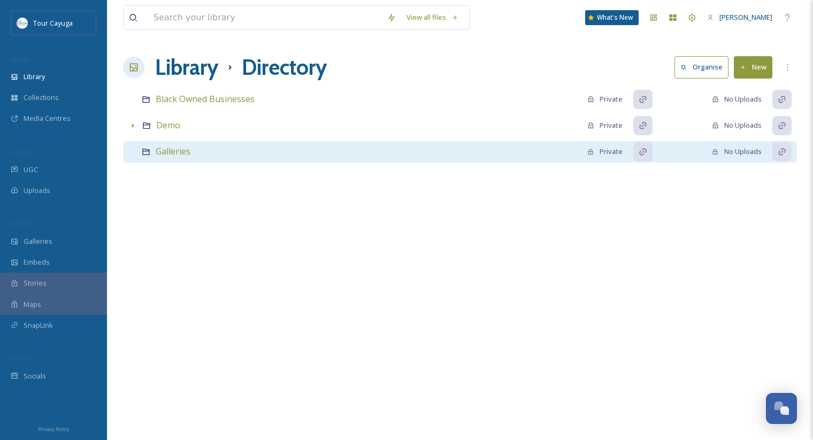
click at [194, 150] on div "Galleries Private No Uploads" at bounding box center [460, 151] width 674 height 21
click at [192, 150] on div "Galleries Private No Uploads" at bounding box center [460, 151] width 674 height 21
click at [181, 152] on span "Galleries" at bounding box center [173, 151] width 35 height 12
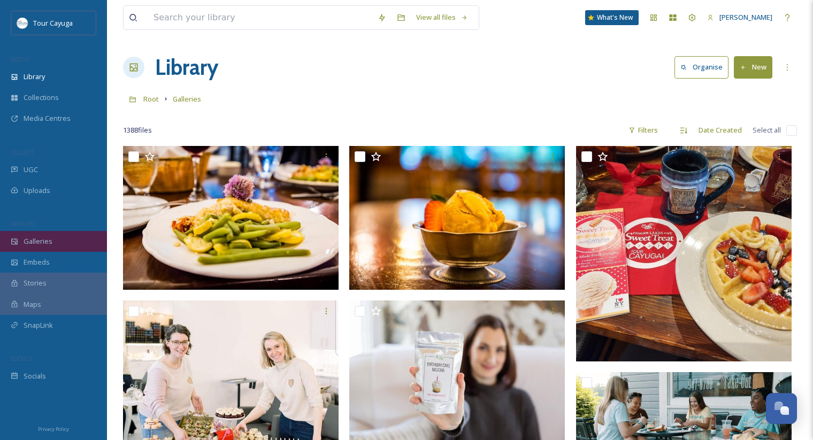
click at [38, 240] on span "Galleries" at bounding box center [38, 241] width 29 height 10
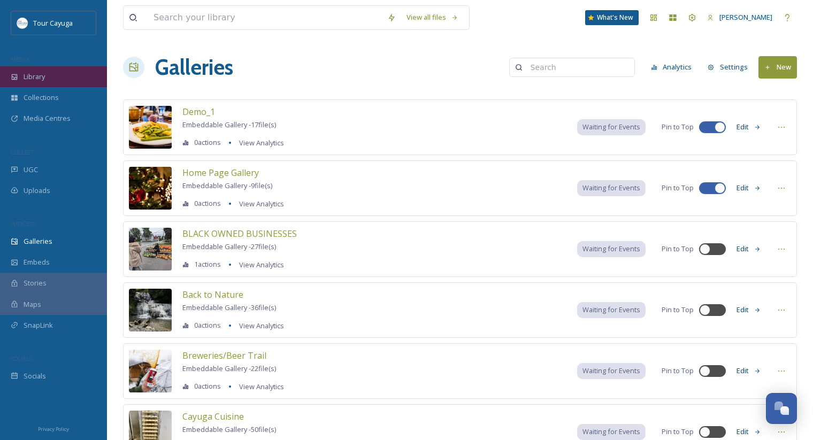
click at [40, 79] on span "Library" at bounding box center [34, 77] width 21 height 10
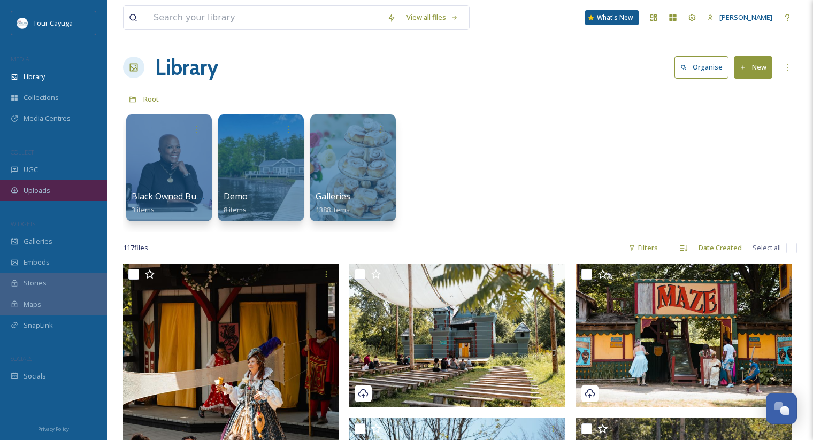
click at [39, 189] on span "Uploads" at bounding box center [37, 191] width 27 height 10
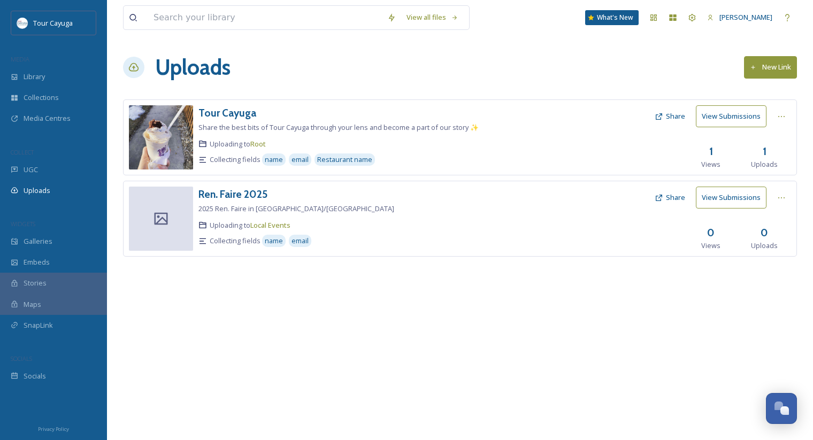
click at [711, 158] on h3 "1" at bounding box center [711, 152] width 4 height 16
click at [720, 121] on button "View Submissions" at bounding box center [731, 116] width 71 height 22
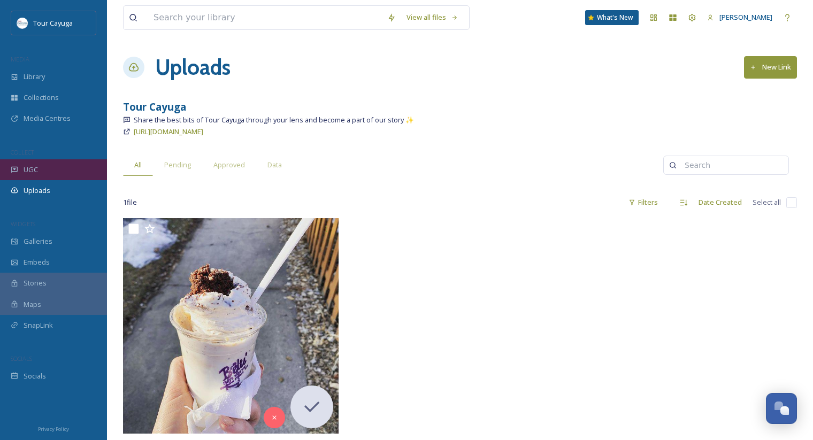
click at [40, 172] on div "UGC" at bounding box center [53, 169] width 107 height 21
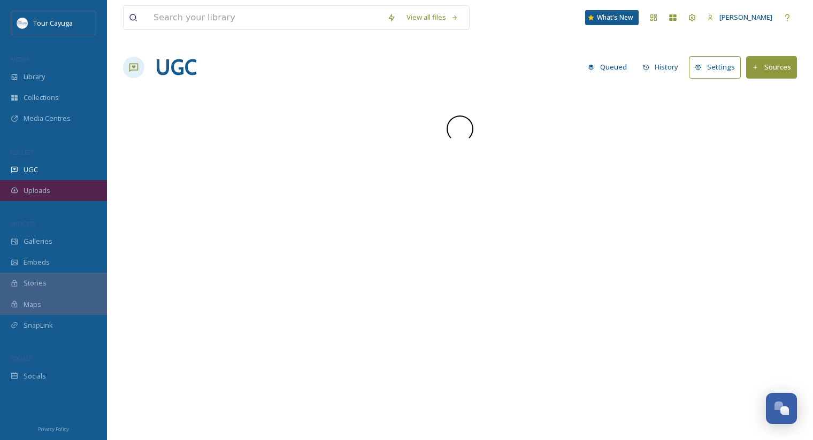
click at [40, 186] on span "Uploads" at bounding box center [37, 191] width 27 height 10
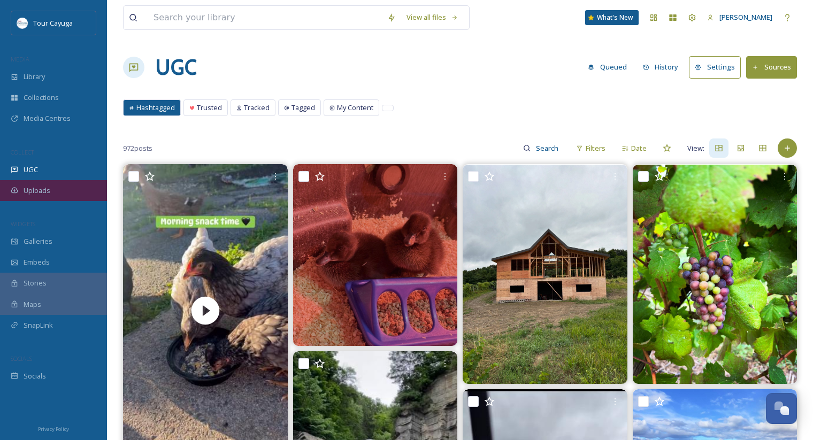
click at [55, 189] on div "Uploads" at bounding box center [53, 190] width 107 height 21
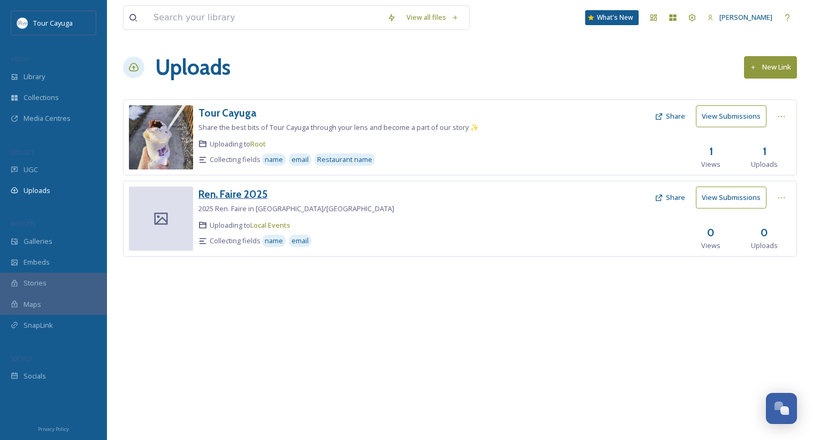
click at [238, 194] on h3 "Ren. Faire 2025" at bounding box center [232, 194] width 69 height 13
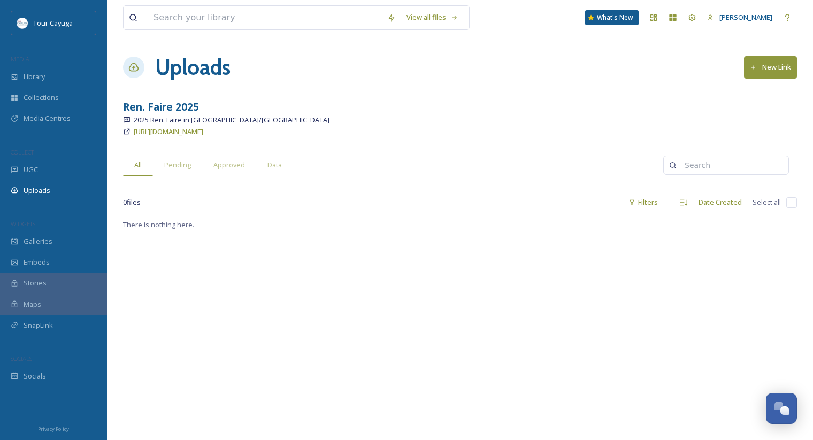
click at [133, 230] on div "There is nothing here." at bounding box center [460, 438] width 674 height 440
click at [48, 189] on span "Uploads" at bounding box center [37, 191] width 27 height 10
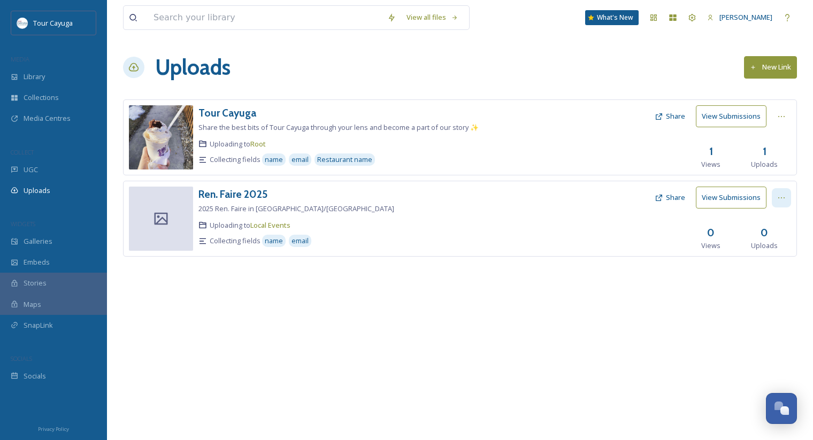
click at [778, 193] on div at bounding box center [781, 197] width 19 height 19
click at [766, 282] on div "Delete" at bounding box center [770, 274] width 41 height 21
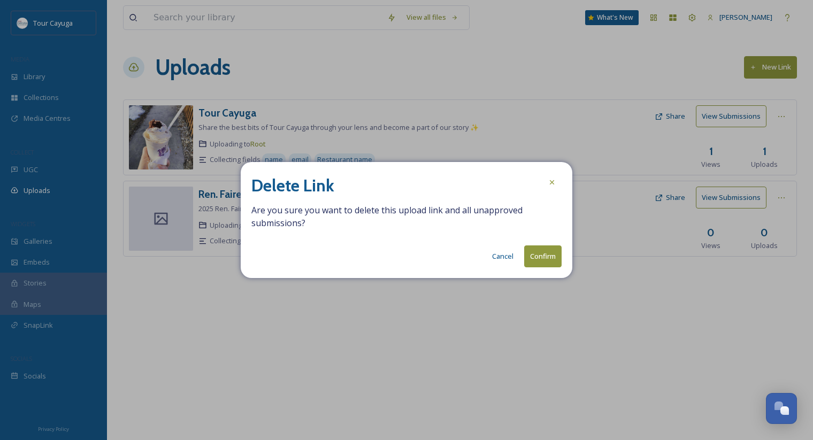
click at [559, 259] on button "Confirm" at bounding box center [542, 256] width 37 height 22
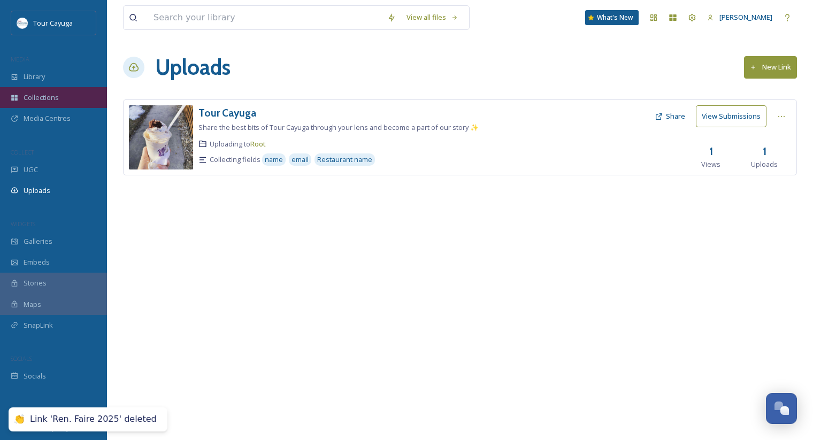
click at [60, 96] on div "Collections" at bounding box center [53, 97] width 107 height 21
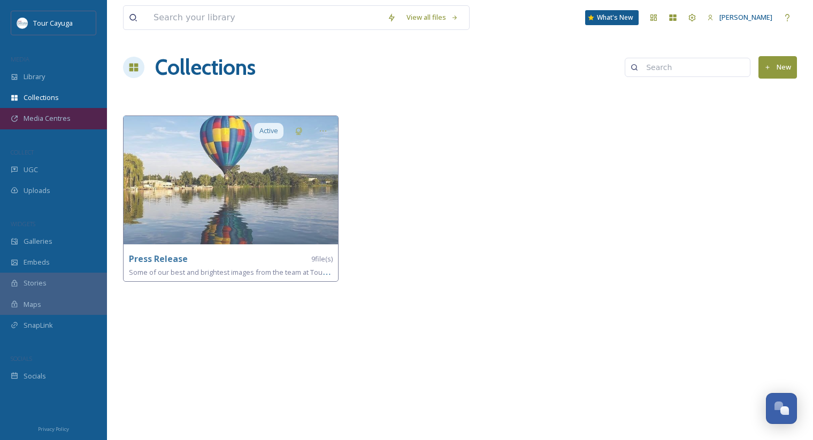
click at [61, 111] on div "Media Centres" at bounding box center [53, 118] width 107 height 21
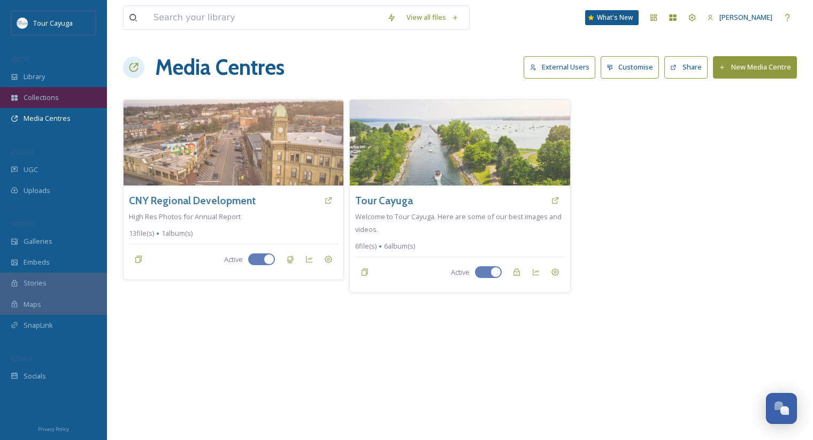
click at [60, 103] on div "Collections" at bounding box center [53, 97] width 107 height 21
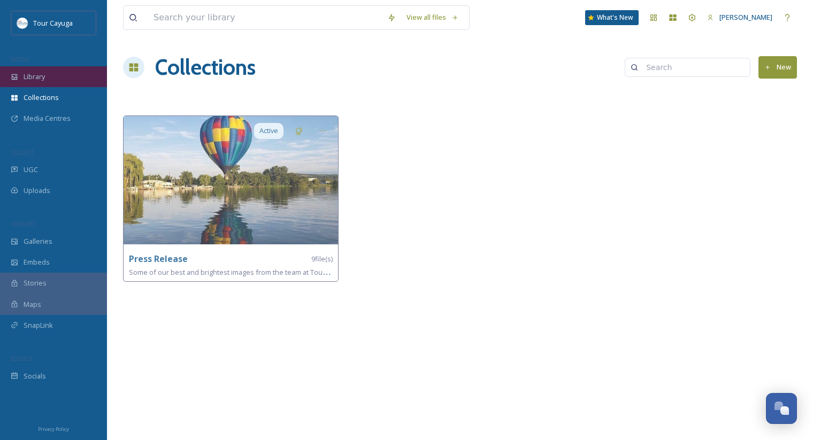
click at [55, 84] on div "Library" at bounding box center [53, 76] width 107 height 21
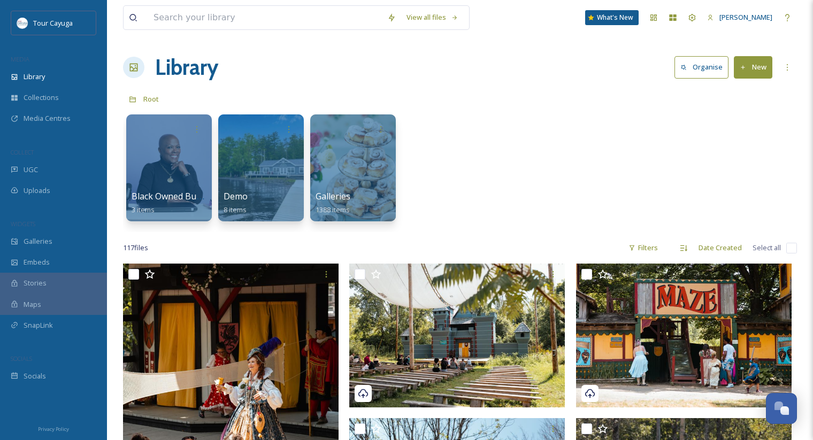
click at [604, 96] on div "Root" at bounding box center [460, 99] width 674 height 20
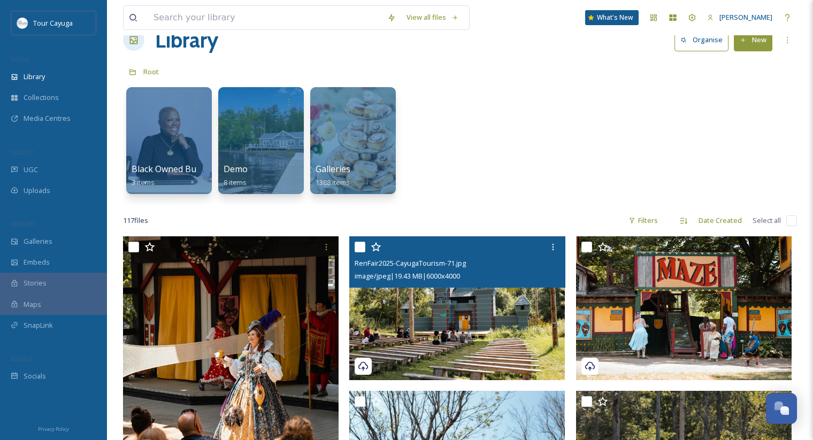
scroll to position [43, 0]
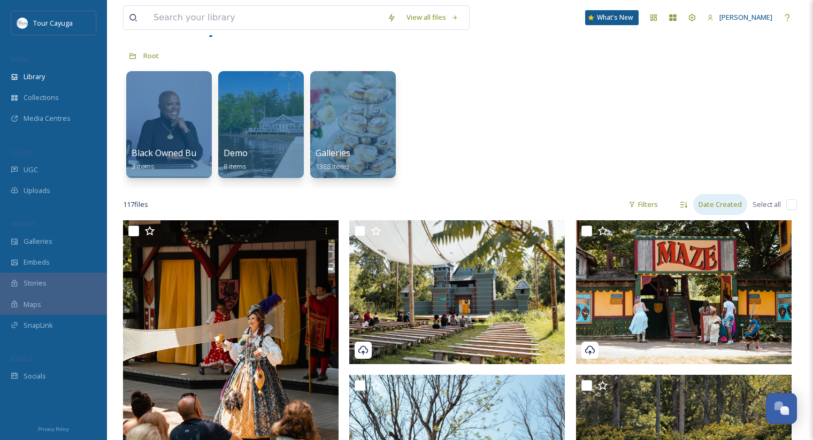
click at [710, 204] on div "Date Created" at bounding box center [720, 204] width 54 height 21
click at [706, 179] on div "Black Owned Businesses 3 items Demo 8 items Galleries 1388 items" at bounding box center [460, 127] width 674 height 123
click at [785, 204] on div "117 file s Filters Date Created Select all" at bounding box center [460, 204] width 674 height 21
click at [793, 207] on input "checkbox" at bounding box center [791, 204] width 11 height 11
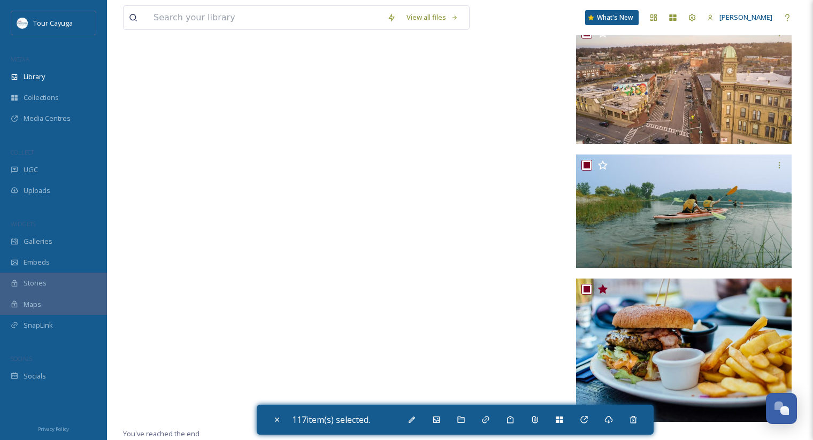
scroll to position [9300, 0]
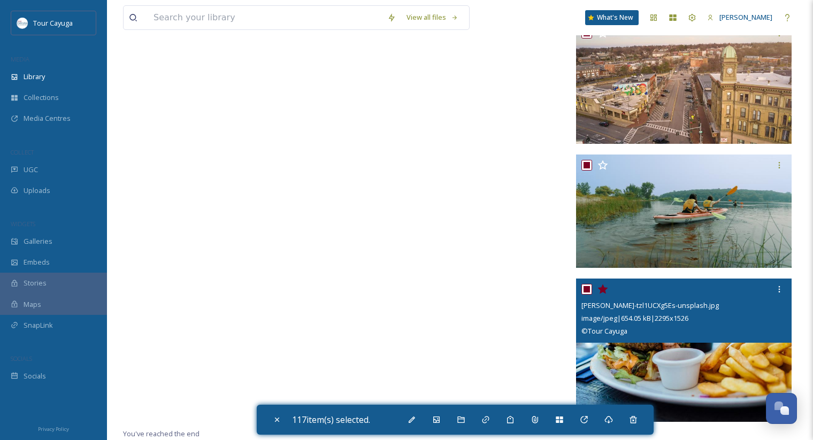
click at [585, 290] on input "checkbox" at bounding box center [586, 289] width 11 height 11
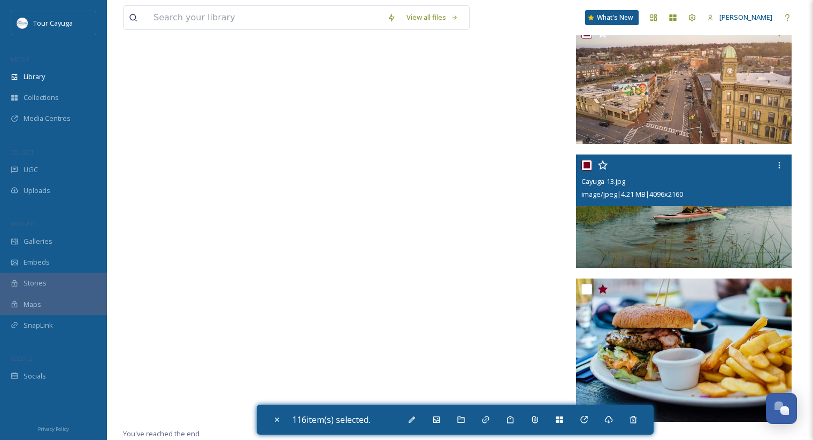
click at [588, 165] on input "checkbox" at bounding box center [586, 165] width 11 height 11
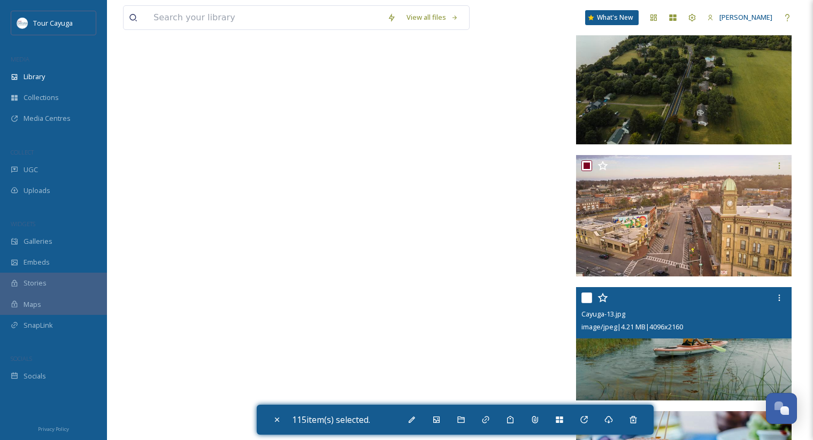
scroll to position [9161, 0]
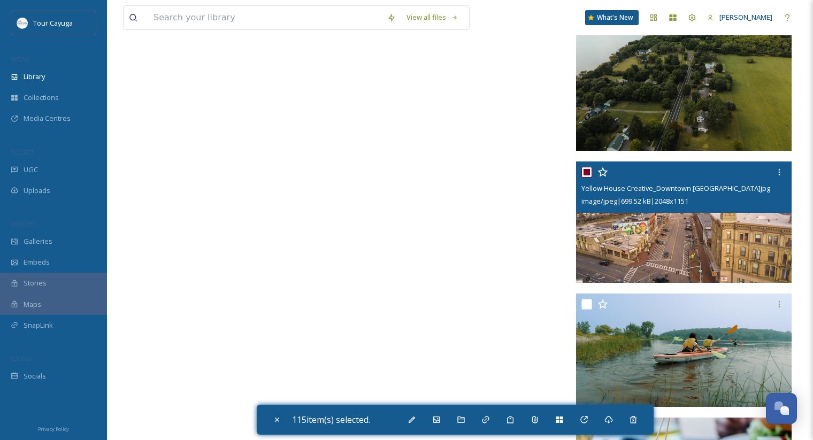
click at [587, 172] on input "checkbox" at bounding box center [586, 172] width 11 height 11
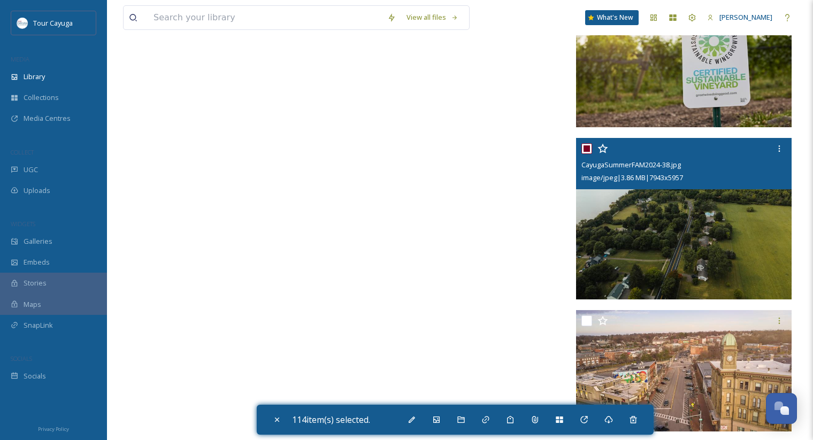
scroll to position [8979, 0]
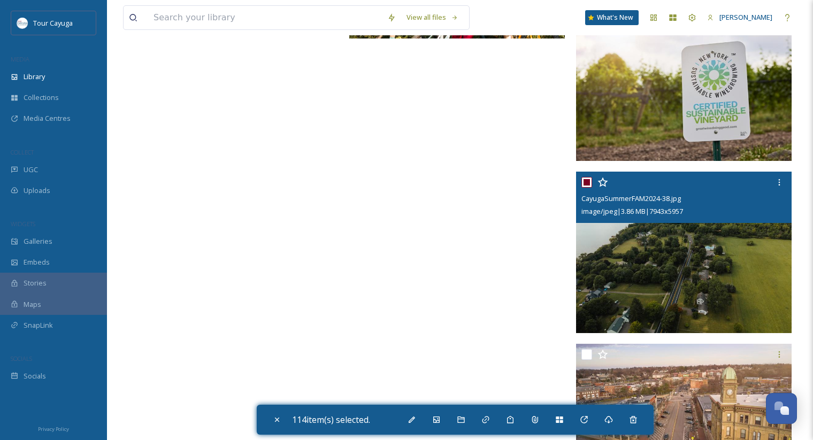
click at [588, 180] on input "checkbox" at bounding box center [586, 182] width 11 height 11
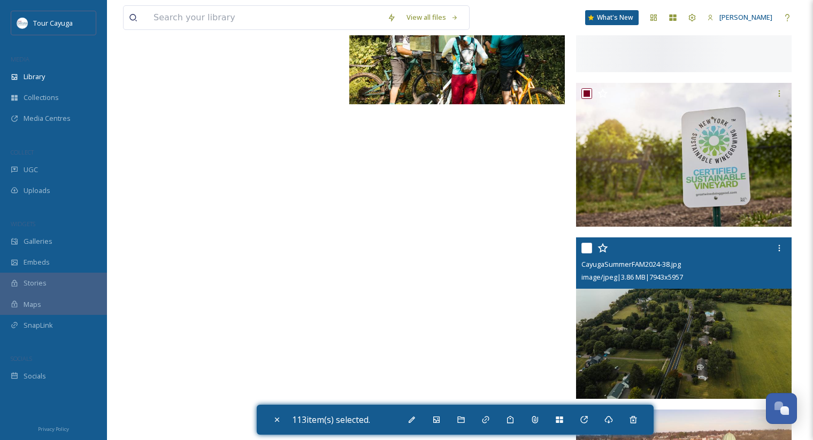
scroll to position [8829, 0]
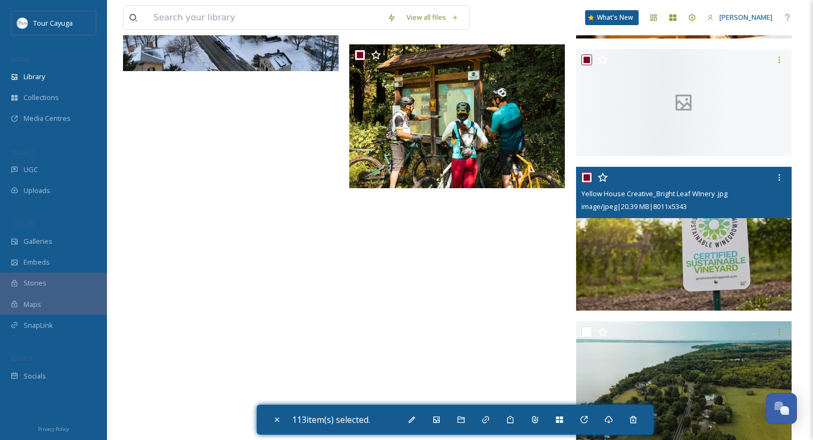
click at [587, 176] on input "checkbox" at bounding box center [586, 177] width 11 height 11
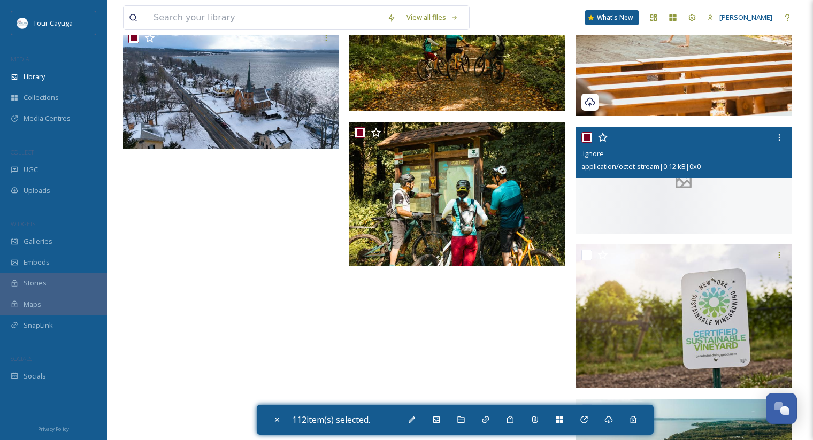
scroll to position [8676, 0]
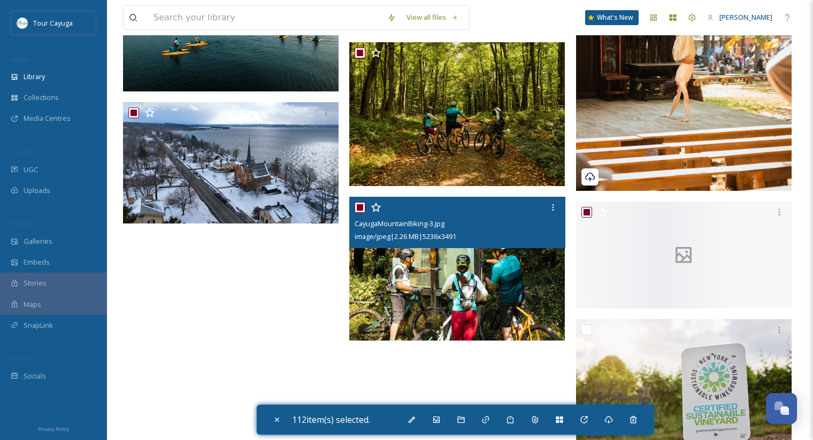
click at [363, 209] on input "checkbox" at bounding box center [360, 207] width 11 height 11
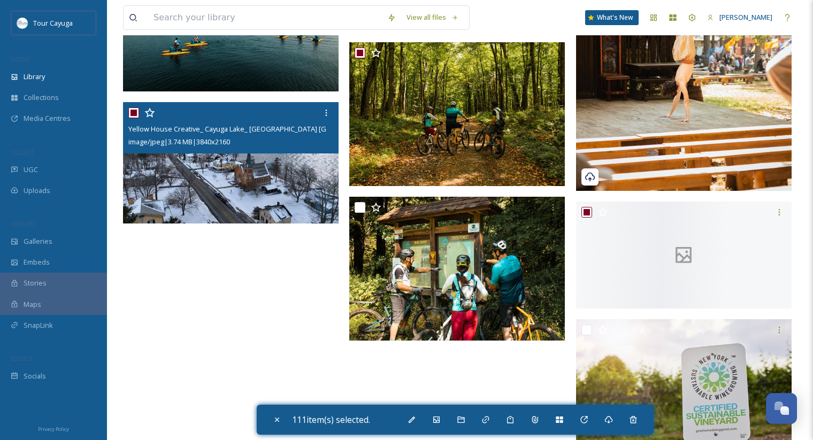
click at [133, 114] on input "checkbox" at bounding box center [133, 112] width 11 height 11
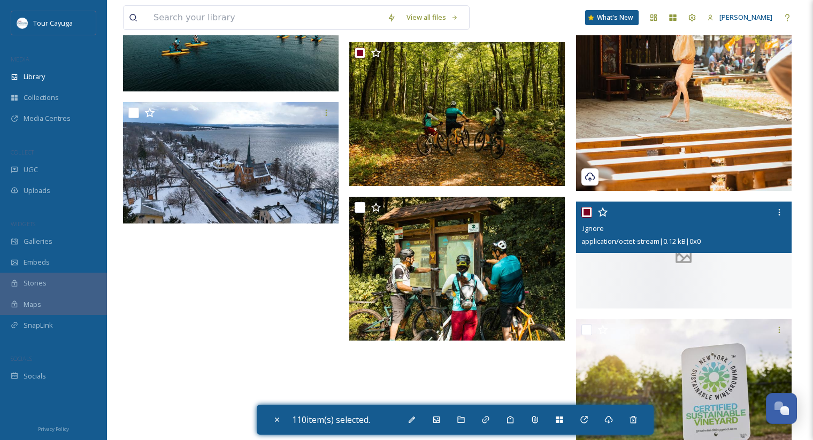
click at [586, 211] on input "checkbox" at bounding box center [586, 212] width 11 height 11
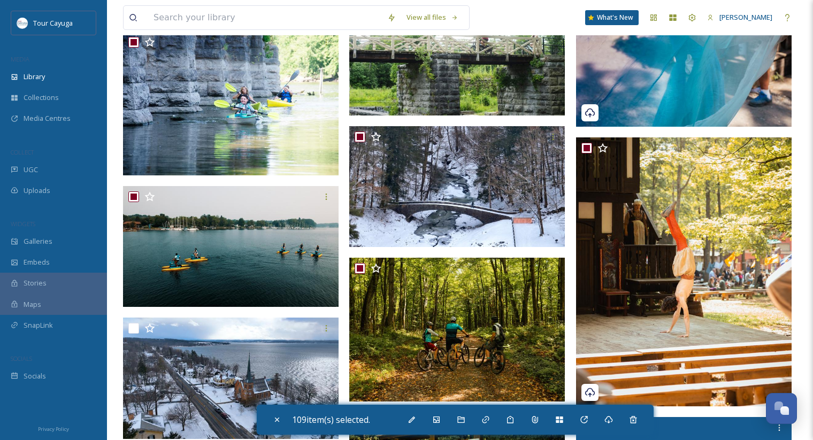
scroll to position [8451, 0]
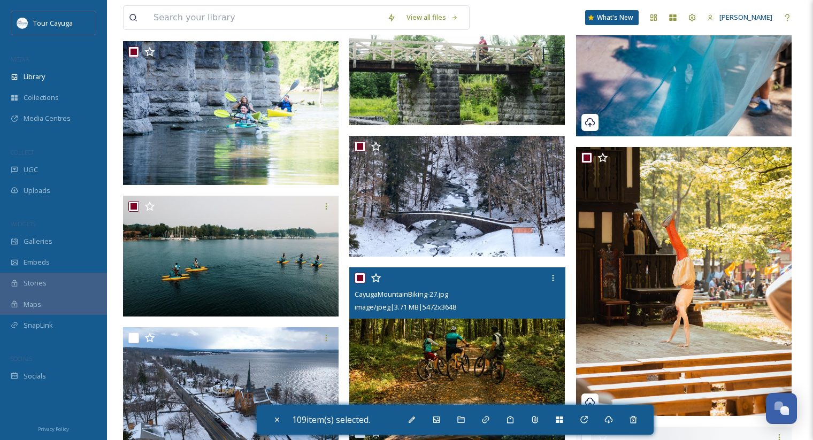
click at [362, 279] on input "checkbox" at bounding box center [360, 278] width 11 height 11
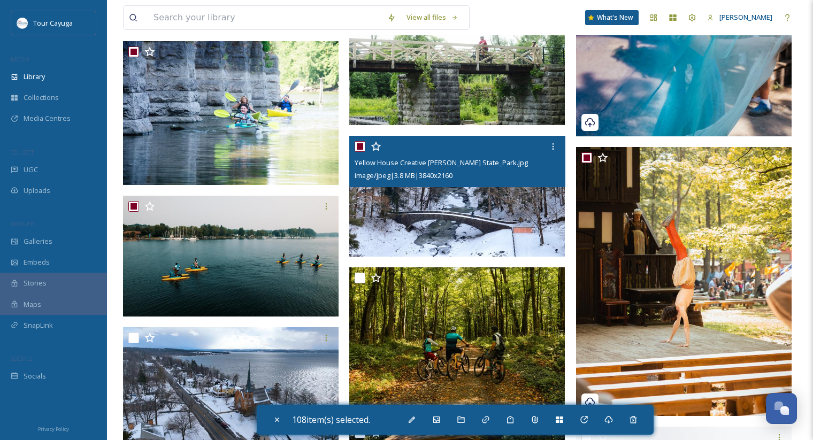
click at [363, 147] on input "checkbox" at bounding box center [360, 146] width 11 height 11
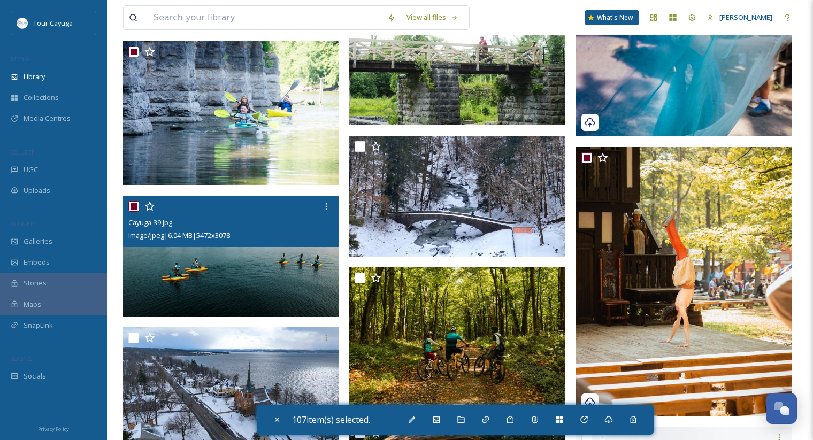
click at [134, 204] on input "checkbox" at bounding box center [133, 206] width 11 height 11
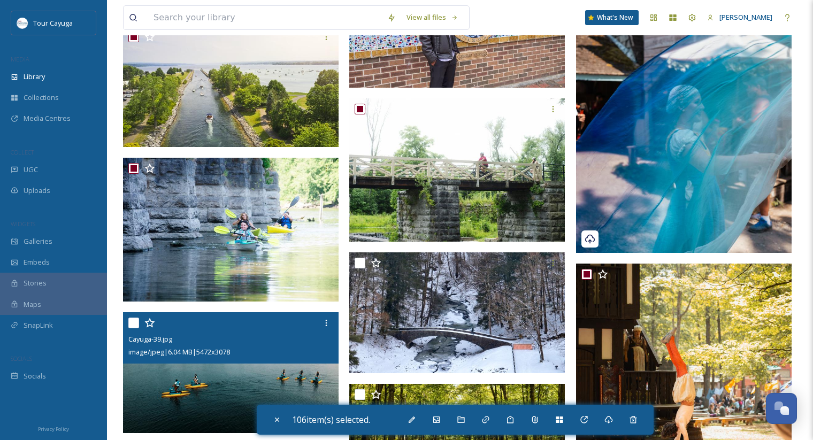
scroll to position [8271, 0]
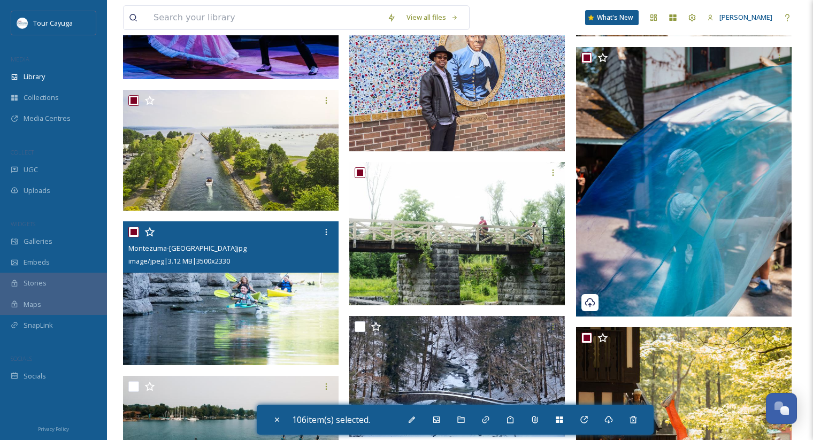
click at [133, 232] on input "checkbox" at bounding box center [133, 232] width 11 height 11
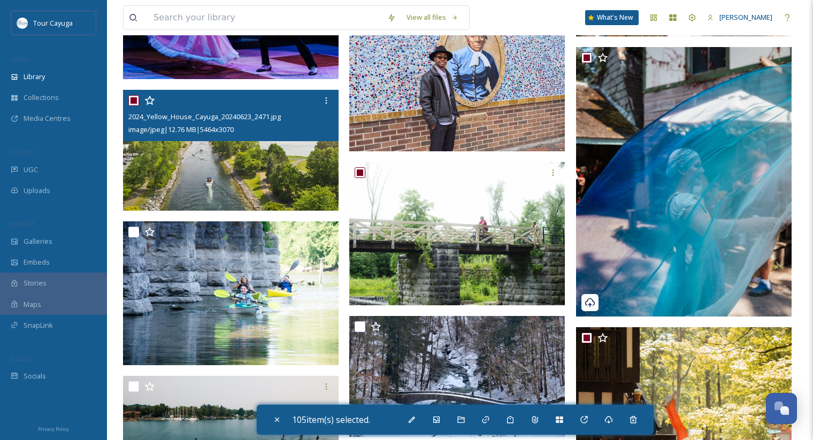
click at [134, 102] on input "checkbox" at bounding box center [133, 100] width 11 height 11
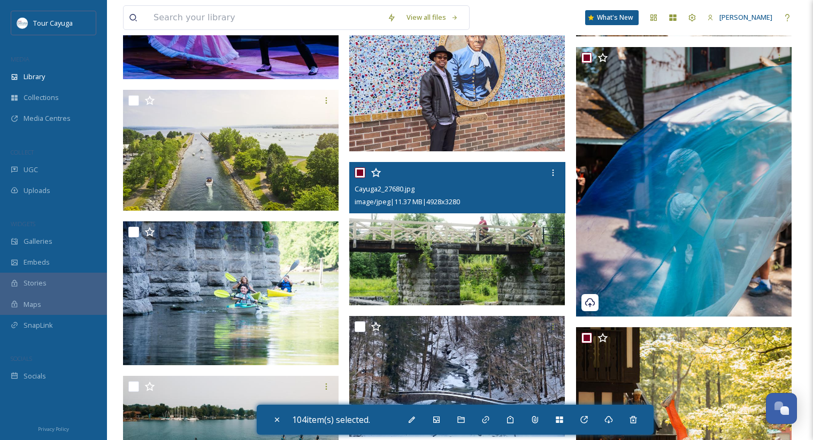
click at [361, 173] on input "checkbox" at bounding box center [360, 172] width 11 height 11
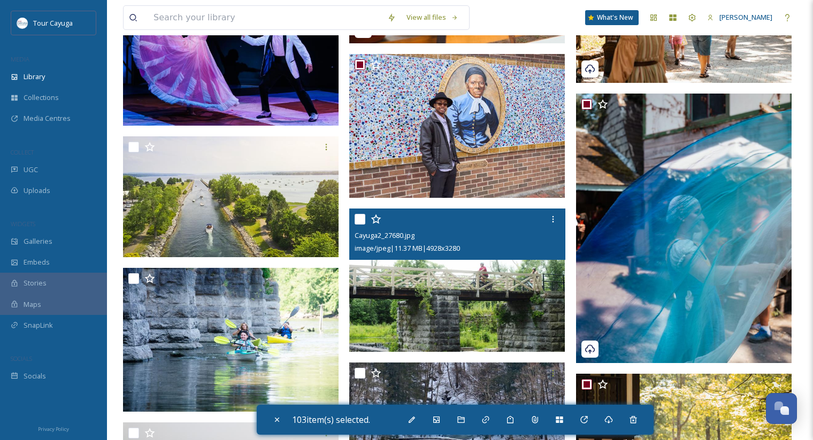
scroll to position [8074, 0]
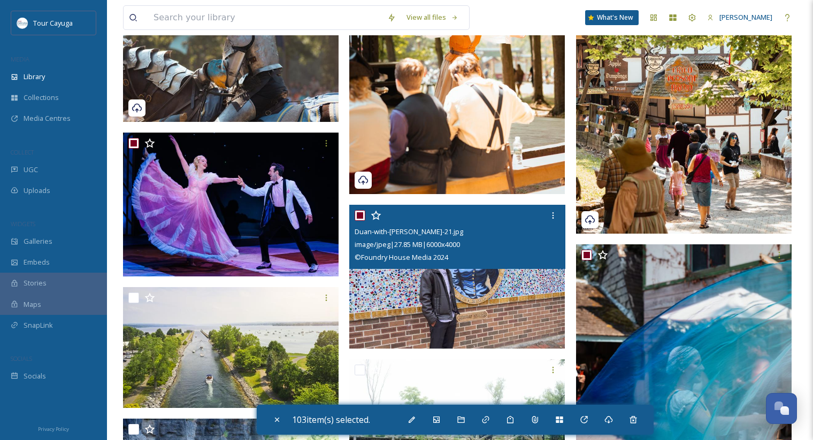
click at [361, 215] on input "checkbox" at bounding box center [360, 215] width 11 height 11
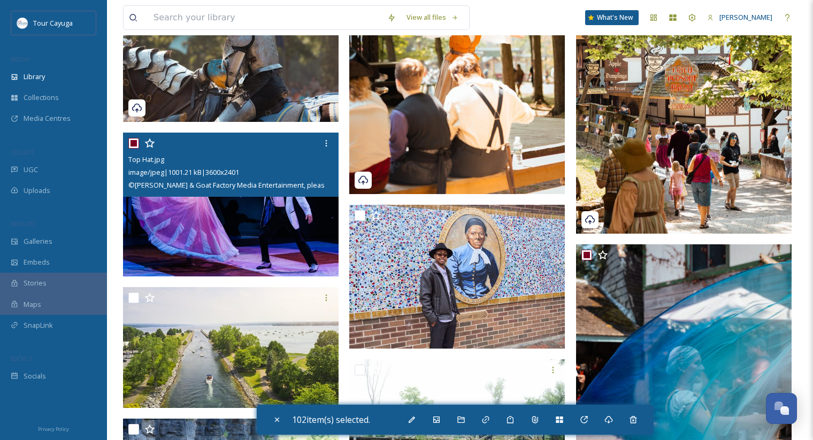
click at [135, 142] on input "checkbox" at bounding box center [133, 143] width 11 height 11
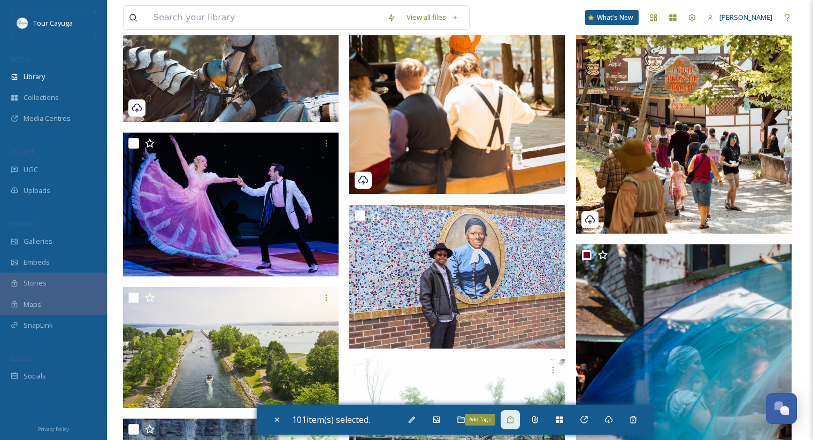
click at [514, 421] on icon at bounding box center [510, 420] width 9 height 9
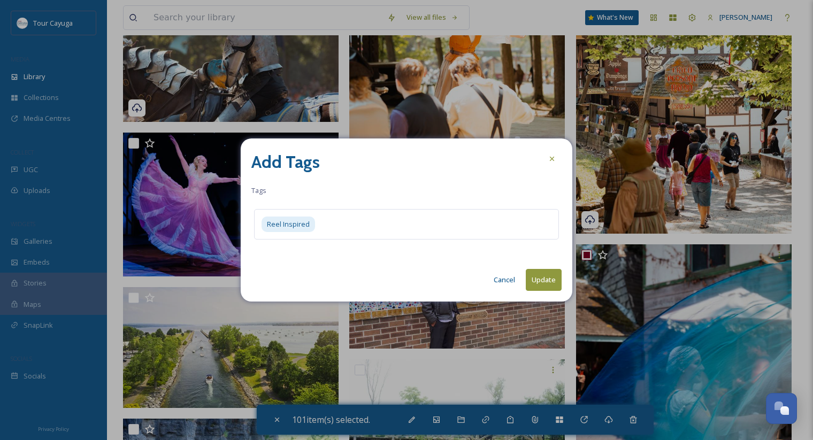
click at [554, 281] on button "Update" at bounding box center [544, 280] width 36 height 22
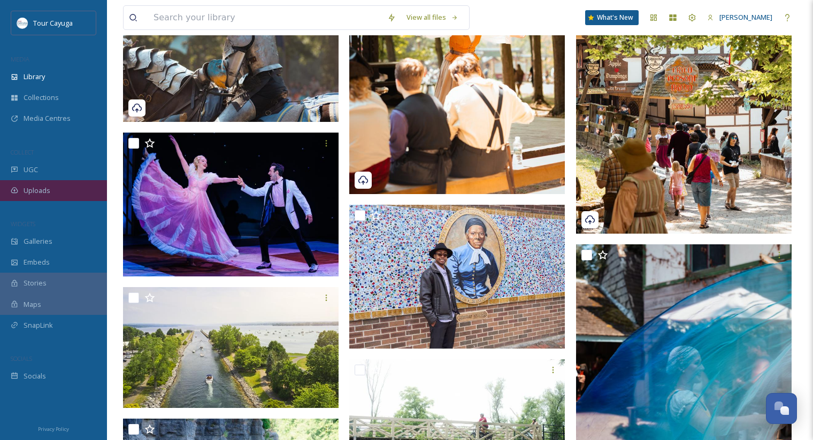
click at [35, 188] on span "Uploads" at bounding box center [37, 191] width 27 height 10
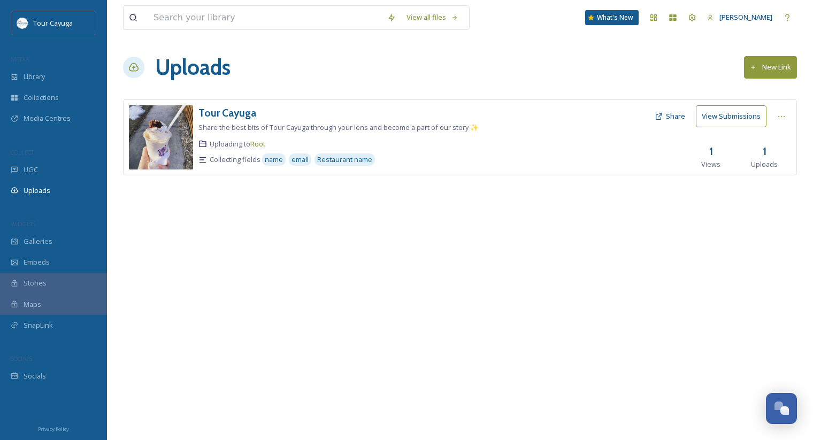
drag, startPoint x: 620, startPoint y: 19, endPoint x: 575, endPoint y: 19, distance: 44.9
click at [32, 78] on span "Library" at bounding box center [34, 77] width 21 height 10
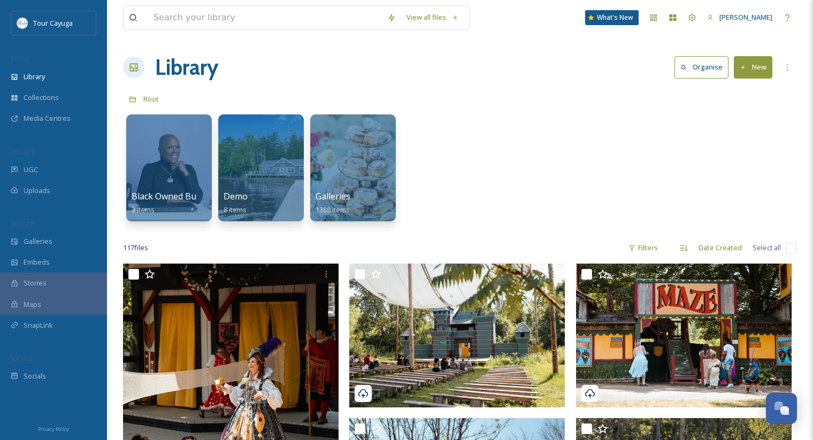
click at [718, 73] on button "Organise" at bounding box center [701, 67] width 54 height 22
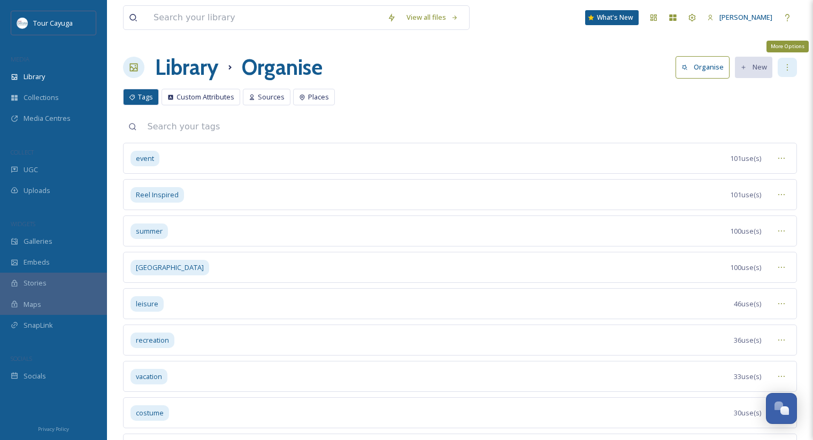
click at [786, 72] on div "More Options" at bounding box center [787, 67] width 19 height 19
click at [622, 103] on div "Tags Custom Attributes Sources Places Tags Custom Attributes Sources Places" at bounding box center [460, 100] width 674 height 22
click at [275, 102] on span "Sources" at bounding box center [271, 97] width 27 height 10
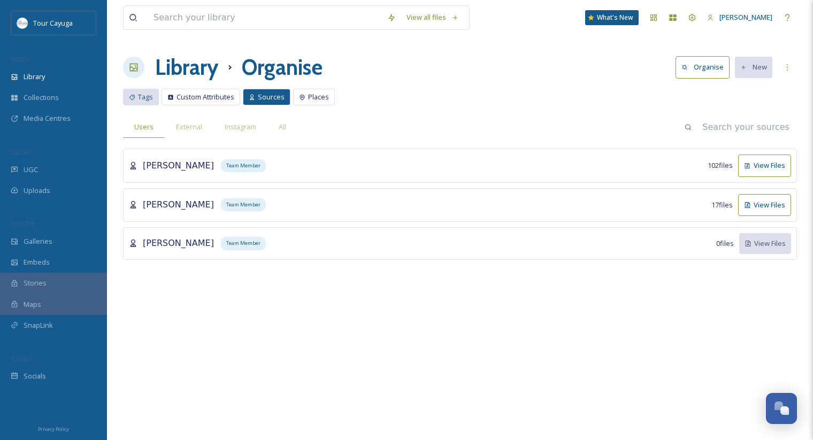
click at [148, 99] on span "Tags" at bounding box center [145, 97] width 15 height 10
